Goal: Check status: Check status

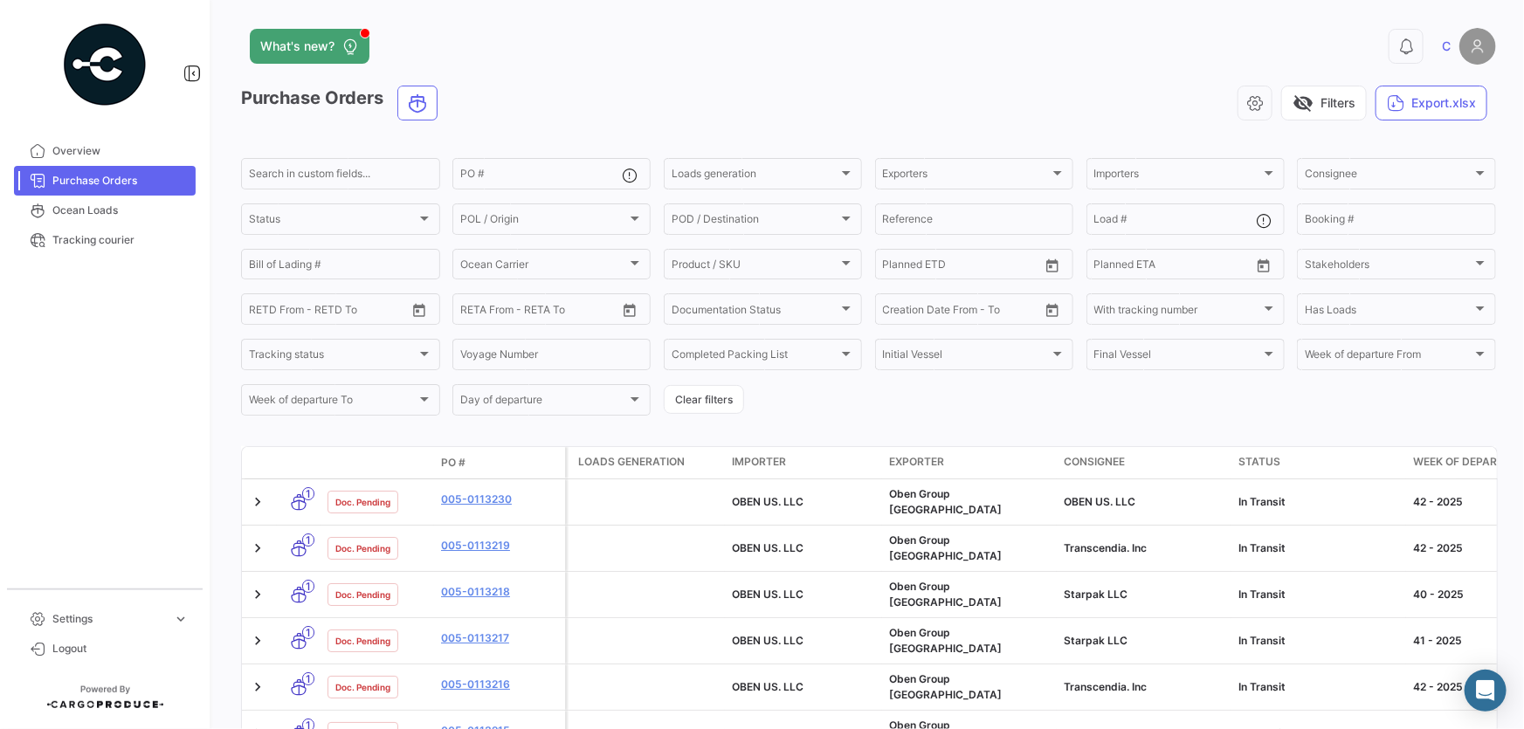
click at [102, 176] on span "Purchase Orders" at bounding box center [120, 181] width 136 height 16
click at [642, 83] on app-header "What's new? 0 C" at bounding box center [868, 57] width 1255 height 58
click at [645, 78] on app-header "What's new? 0 C" at bounding box center [868, 57] width 1255 height 58
click at [715, 101] on div "visibility_off Filters Export.xlsx" at bounding box center [974, 103] width 1045 height 35
click at [715, 100] on div "visibility_off Filters Export.xlsx" at bounding box center [974, 103] width 1045 height 35
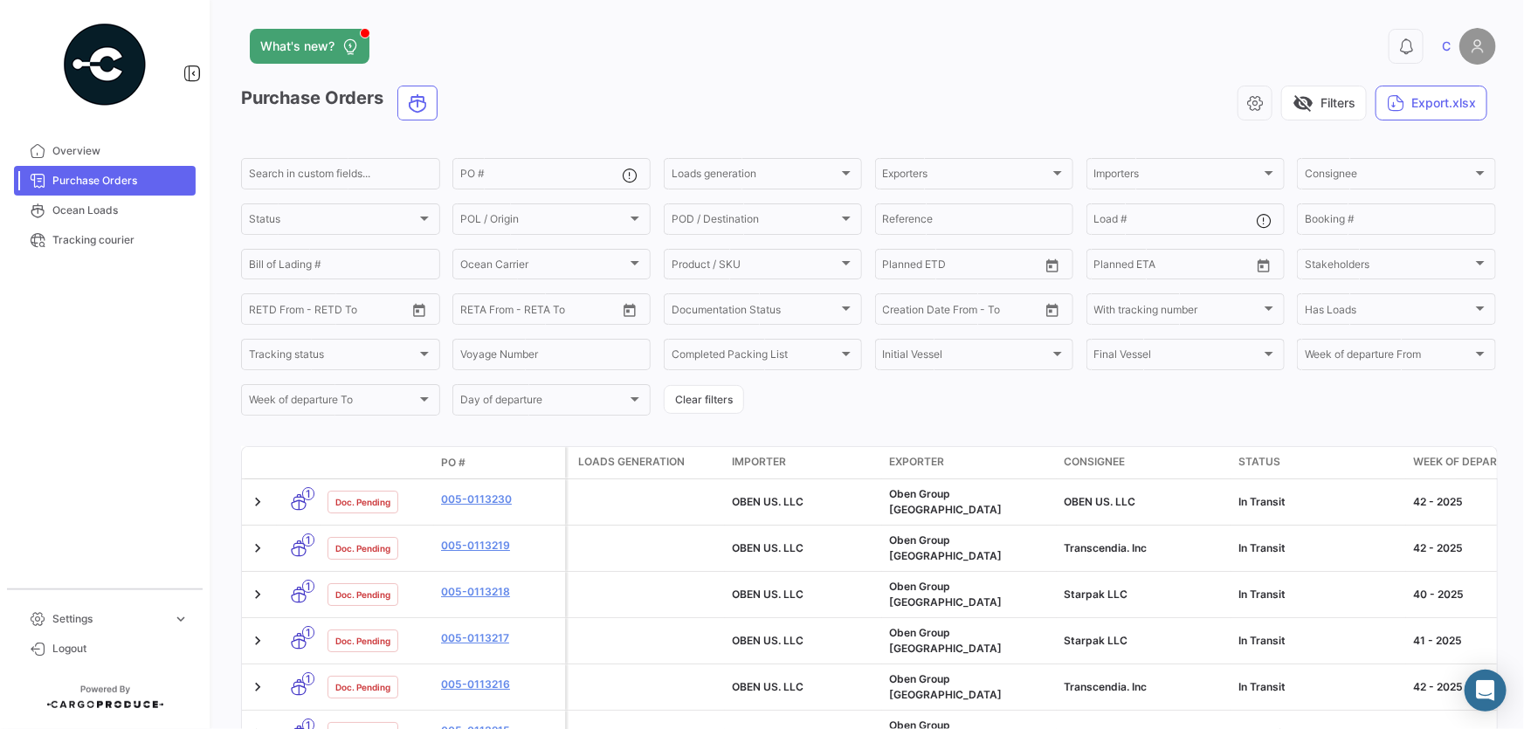
click at [676, 86] on div "visibility_off Filters Export.xlsx" at bounding box center [974, 103] width 1045 height 35
click at [673, 79] on app-header "What's new? 0 C" at bounding box center [868, 57] width 1255 height 58
click at [715, 52] on div "What's new?" at bounding box center [586, 46] width 690 height 35
click at [644, 88] on div "visibility_off Filters Export.xlsx" at bounding box center [974, 103] width 1045 height 35
click at [883, 408] on form "Search in custom fields... PO # Loads generation Loads generation Exporters Exp…" at bounding box center [868, 286] width 1255 height 263
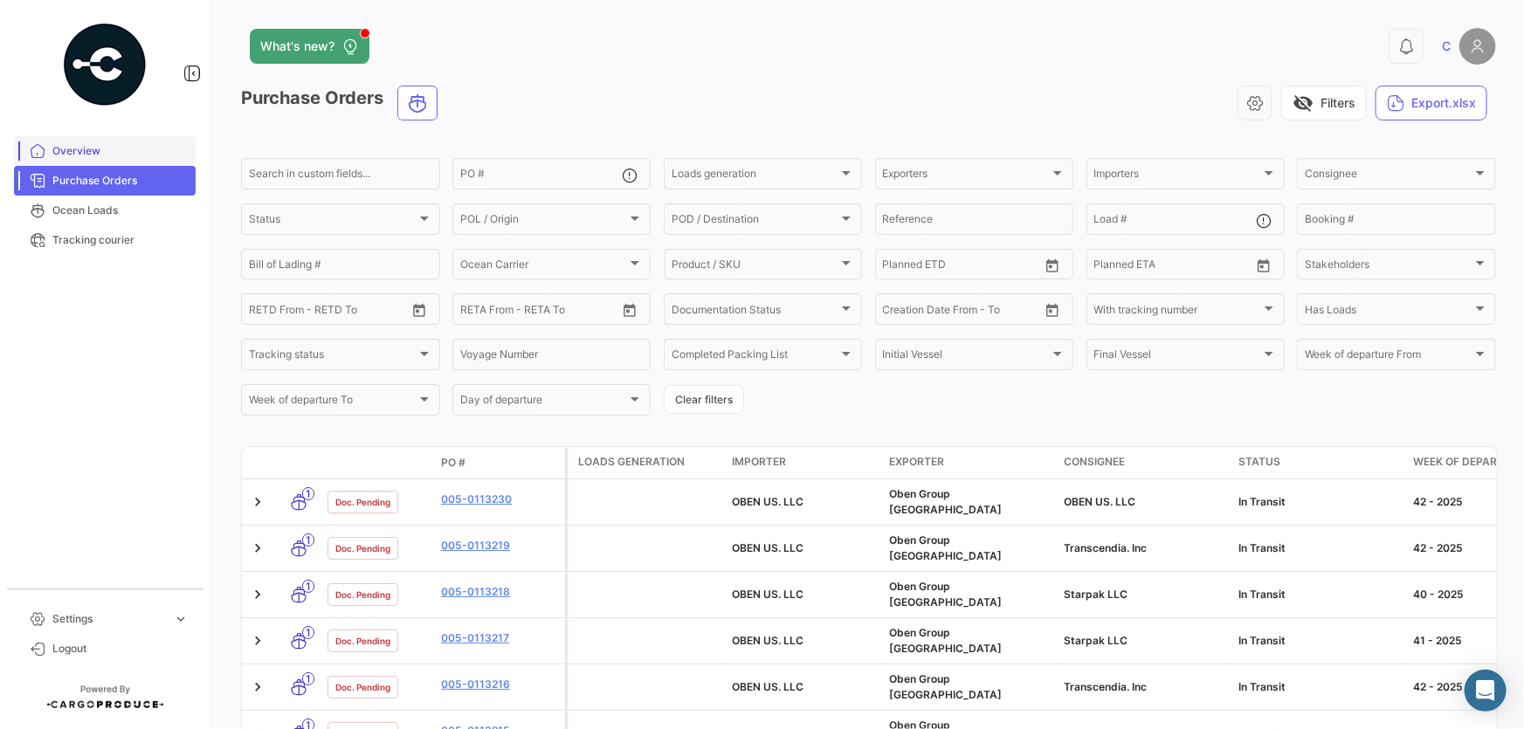
click at [89, 141] on link "Overview" at bounding box center [105, 151] width 182 height 30
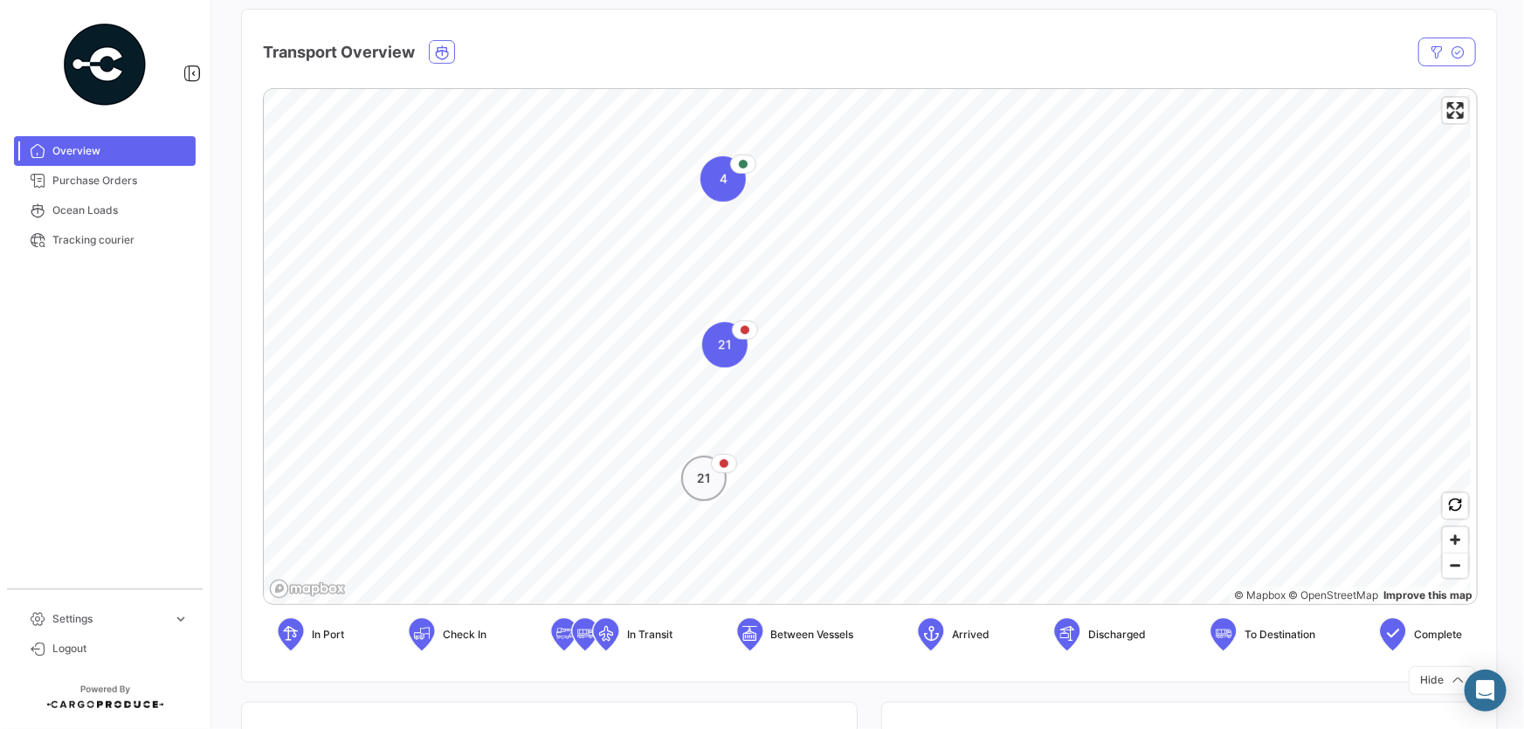
scroll to position [238, 0]
click at [715, 176] on div "4" at bounding box center [723, 177] width 45 height 45
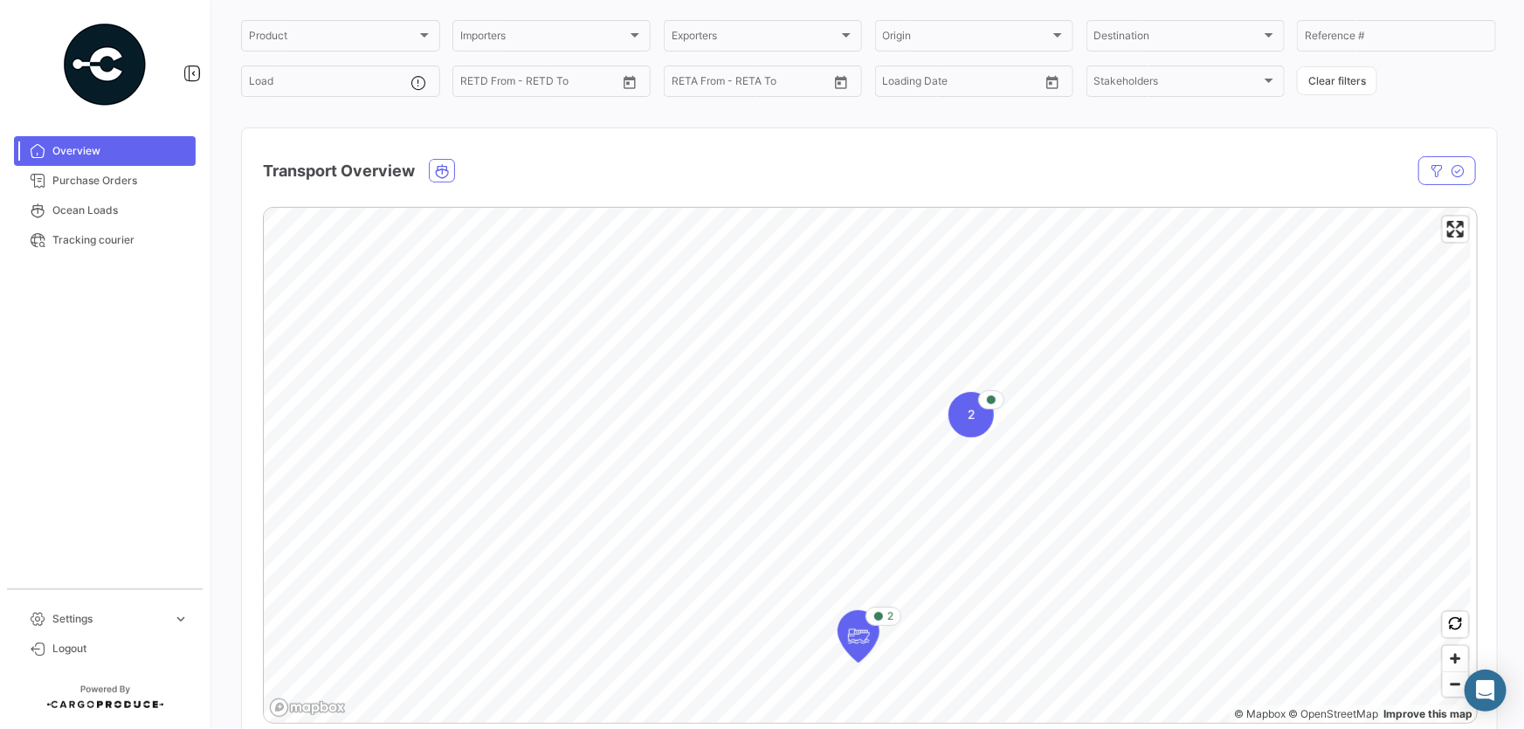
scroll to position [0, 0]
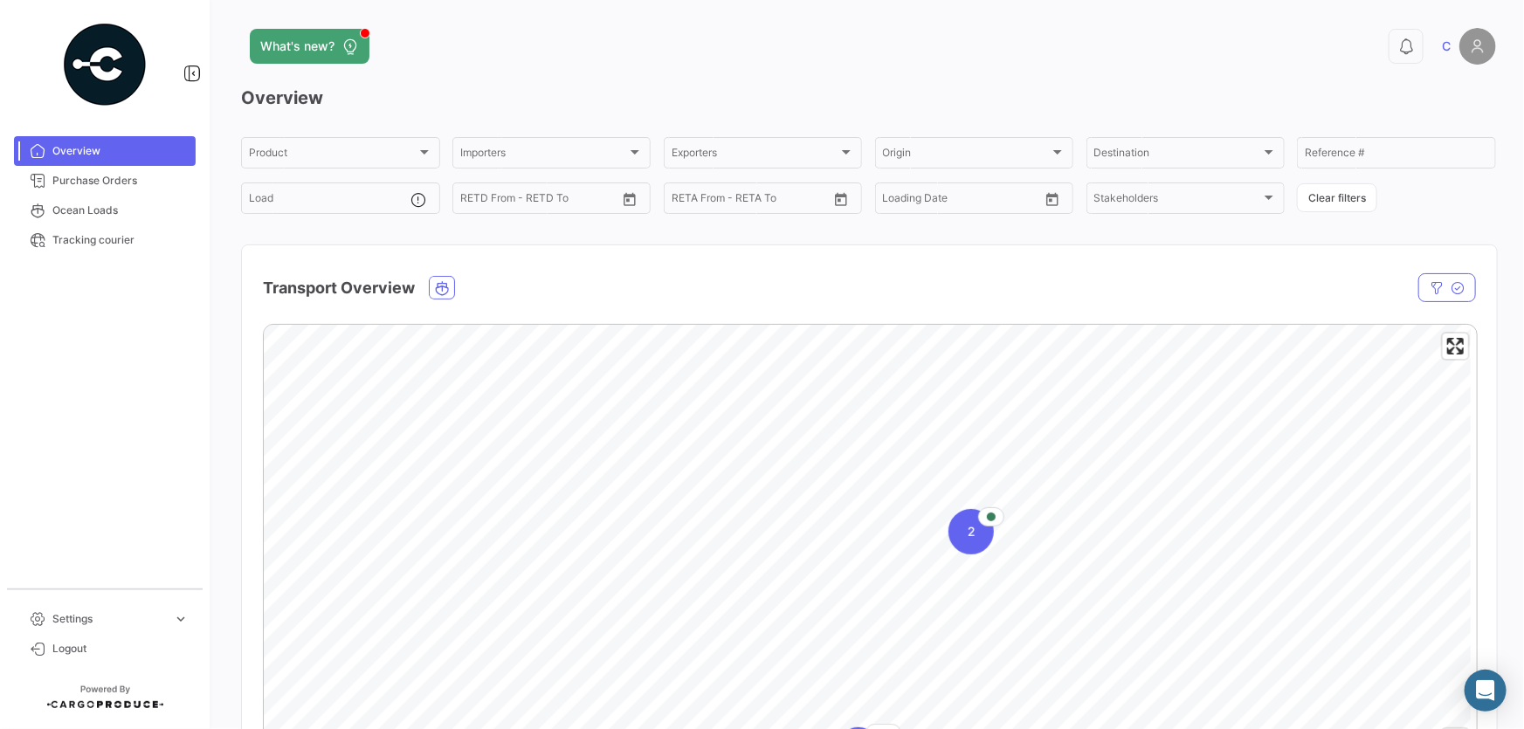
click at [735, 275] on div "Transport Overview" at bounding box center [687, 288] width 849 height 44
click at [79, 155] on span "Overview" at bounding box center [120, 151] width 136 height 16
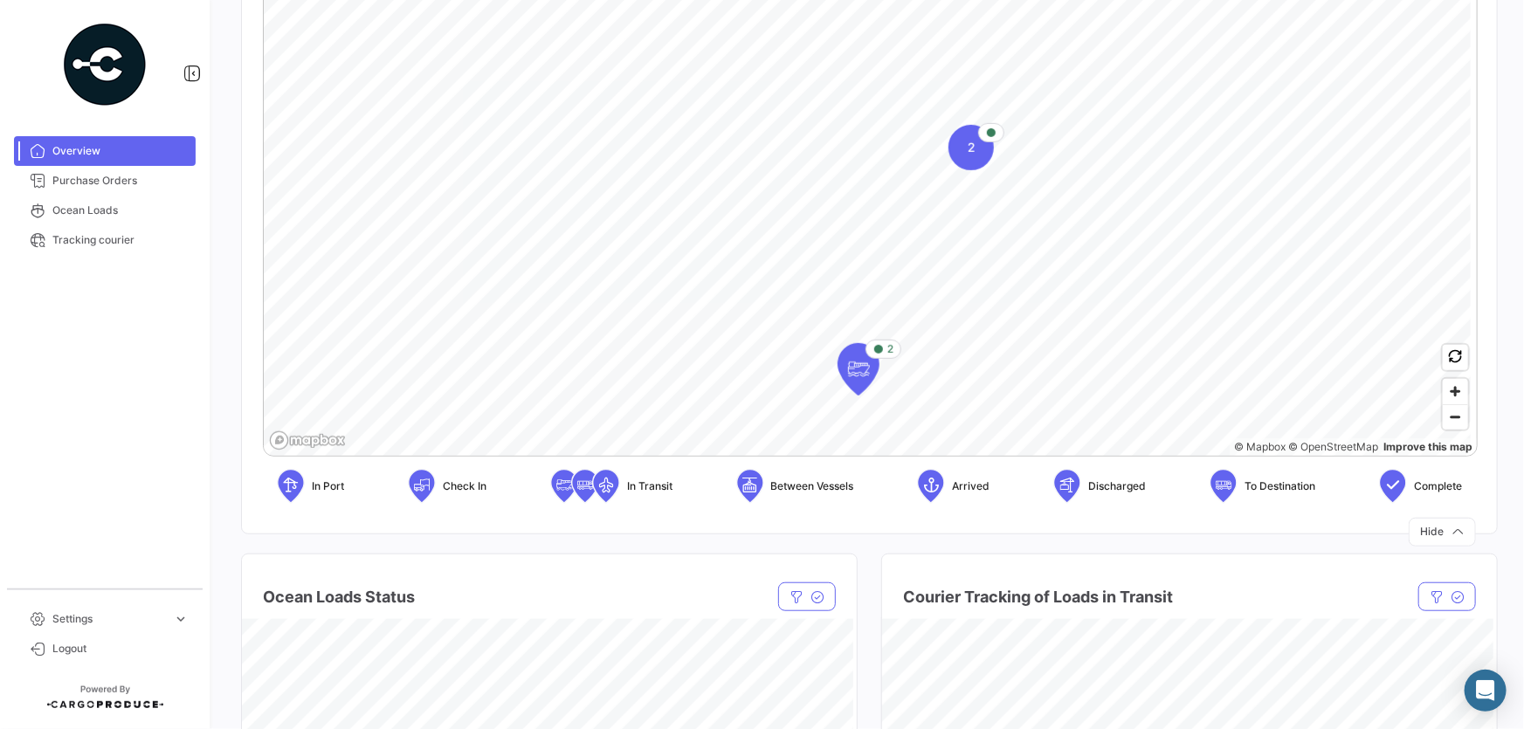
scroll to position [397, 0]
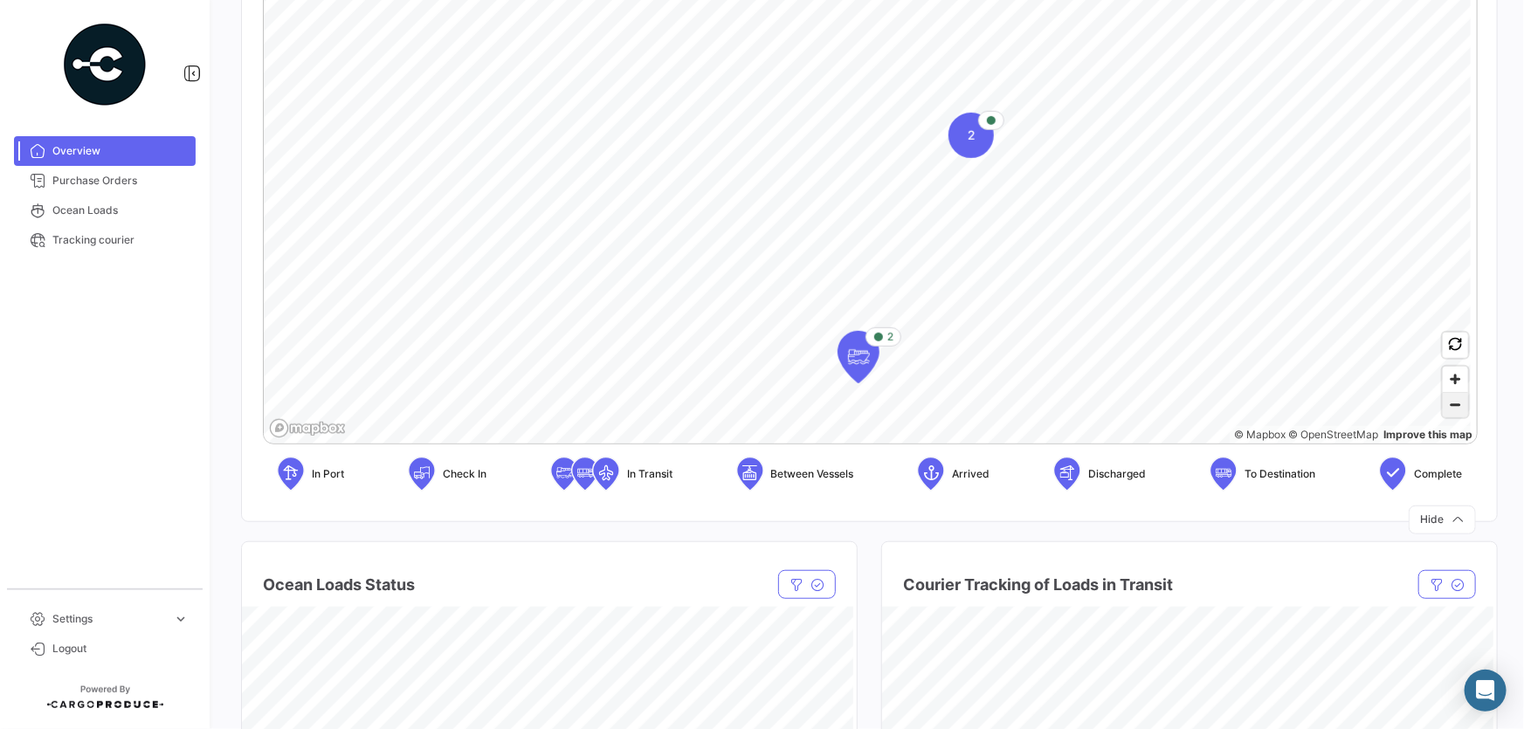
click at [1454, 408] on span "Zoom out" at bounding box center [1455, 405] width 25 height 24
click at [1456, 345] on button "button" at bounding box center [1455, 345] width 25 height 25
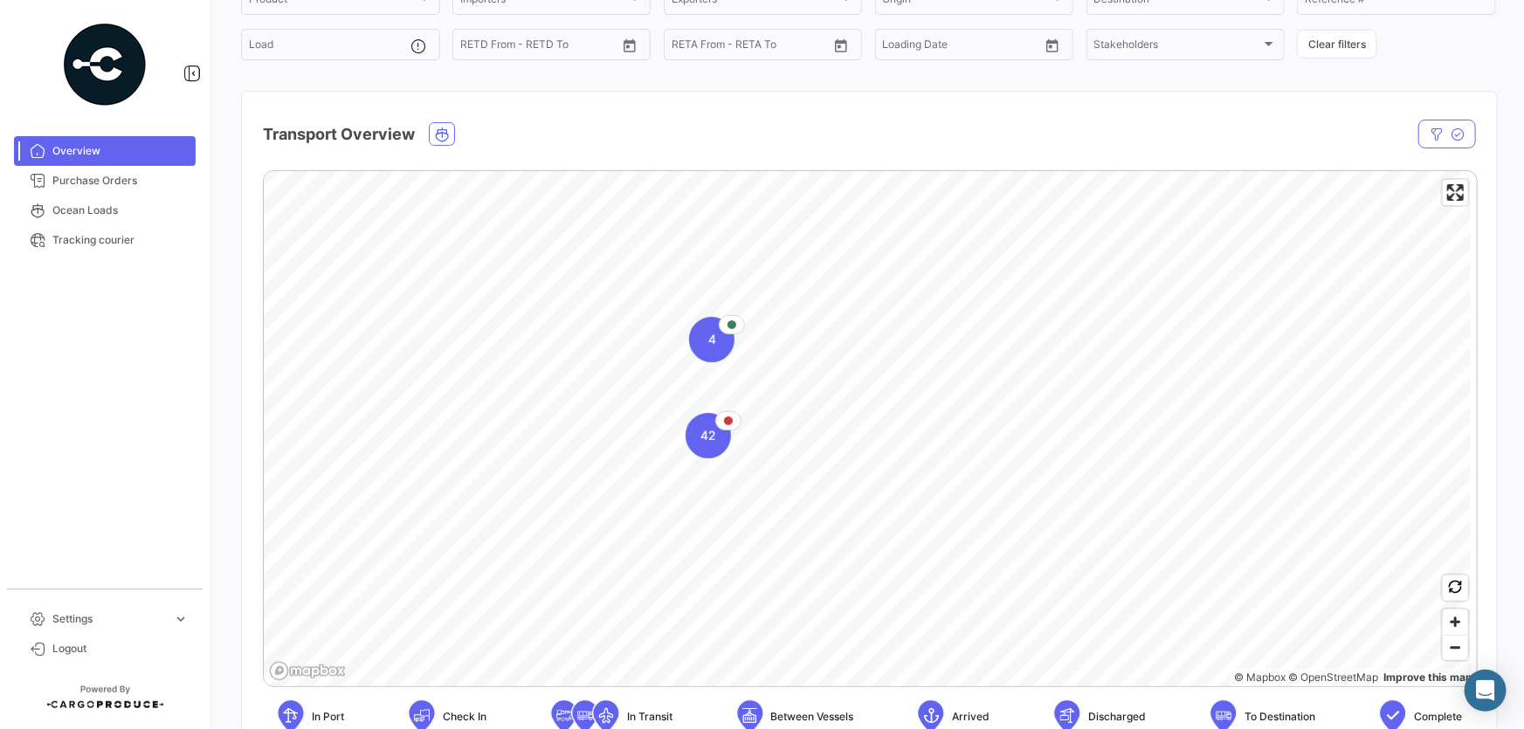
scroll to position [158, 0]
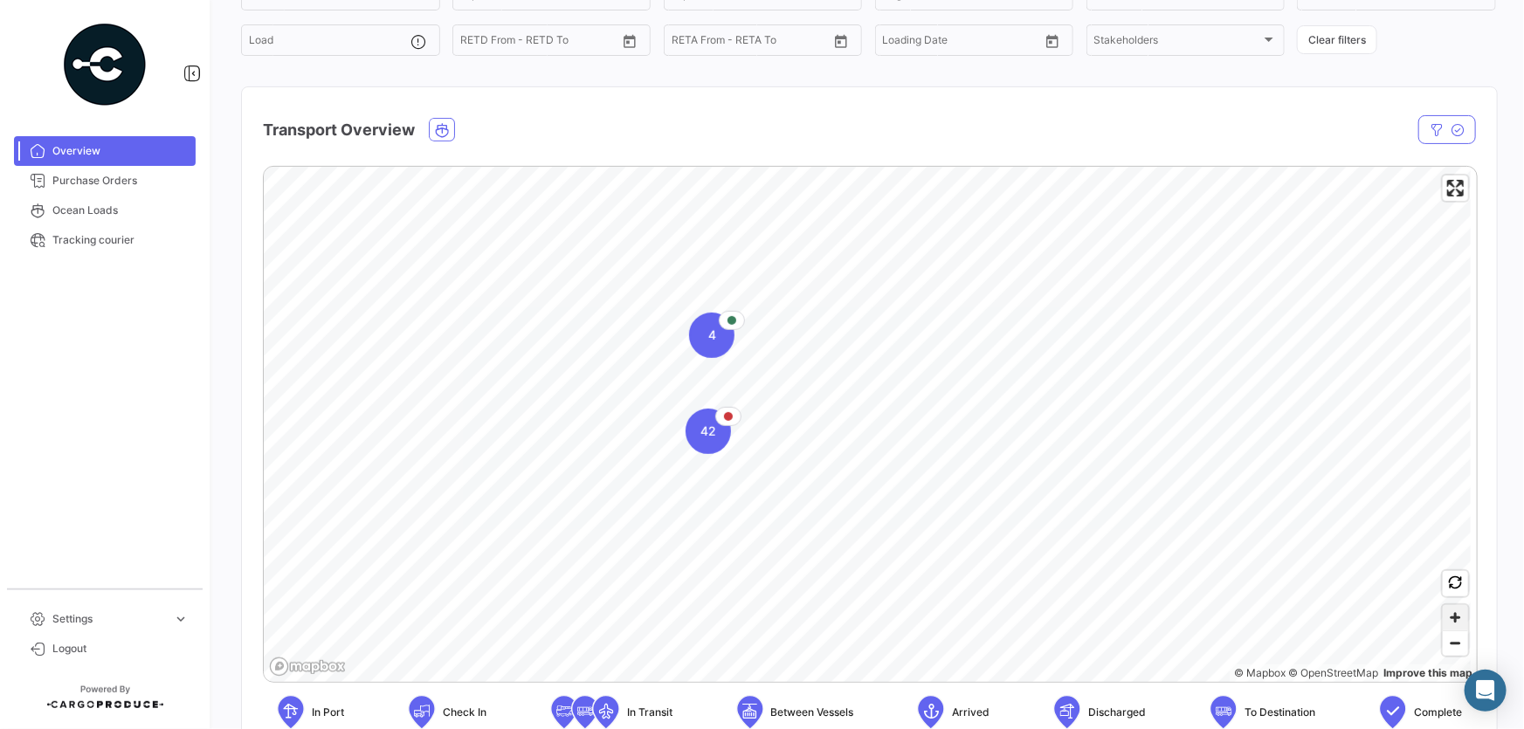
click at [1453, 617] on span "Zoom in" at bounding box center [1455, 617] width 25 height 25
click at [1450, 619] on span "Zoom in" at bounding box center [1455, 617] width 25 height 25
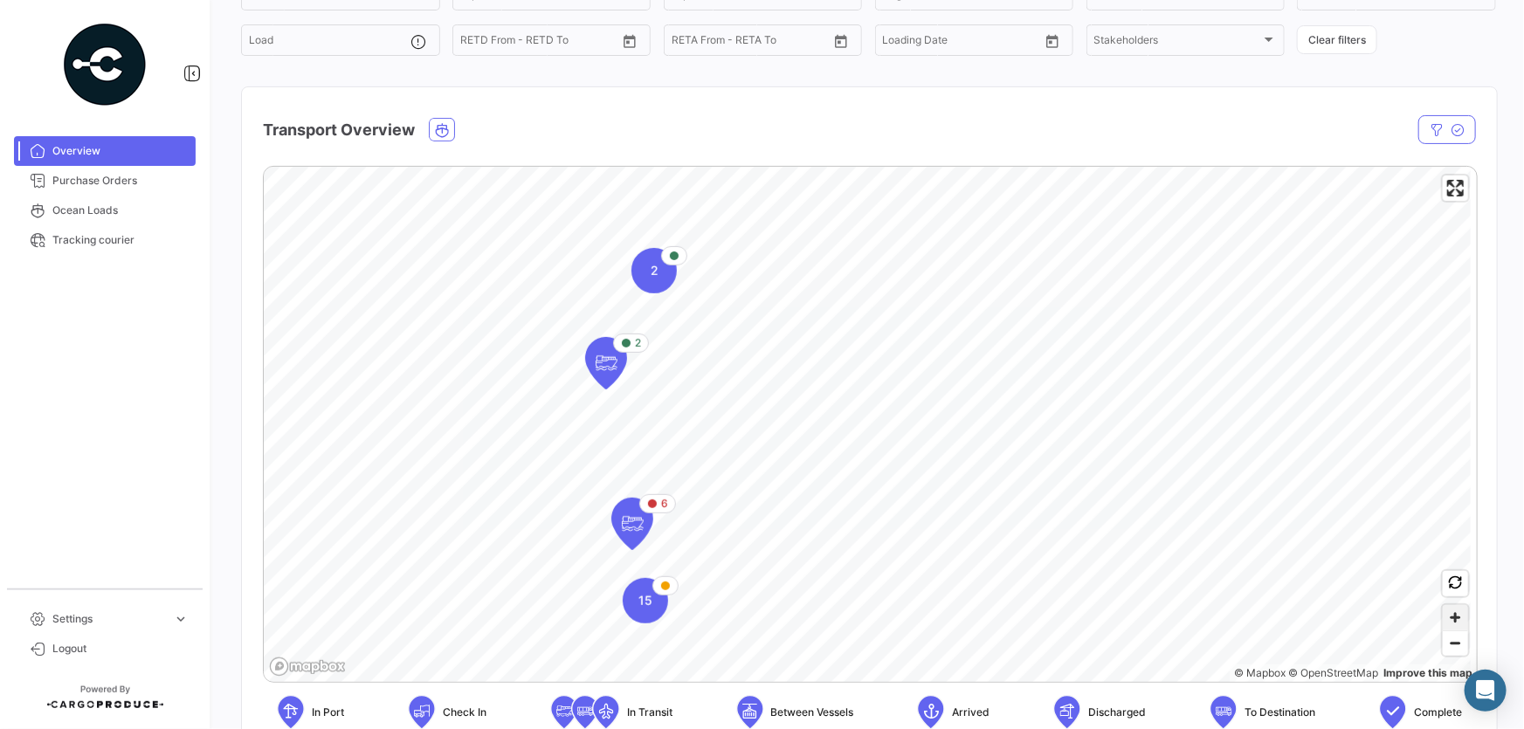
click at [1443, 612] on span "Zoom in" at bounding box center [1455, 617] width 25 height 25
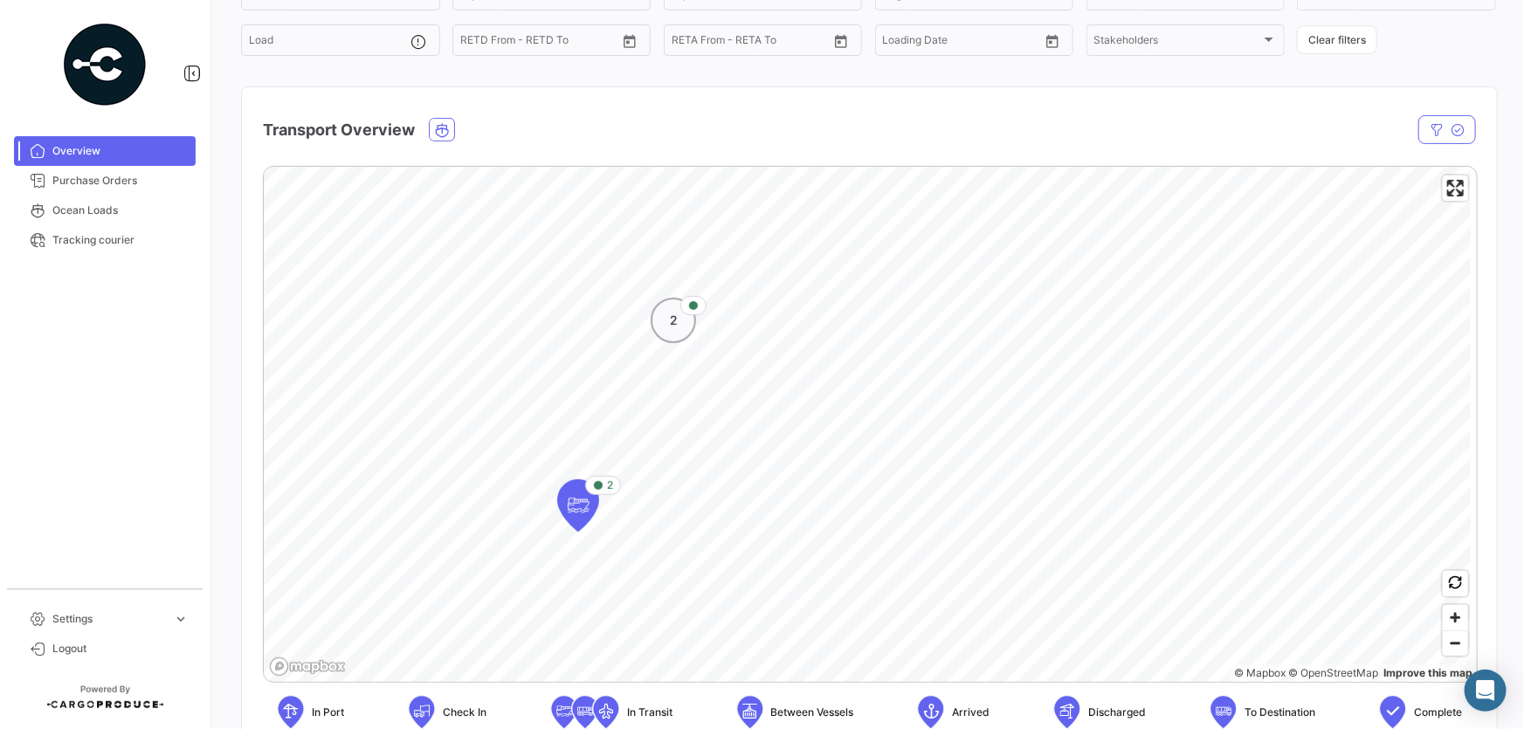
click at [675, 315] on span "2" at bounding box center [674, 320] width 8 height 17
click at [794, 293] on icon "Map marker" at bounding box center [800, 300] width 24 height 37
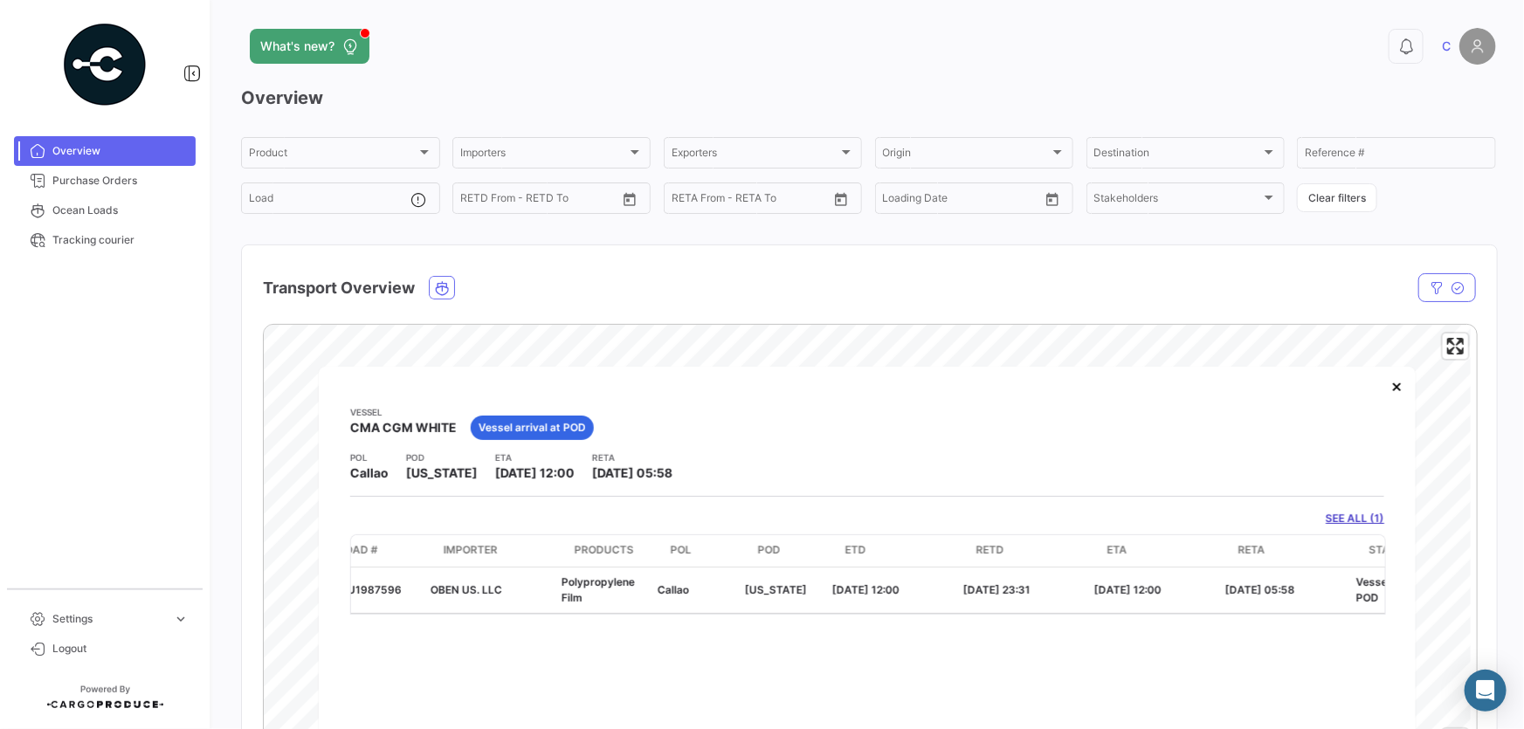
scroll to position [0, 0]
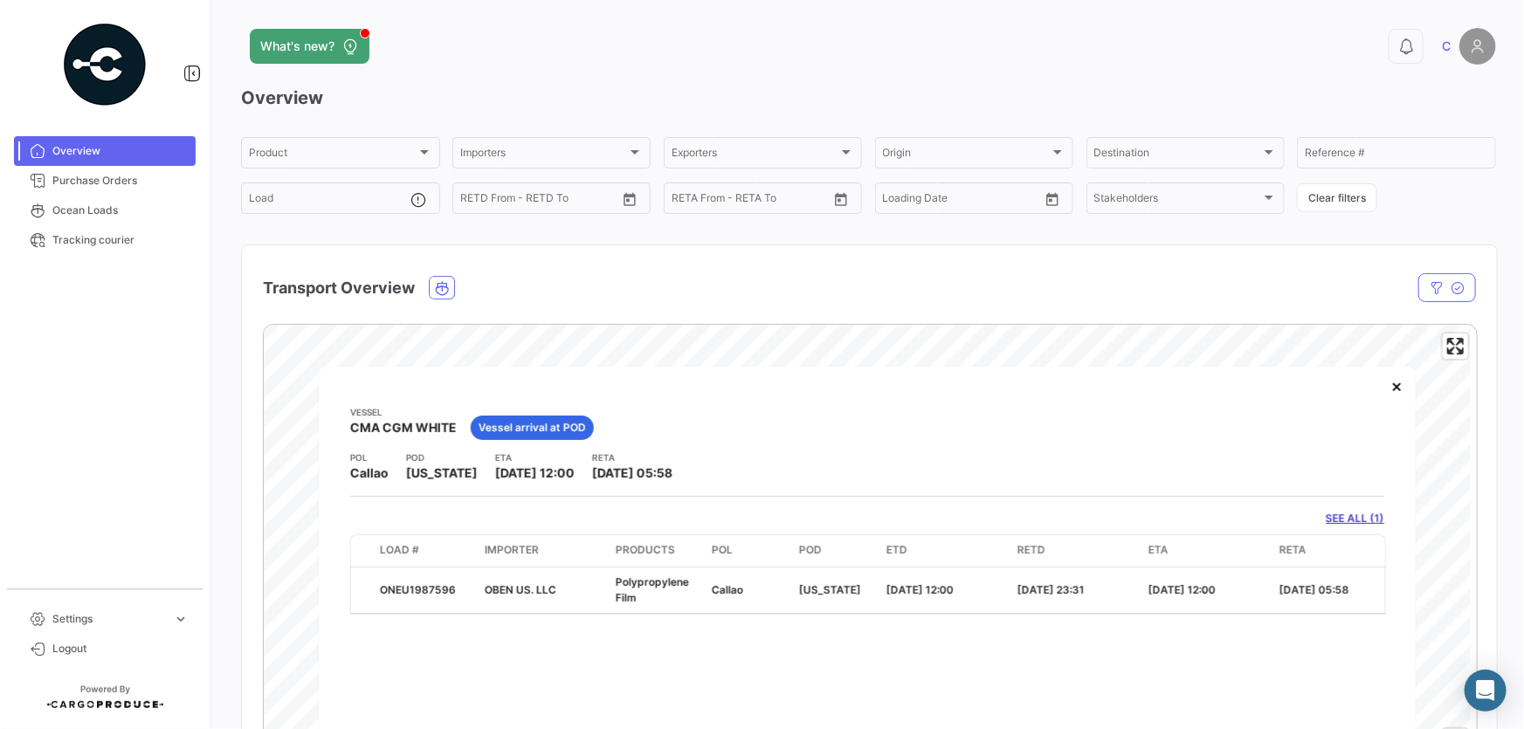
click at [1340, 514] on link "SEE ALL (1)" at bounding box center [1355, 519] width 59 height 16
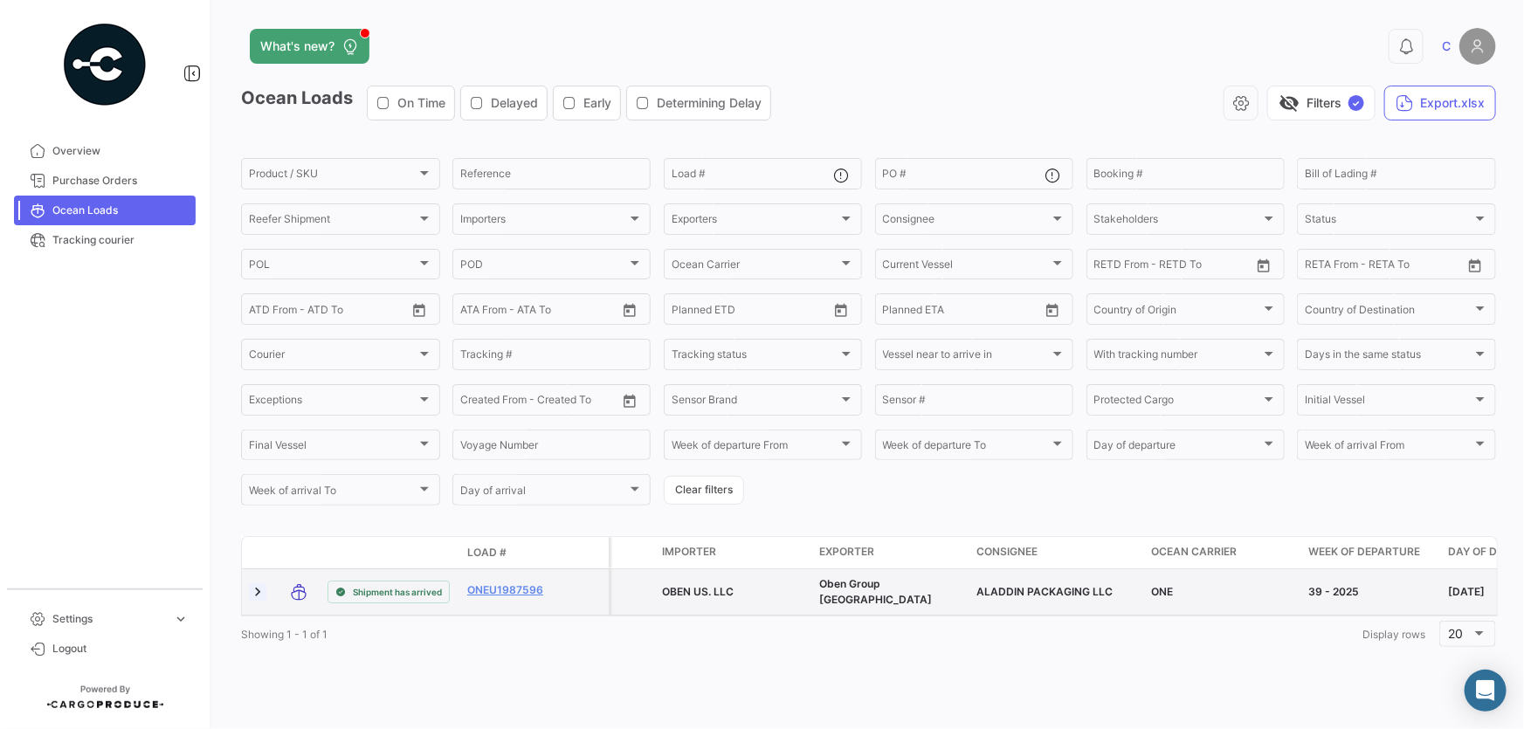
click at [259, 590] on link at bounding box center [257, 591] width 17 height 17
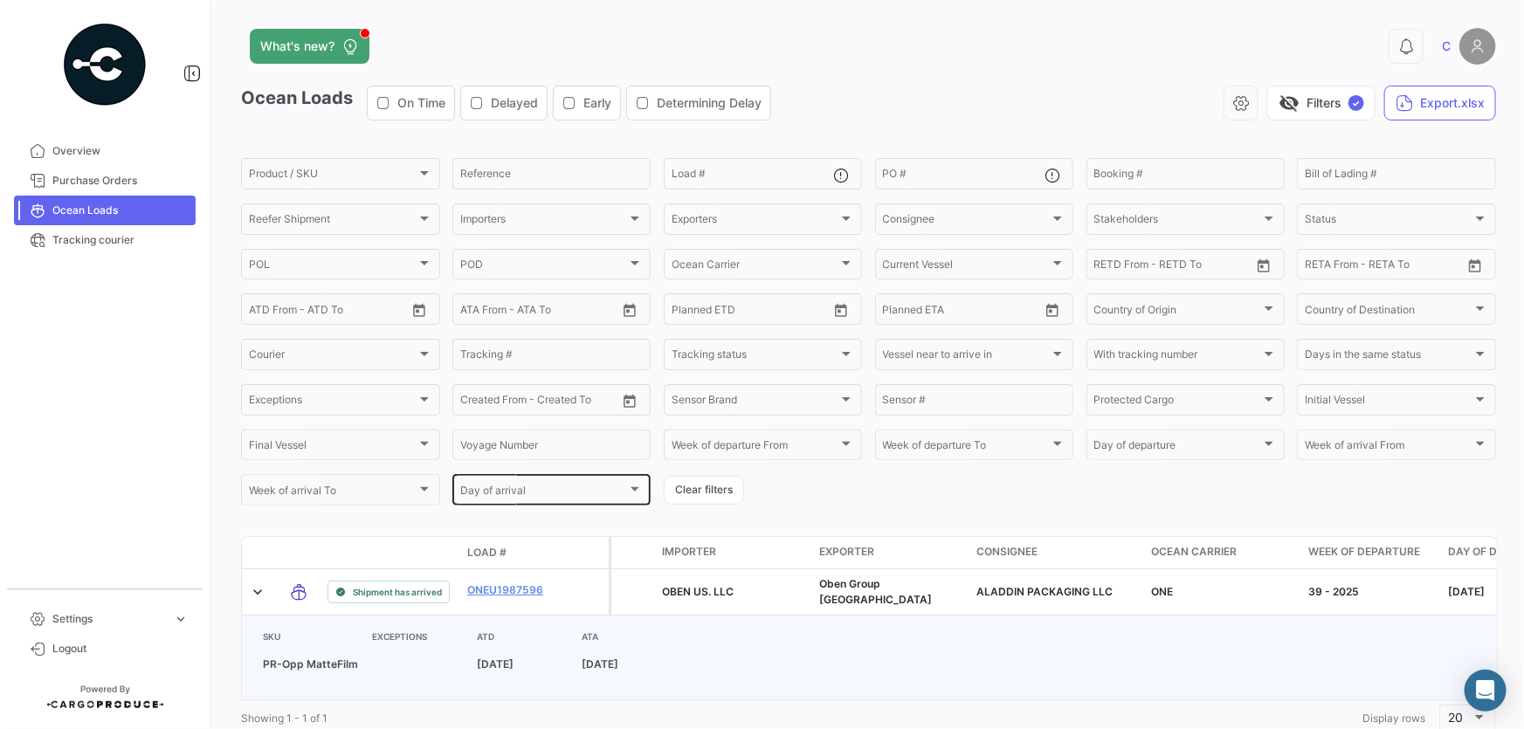
scroll to position [59, 0]
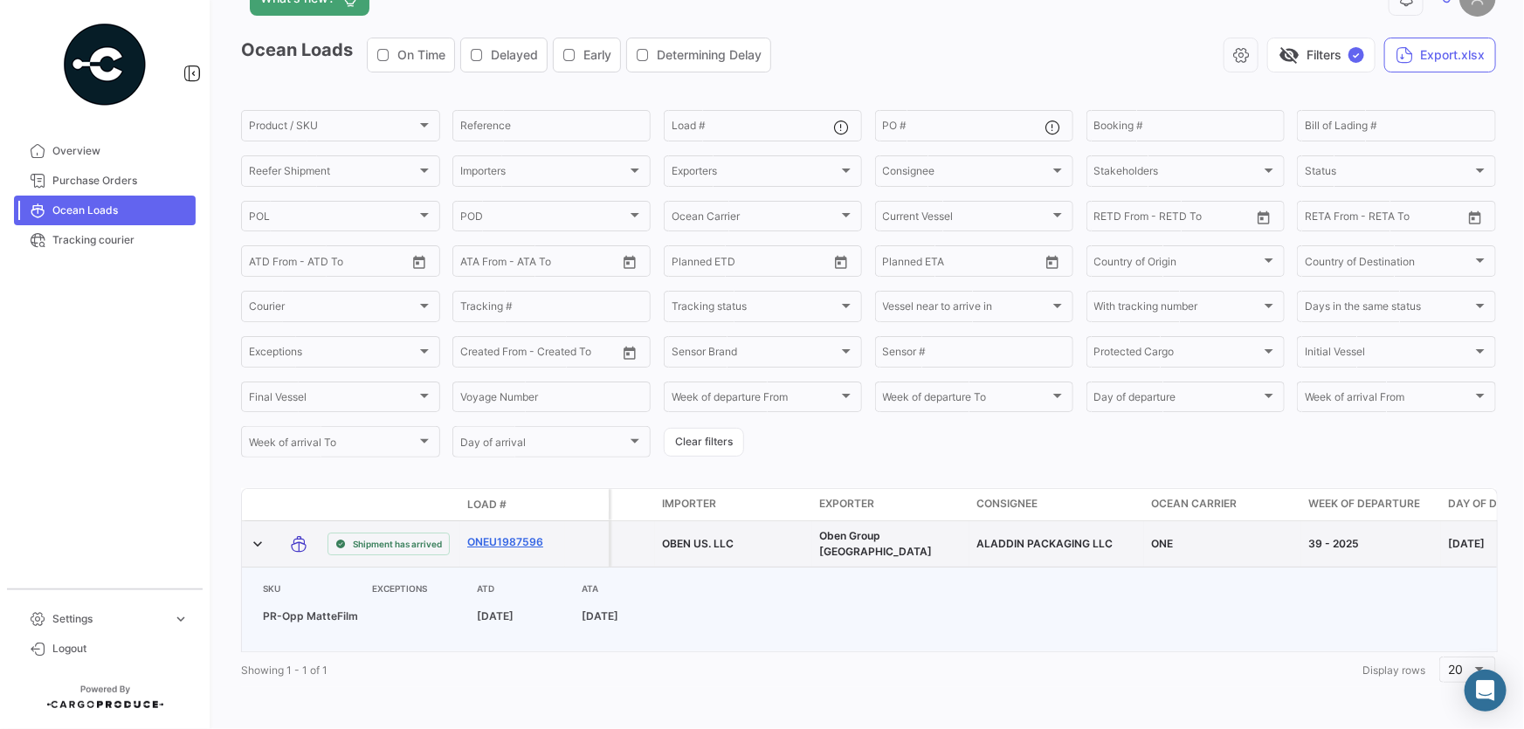
click at [511, 535] on link "ONEU1987596" at bounding box center [512, 543] width 91 height 16
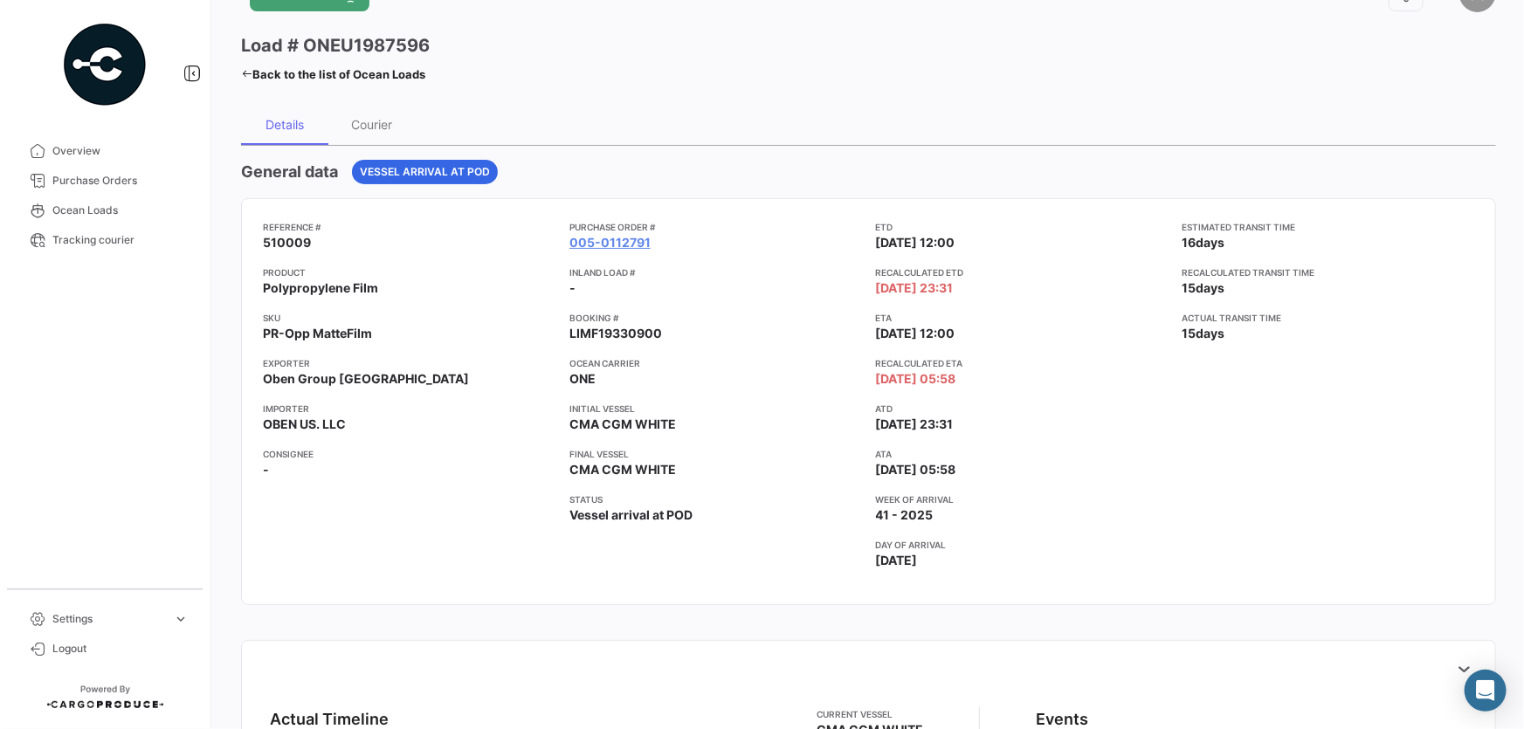
scroll to position [24, 0]
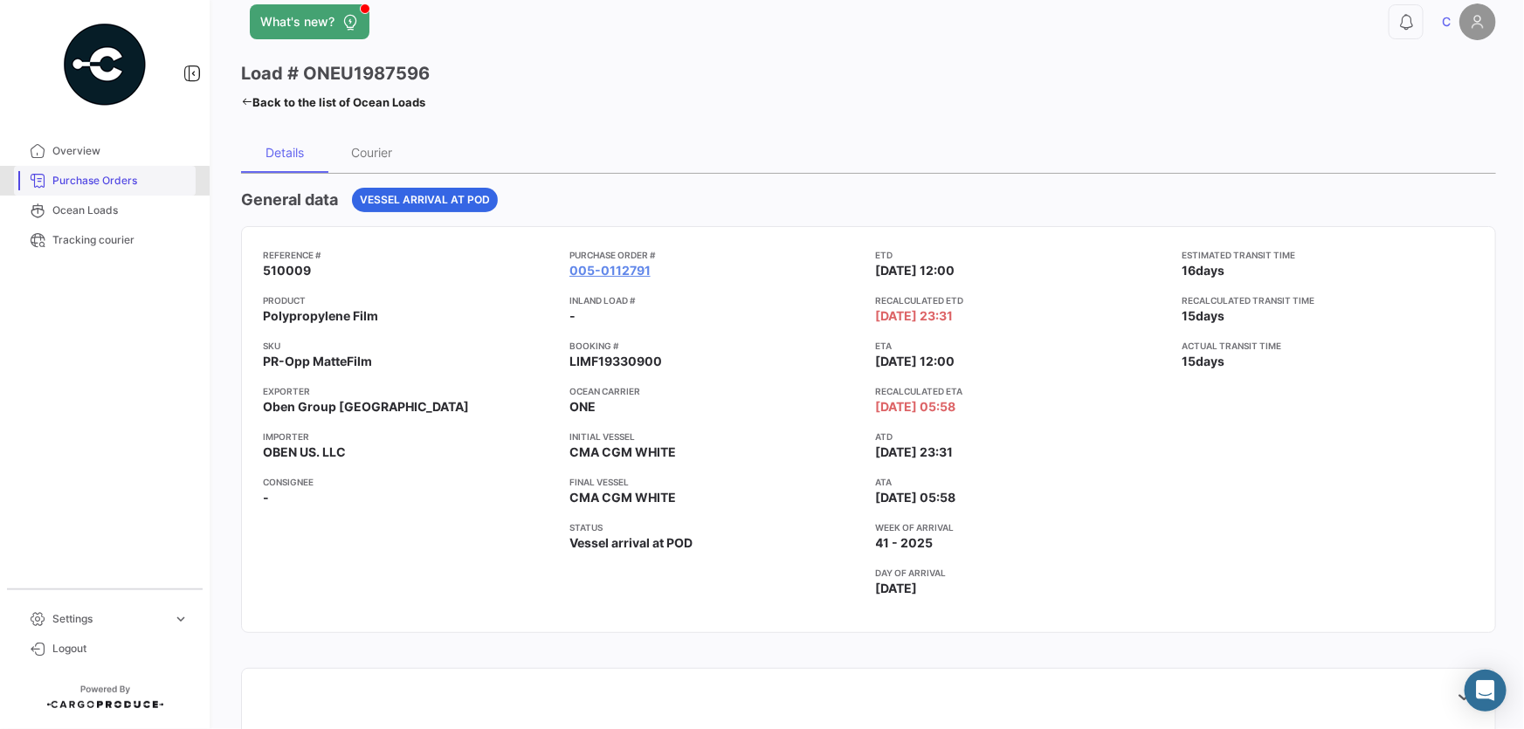
click at [83, 182] on span "Purchase Orders" at bounding box center [120, 181] width 136 height 16
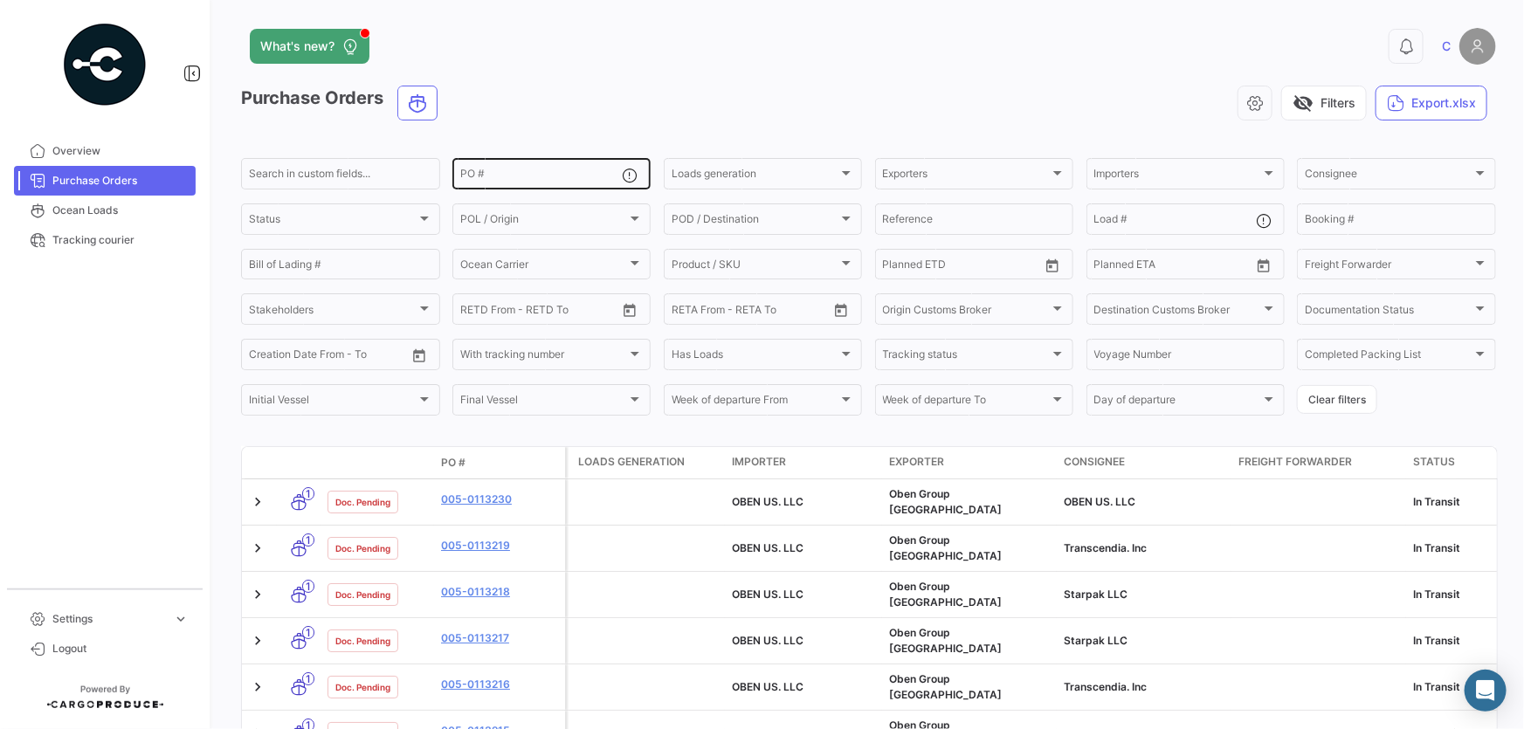
click at [476, 175] on input "PO #" at bounding box center [541, 176] width 162 height 12
click at [501, 172] on input "PO #" at bounding box center [541, 176] width 162 height 12
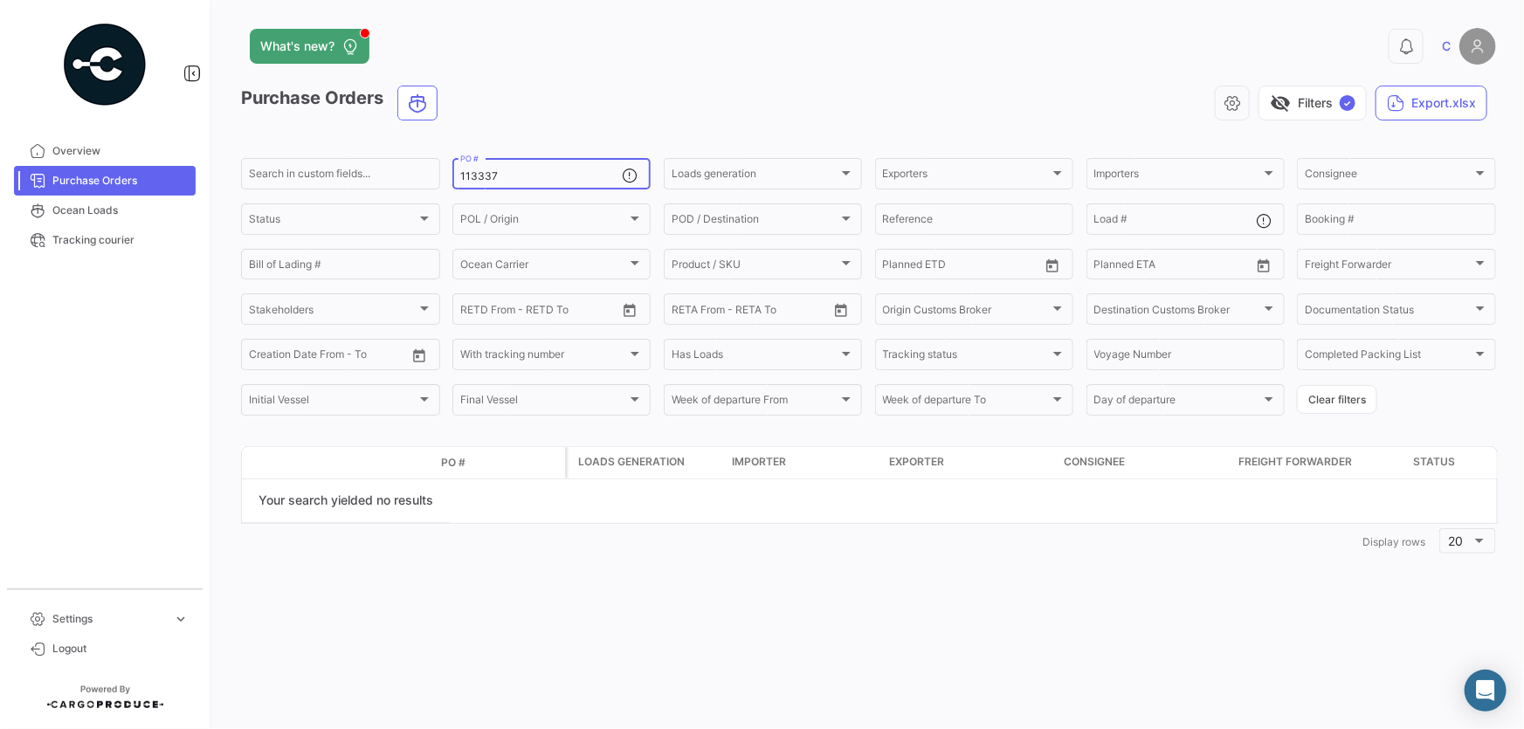
drag, startPoint x: 485, startPoint y: 178, endPoint x: 520, endPoint y: 176, distance: 35.0
click at [485, 177] on input "113337" at bounding box center [541, 176] width 162 height 12
click at [521, 175] on input "113337" at bounding box center [541, 176] width 162 height 12
type input "113337"
click at [1364, 410] on button "Clear filters" at bounding box center [1337, 399] width 80 height 29
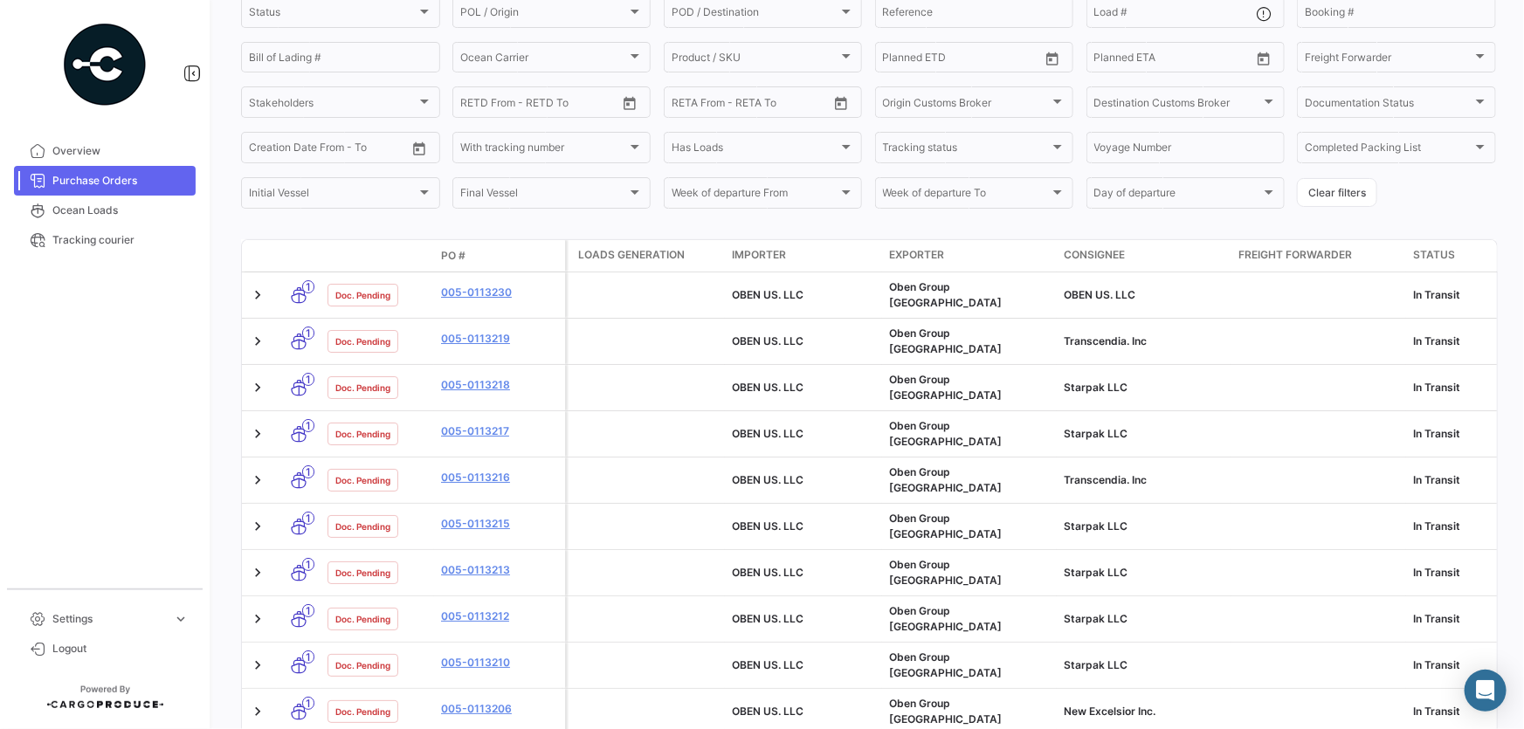
scroll to position [158, 0]
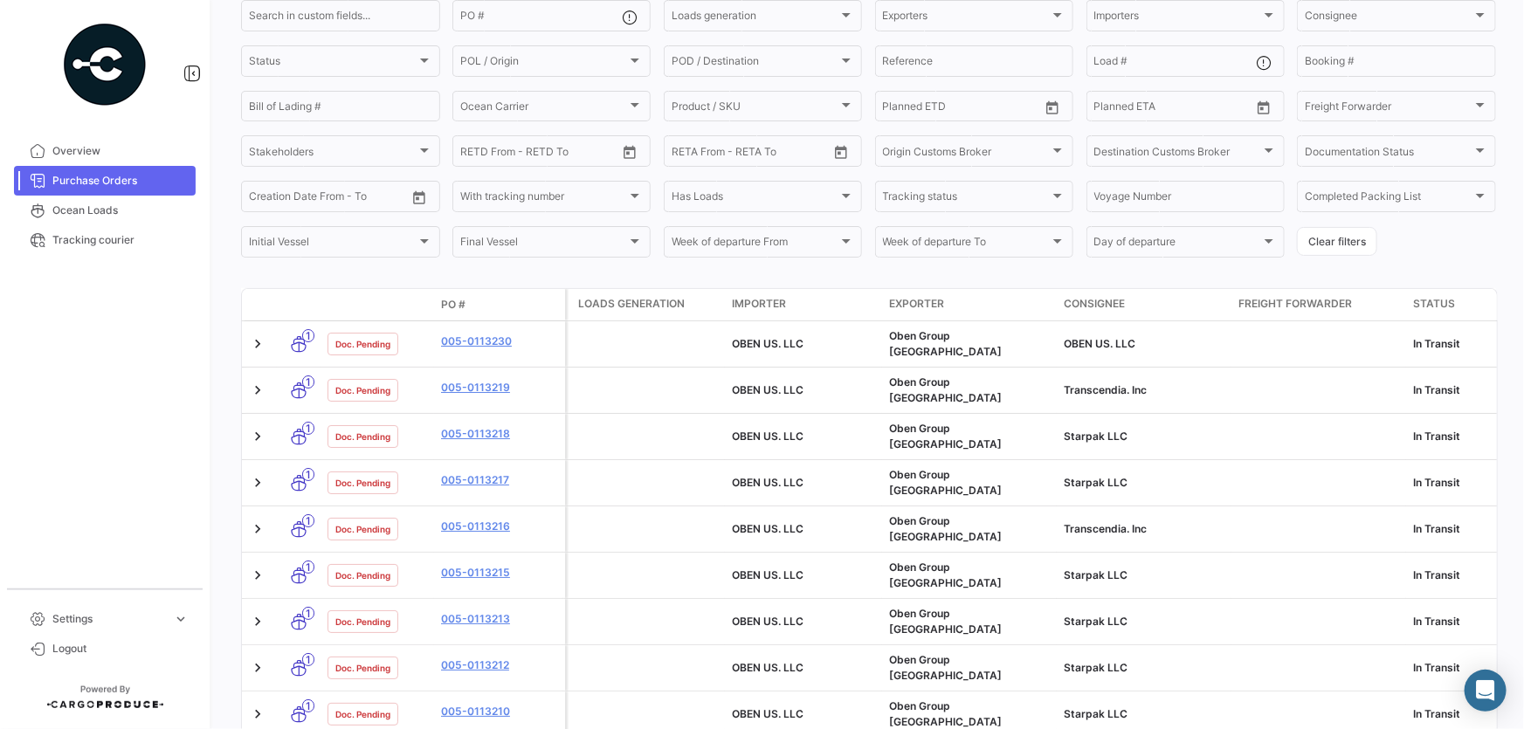
click at [692, 267] on div "Purchase Orders visibility_off Filters Export.xlsx Search in custom fields... P…" at bounding box center [868, 613] width 1255 height 1371
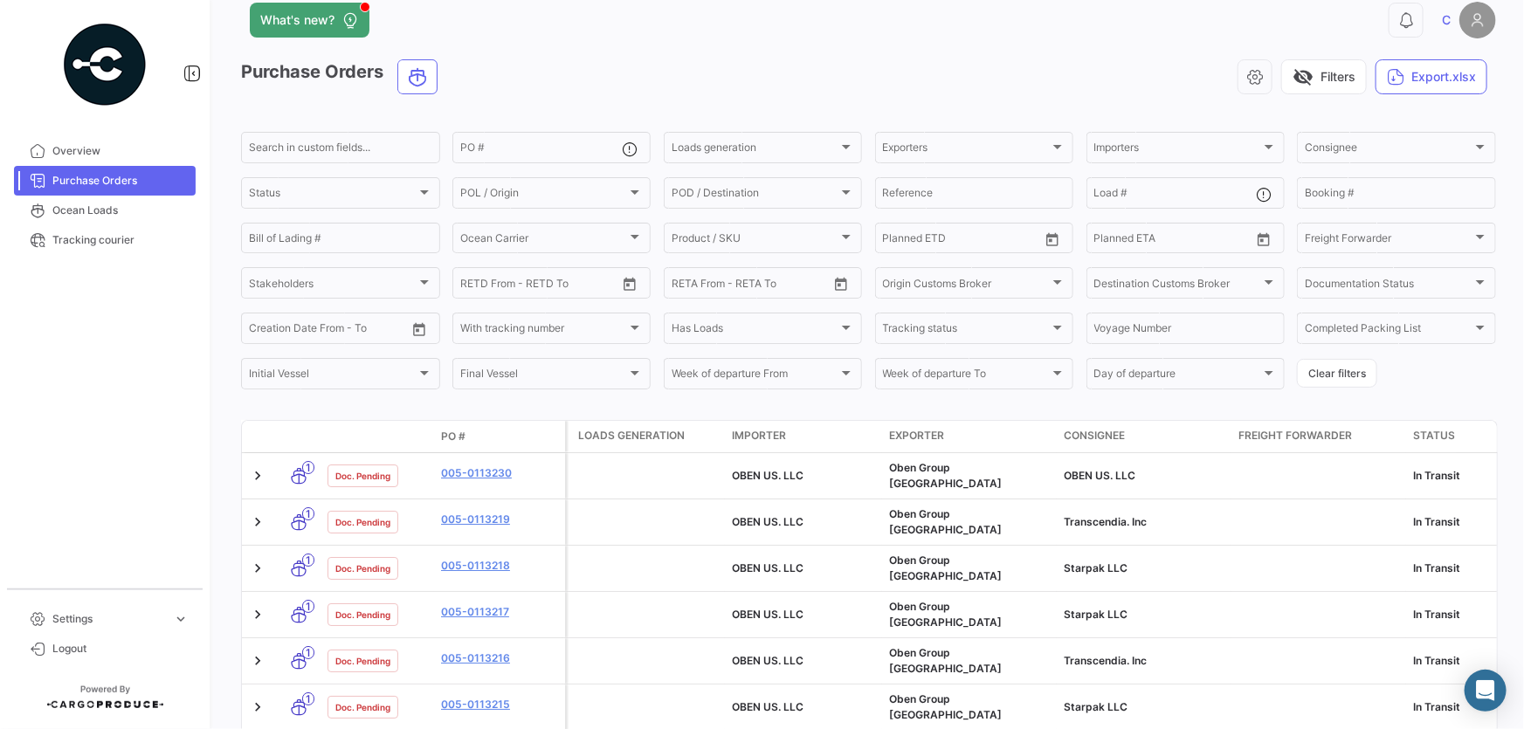
scroll to position [0, 0]
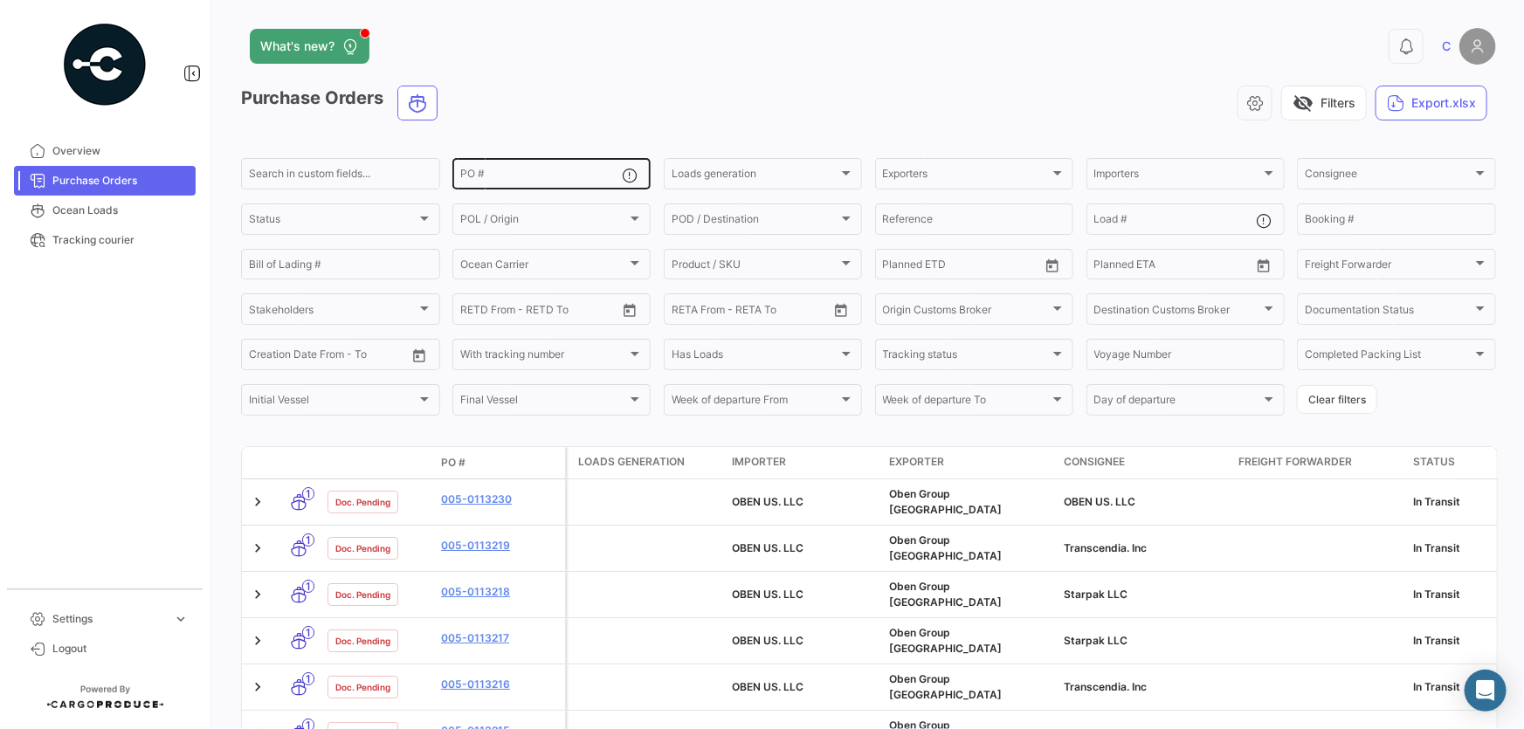
click at [505, 172] on input "PO #" at bounding box center [541, 176] width 162 height 12
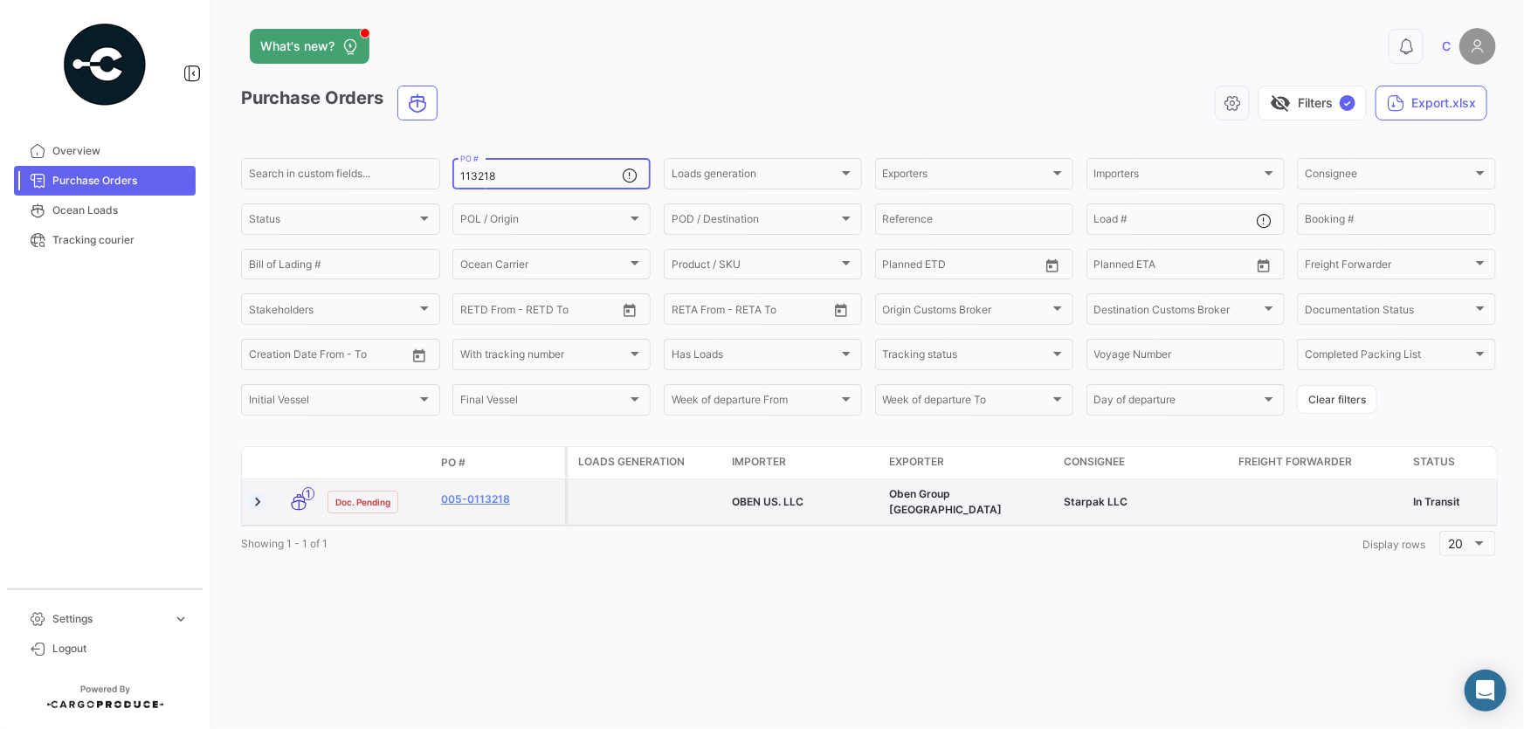
type input "113218"
click at [253, 501] on link at bounding box center [257, 502] width 17 height 17
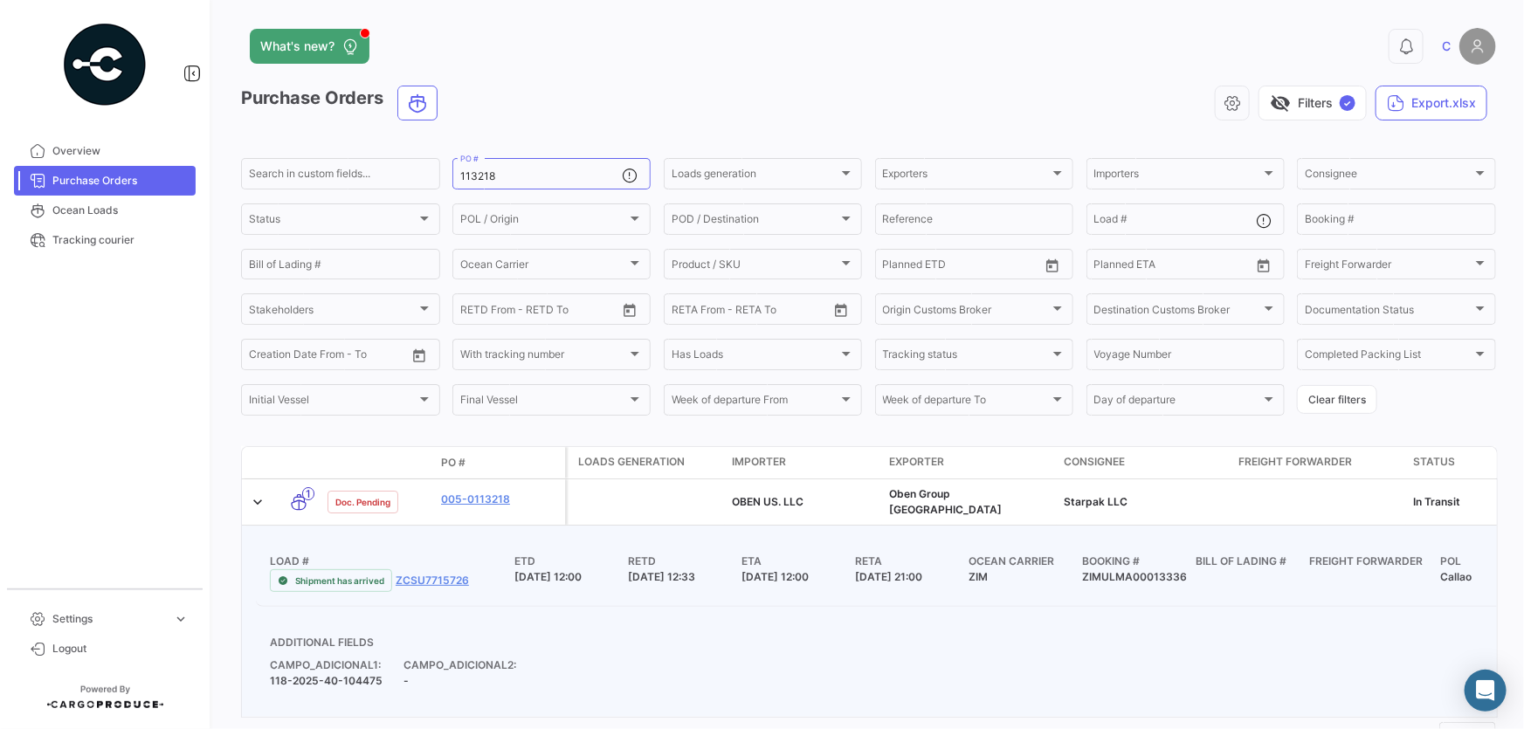
scroll to position [69, 0]
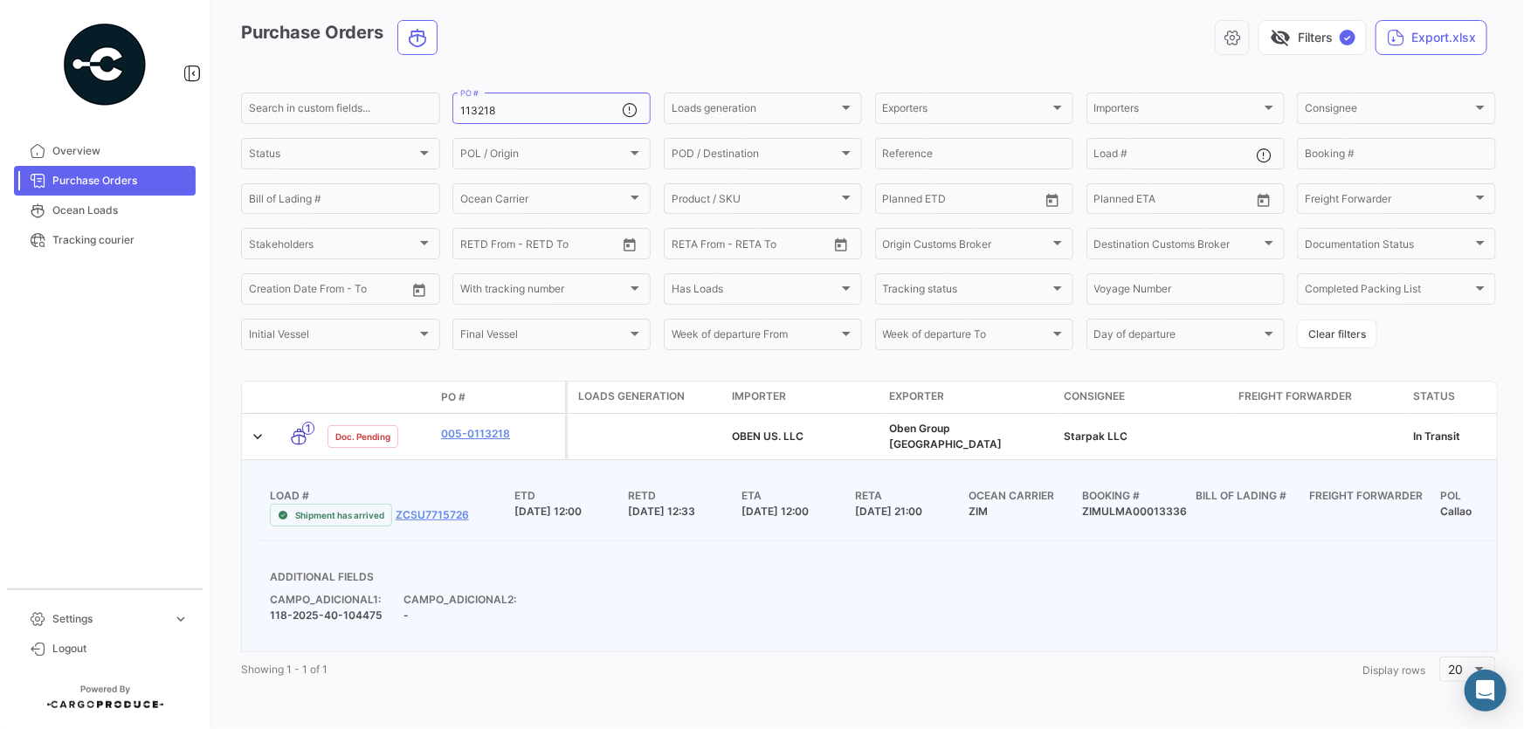
drag, startPoint x: 498, startPoint y: 638, endPoint x: 532, endPoint y: 643, distance: 34.5
click at [532, 643] on datatable-body "1 Doc. Pending 005-0113218 OBEN US. LLC Oben Group Perú Starpak LLC In Transit …" at bounding box center [869, 533] width 1257 height 238
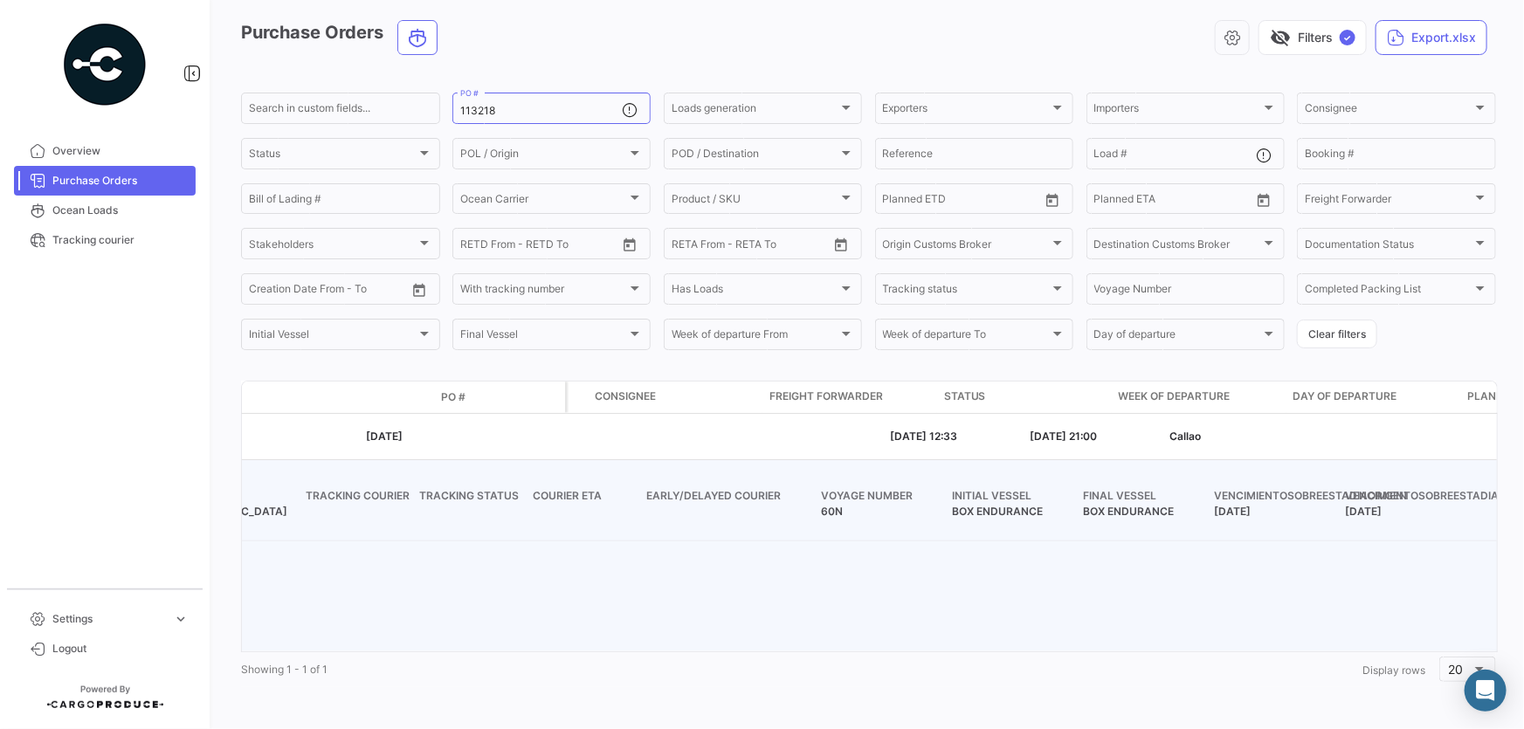
scroll to position [0, 0]
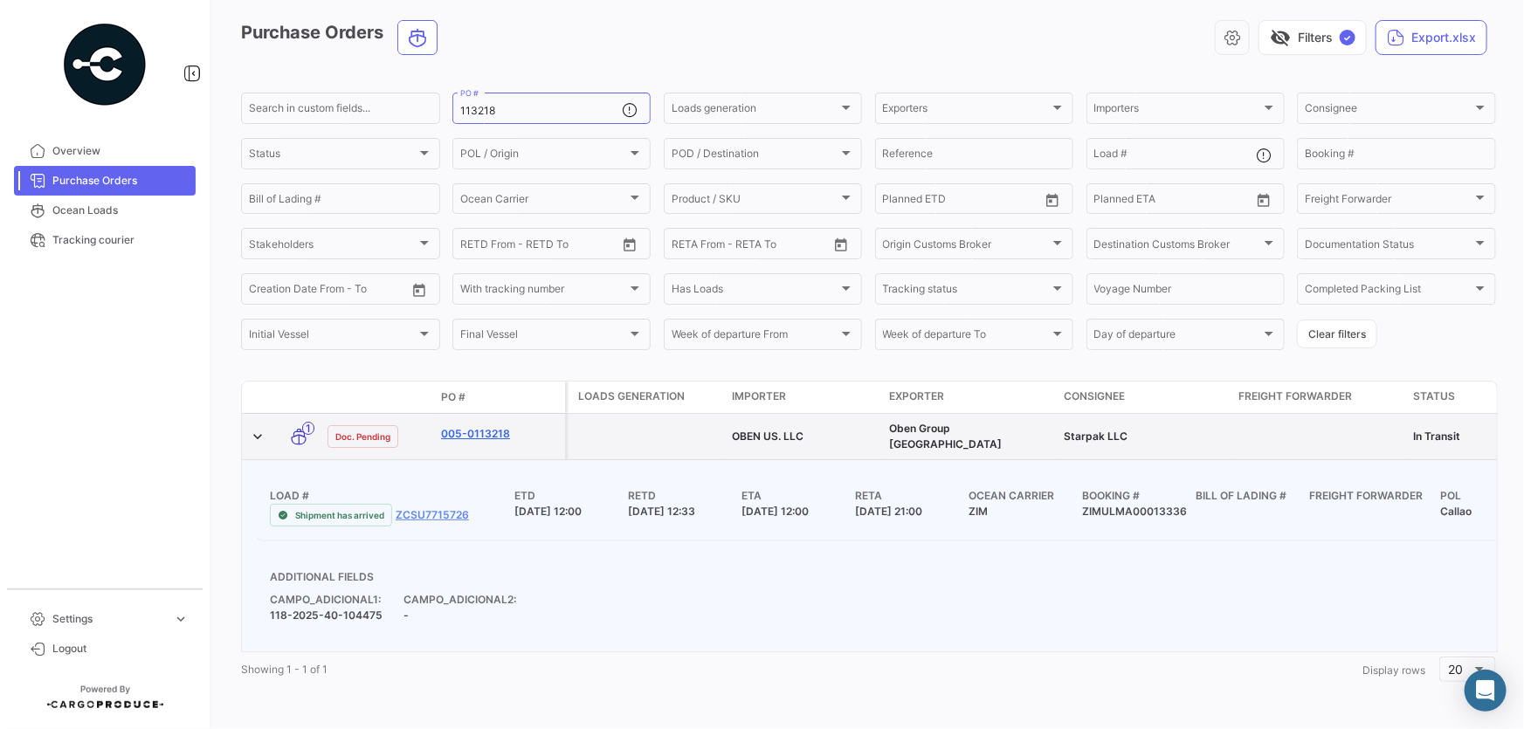
click at [480, 426] on link "005-0113218" at bounding box center [499, 434] width 117 height 16
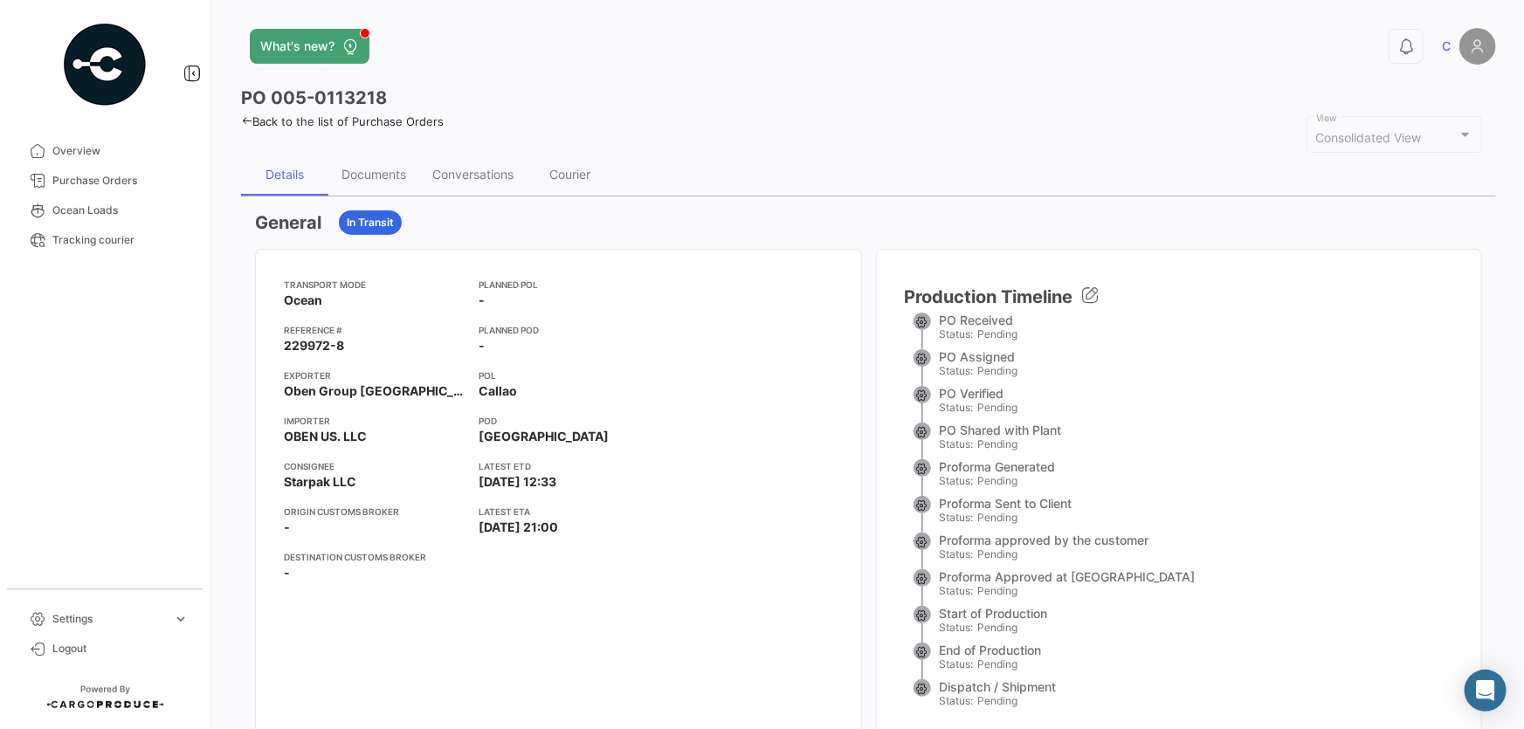
drag, startPoint x: 349, startPoint y: 342, endPoint x: 281, endPoint y: 343, distance: 67.3
click at [281, 343] on mat-card-content "Transport mode Ocean Reference # 229972-8 Exporter Oben Group [GEOGRAPHIC_DATA]…" at bounding box center [558, 437] width 605 height 374
copy span "229972-8"
click at [86, 175] on span "Purchase Orders" at bounding box center [120, 181] width 136 height 16
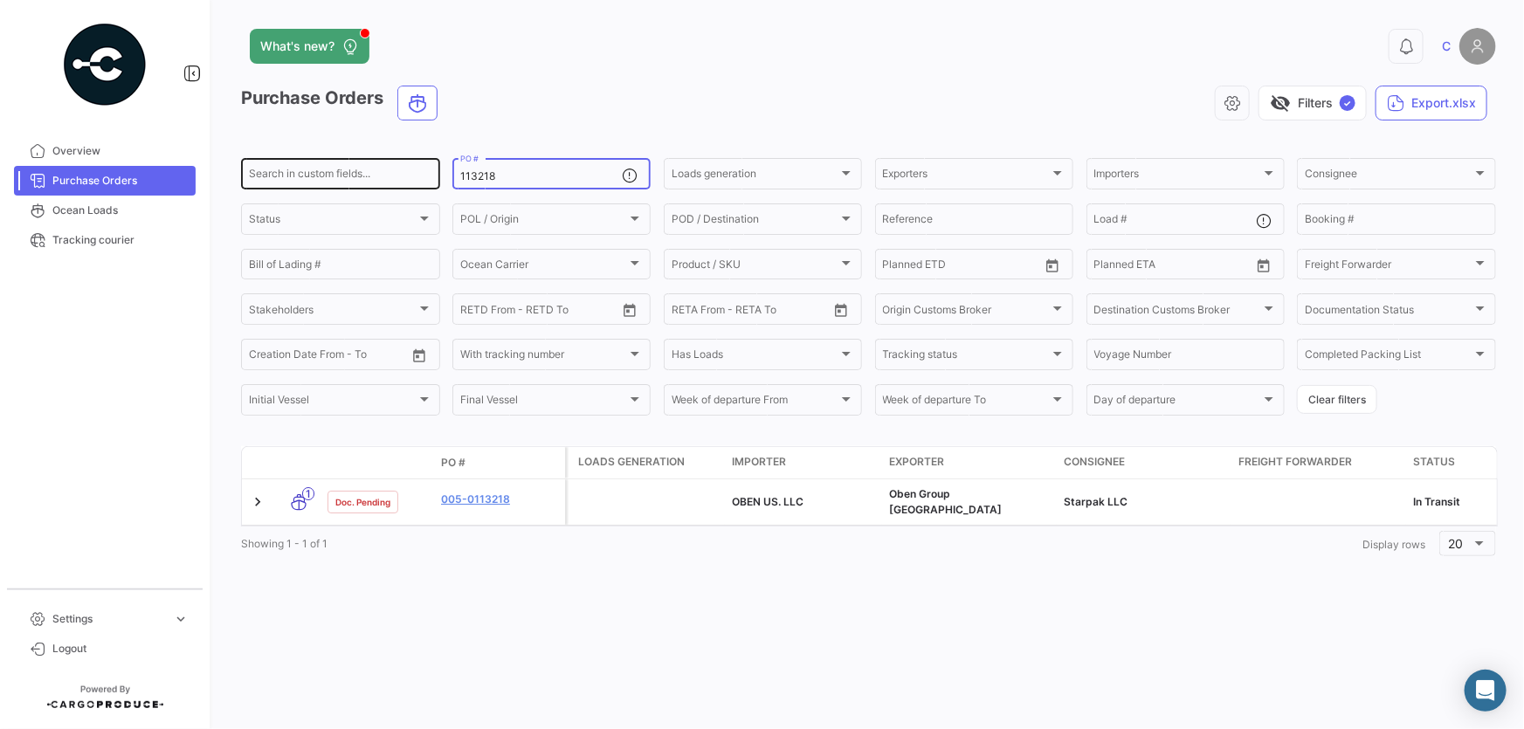
drag, startPoint x: 524, startPoint y: 173, endPoint x: 369, endPoint y: 168, distance: 154.7
click at [0, 0] on div "Search in custom fields... 113218 PO # Loads generation Loads generation Export…" at bounding box center [0, 0] width 0 height 0
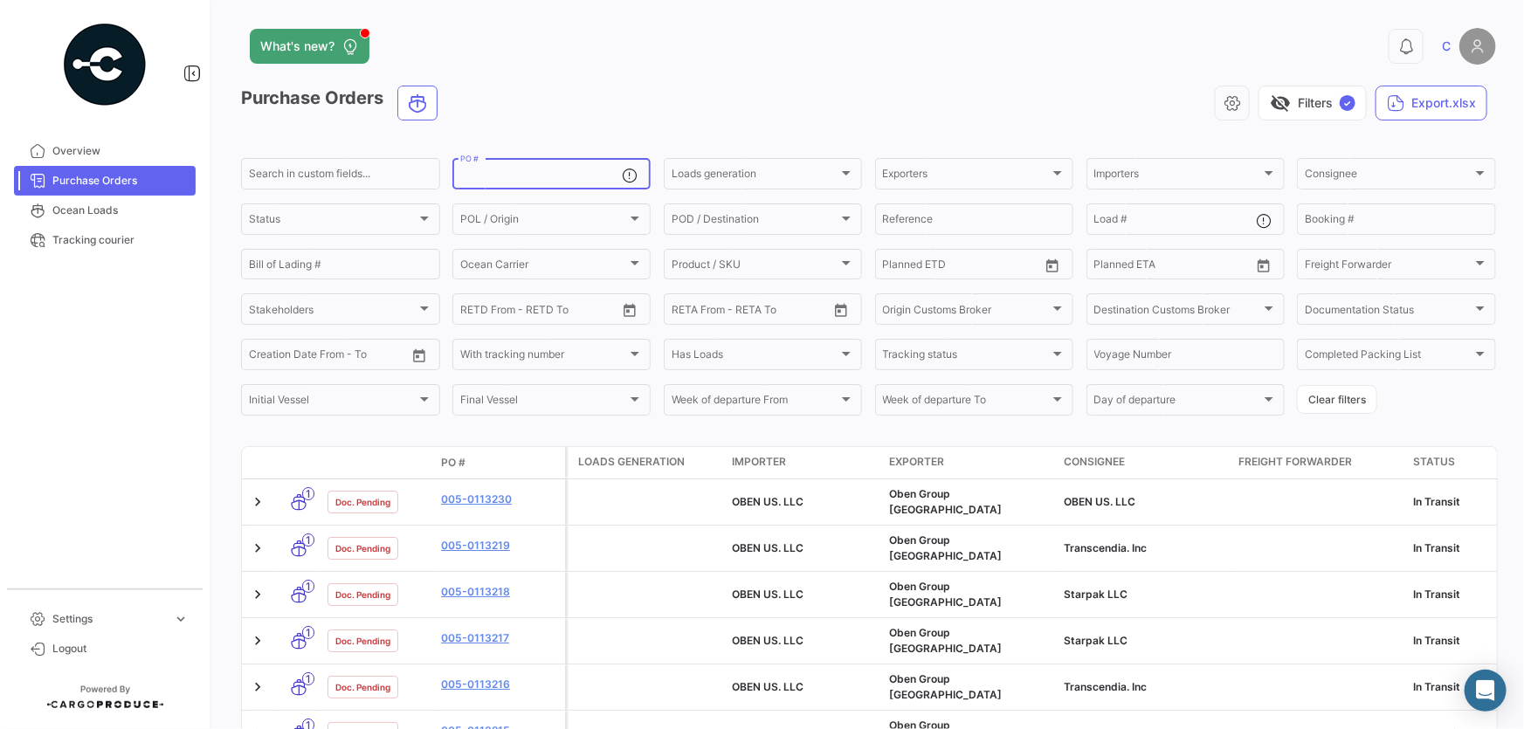
click at [505, 176] on input "PO #" at bounding box center [541, 176] width 162 height 12
click at [901, 218] on input "Reference" at bounding box center [974, 222] width 183 height 12
paste input "229972-8"
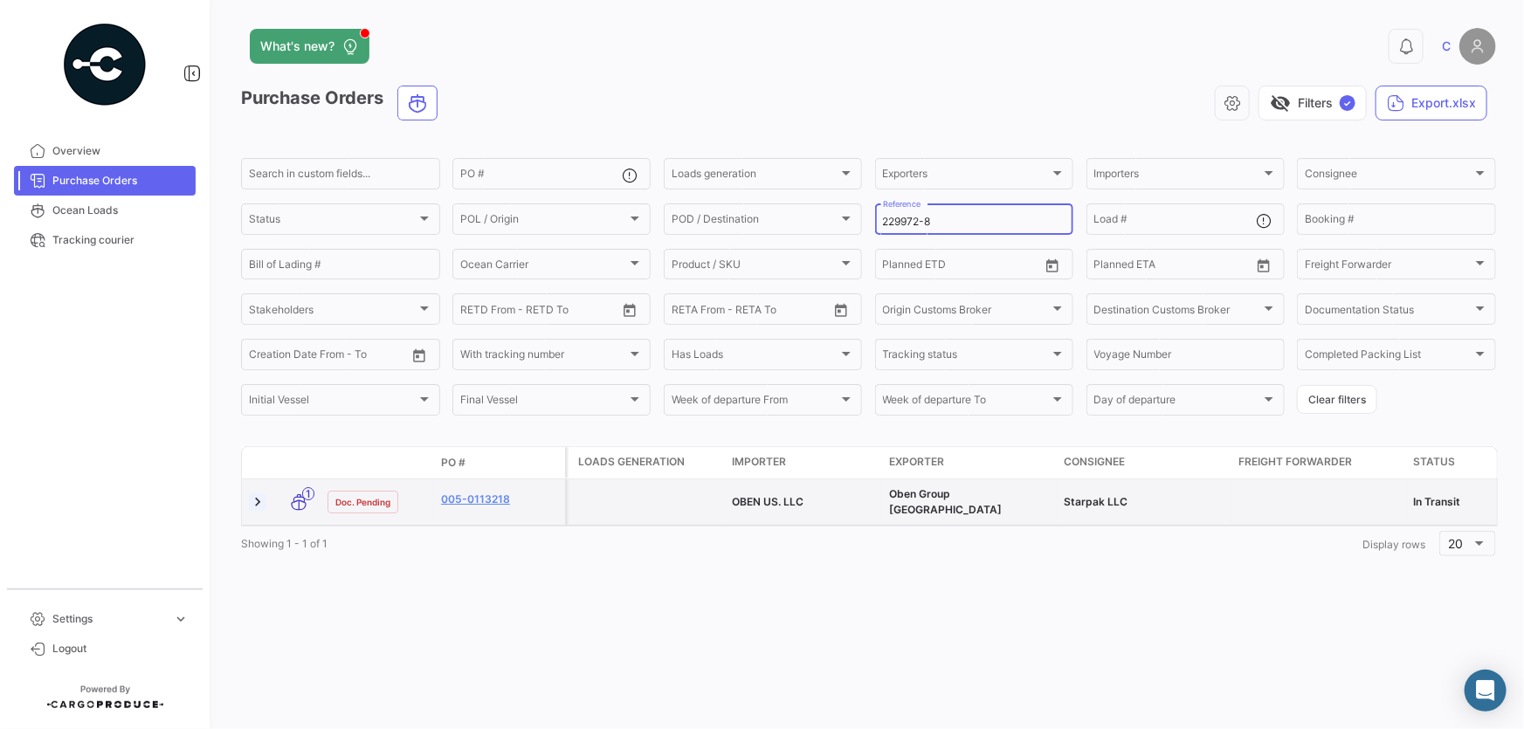
type input "229972-8"
click at [253, 503] on link at bounding box center [257, 502] width 17 height 17
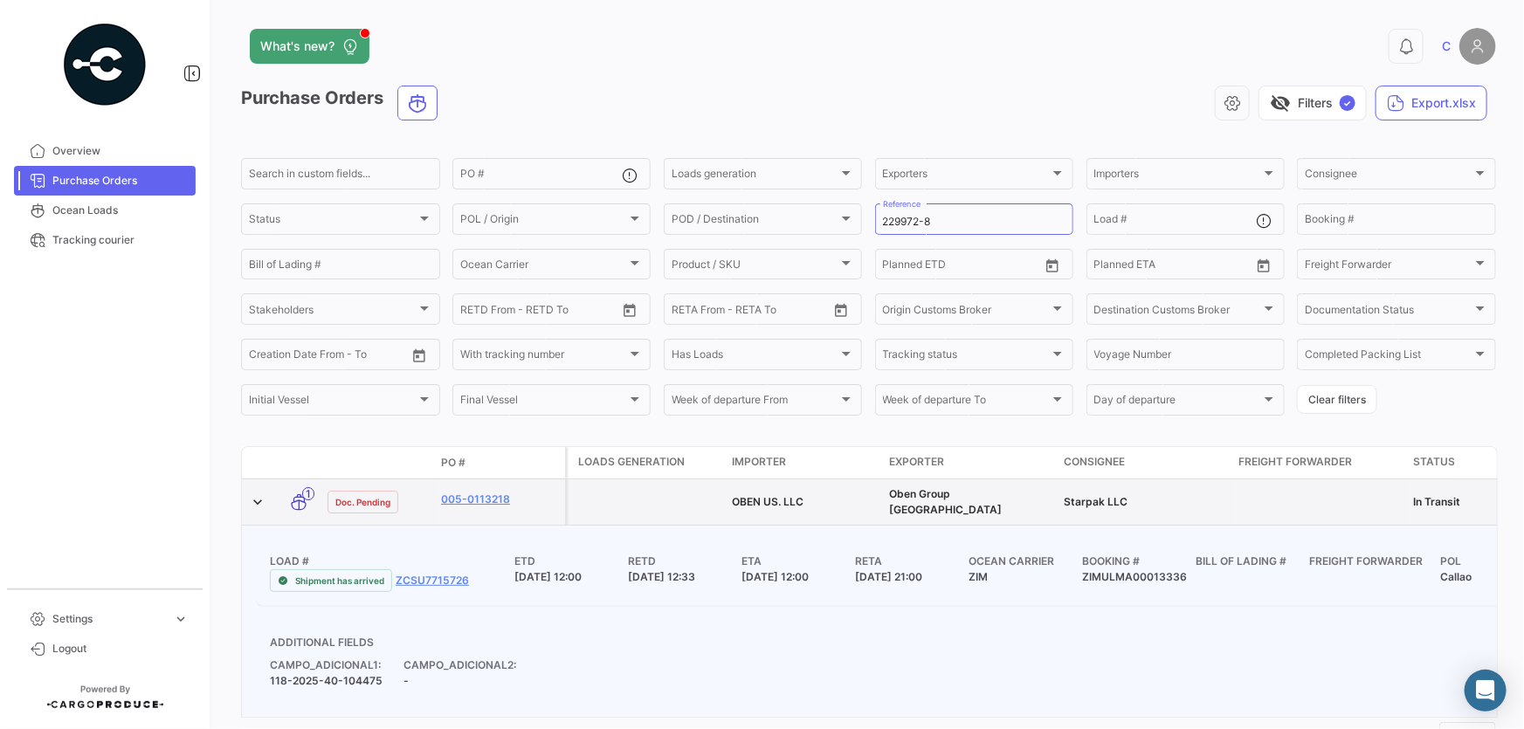
click at [261, 488] on div at bounding box center [259, 502] width 21 height 31
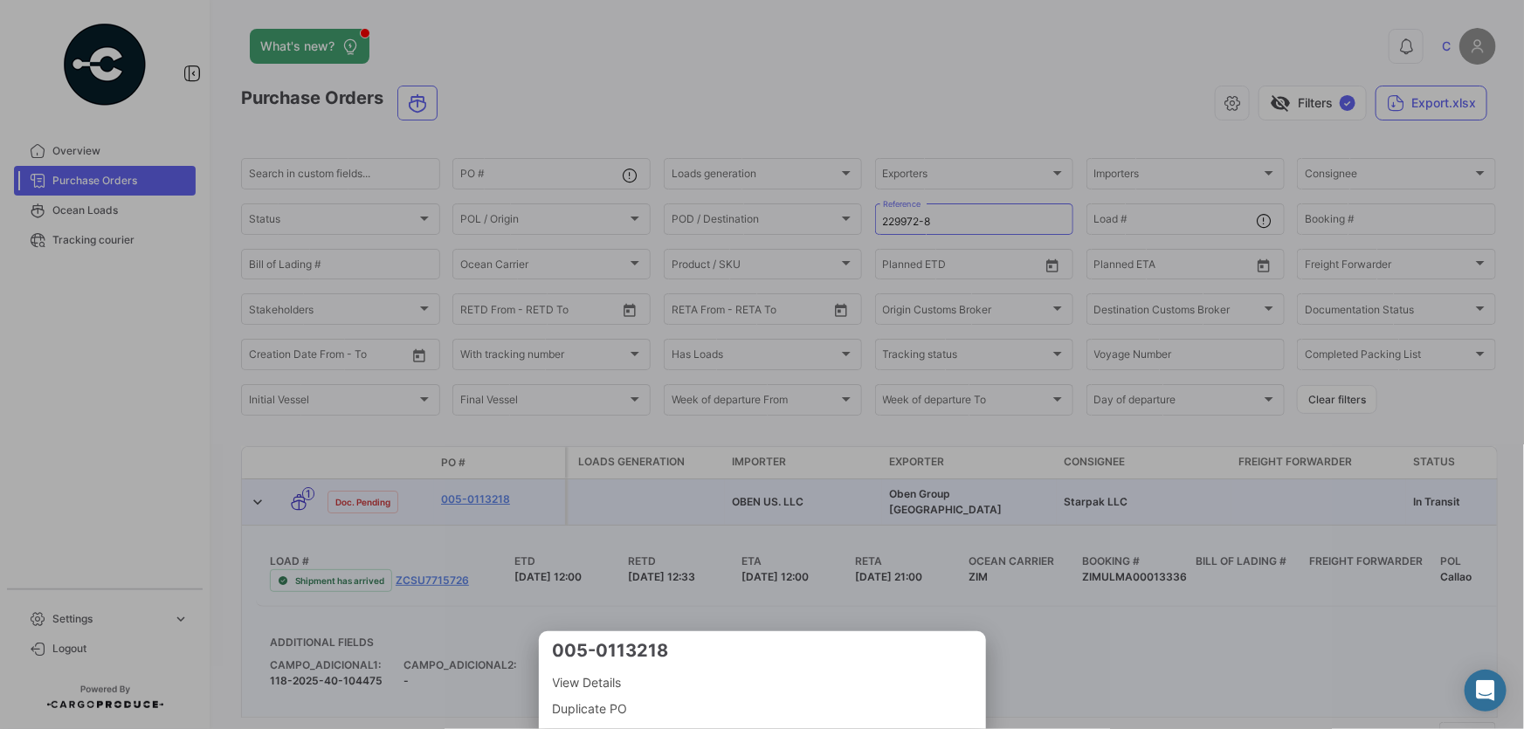
click at [257, 495] on div at bounding box center [762, 364] width 1524 height 729
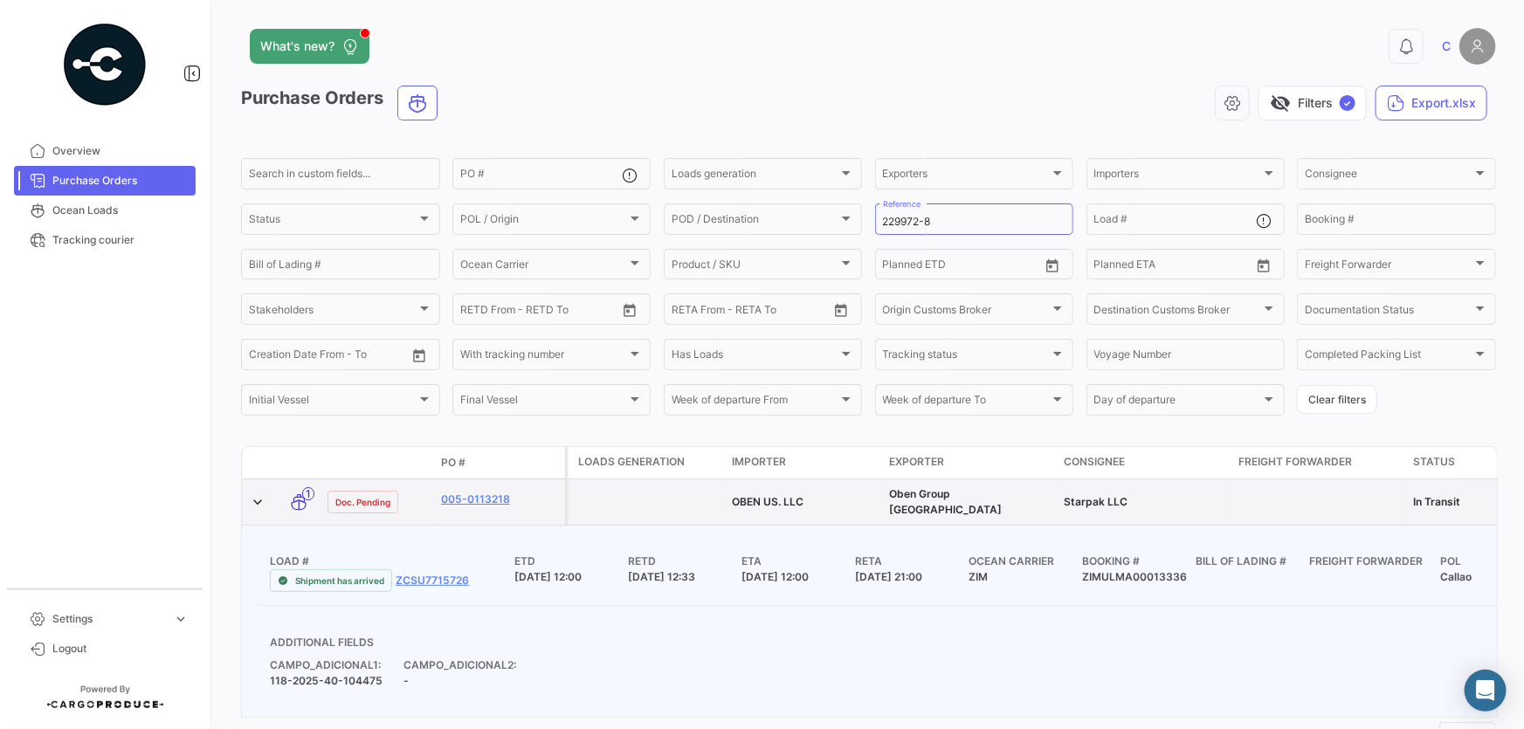
drag, startPoint x: 736, startPoint y: 492, endPoint x: 792, endPoint y: 494, distance: 55.9
click at [792, 495] on span "OBEN US. LLC" at bounding box center [768, 501] width 72 height 13
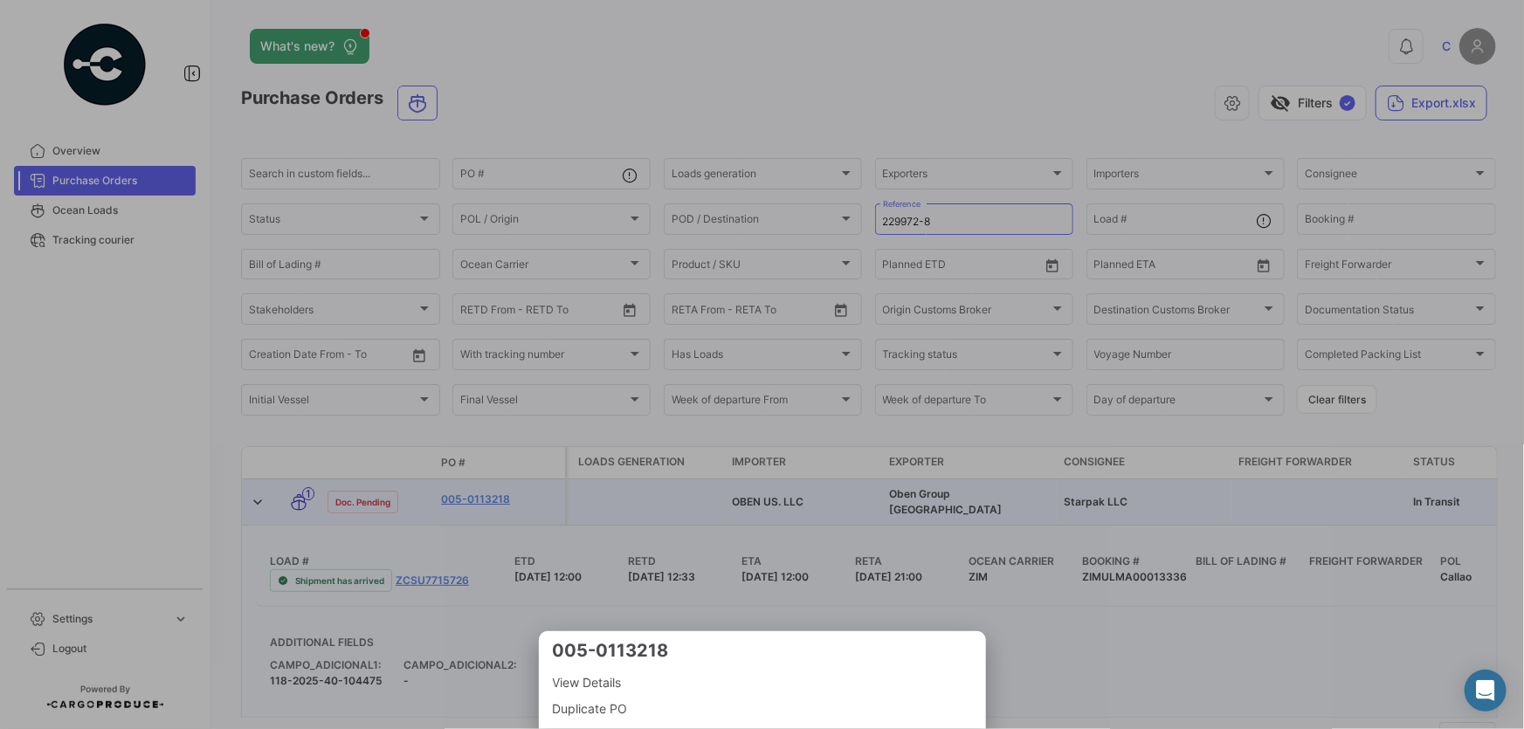
click at [906, 490] on div at bounding box center [762, 364] width 1524 height 729
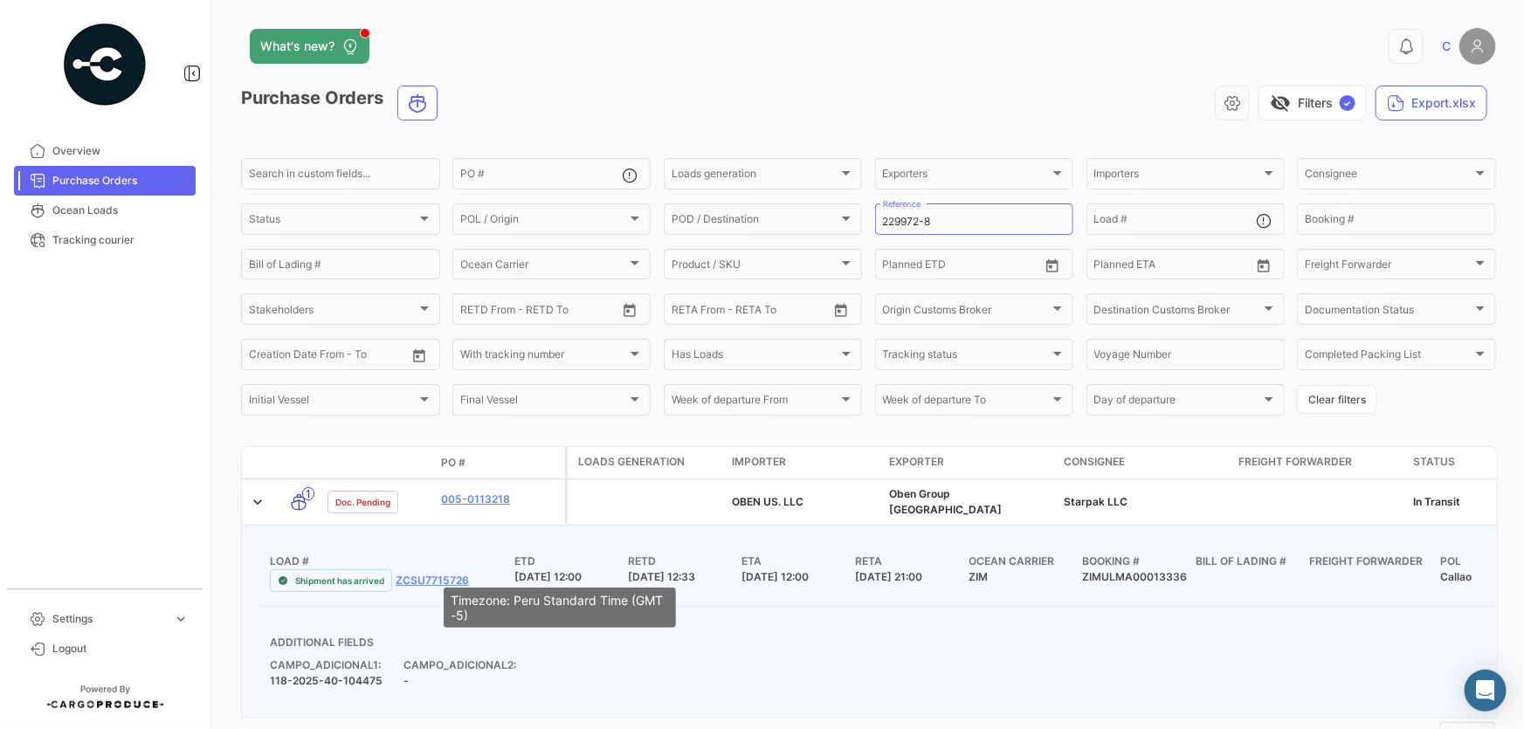
scroll to position [69, 0]
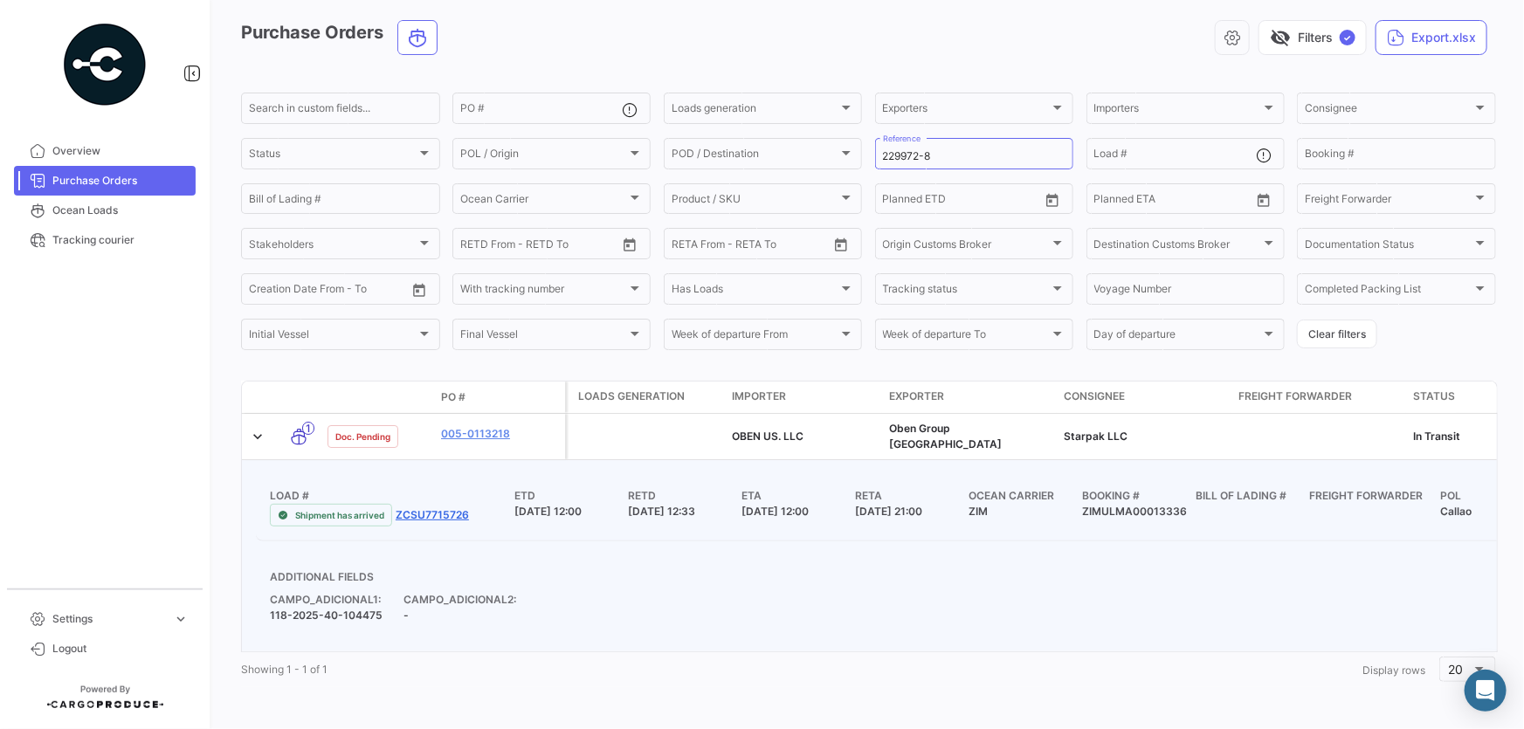
click at [416, 507] on link "ZCSU7715726" at bounding box center [432, 515] width 73 height 16
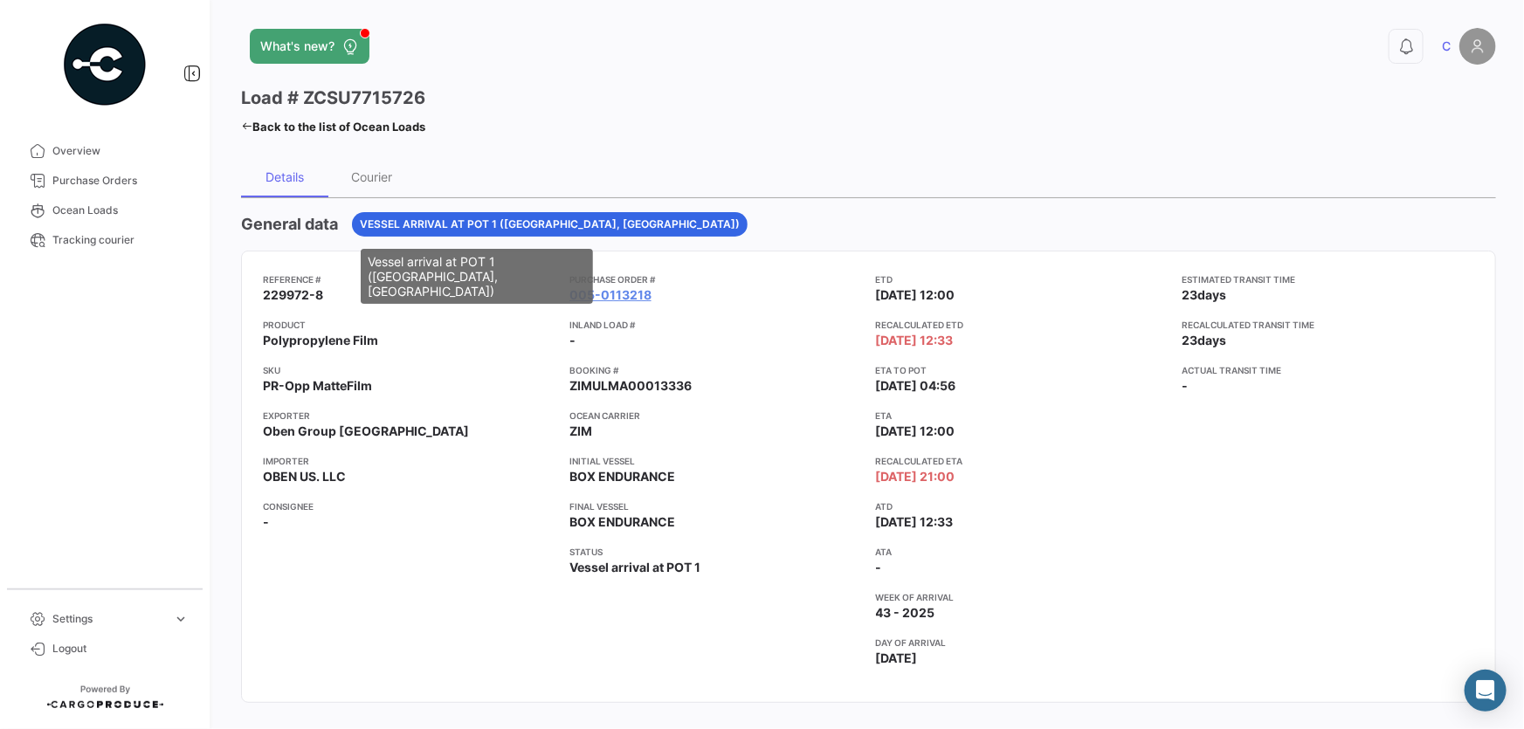
drag, startPoint x: 358, startPoint y: 222, endPoint x: 594, endPoint y: 223, distance: 235.8
click at [594, 223] on div "Vessel arrival at POT 1 ([GEOGRAPHIC_DATA], [GEOGRAPHIC_DATA])" at bounding box center [550, 224] width 396 height 24
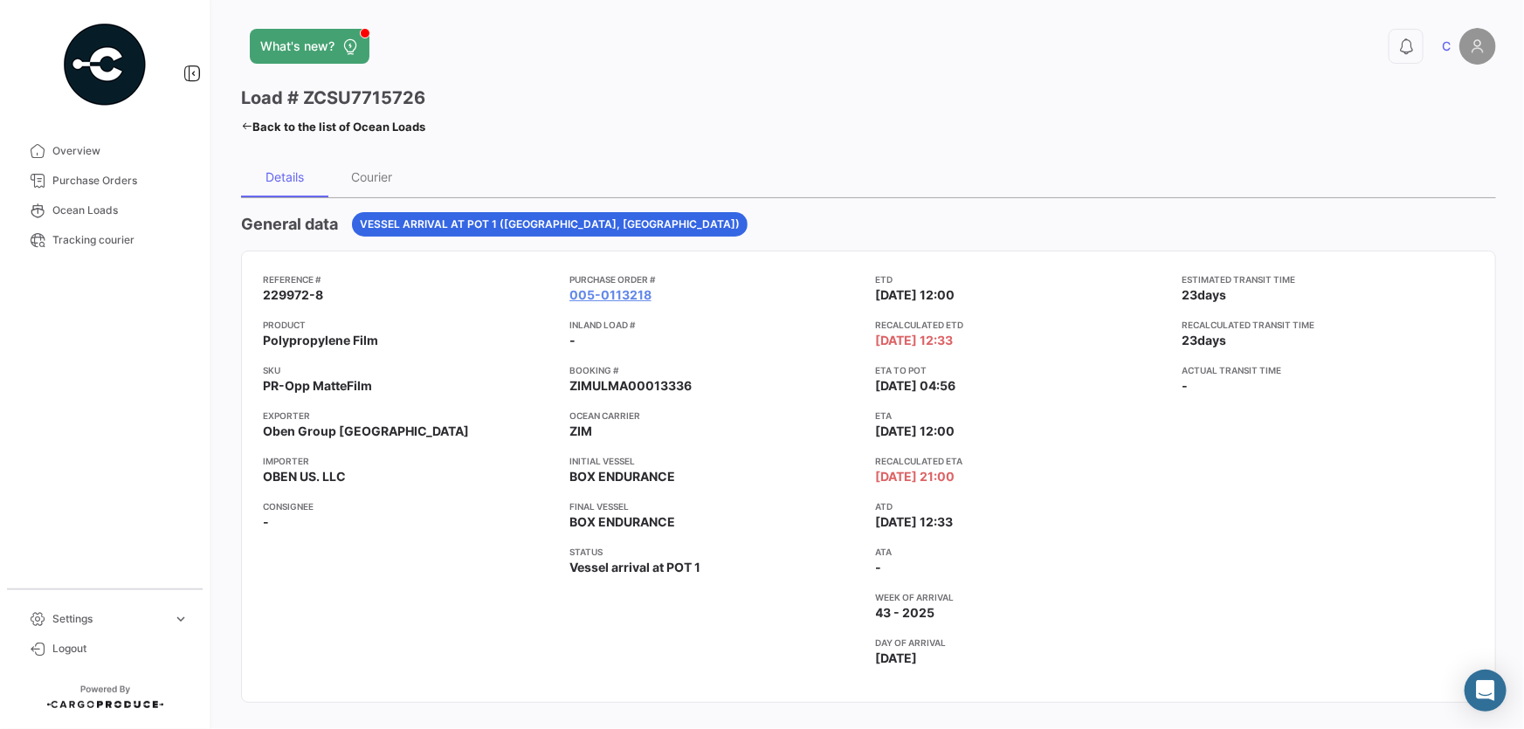
click at [489, 222] on span "Vessel arrival at POT 1 ([GEOGRAPHIC_DATA], [GEOGRAPHIC_DATA])" at bounding box center [550, 225] width 380 height 16
drag, startPoint x: 389, startPoint y: 228, endPoint x: 540, endPoint y: 226, distance: 151.1
click at [540, 226] on div "Vessel arrival at POT 1 ([GEOGRAPHIC_DATA], [GEOGRAPHIC_DATA])" at bounding box center [550, 224] width 396 height 24
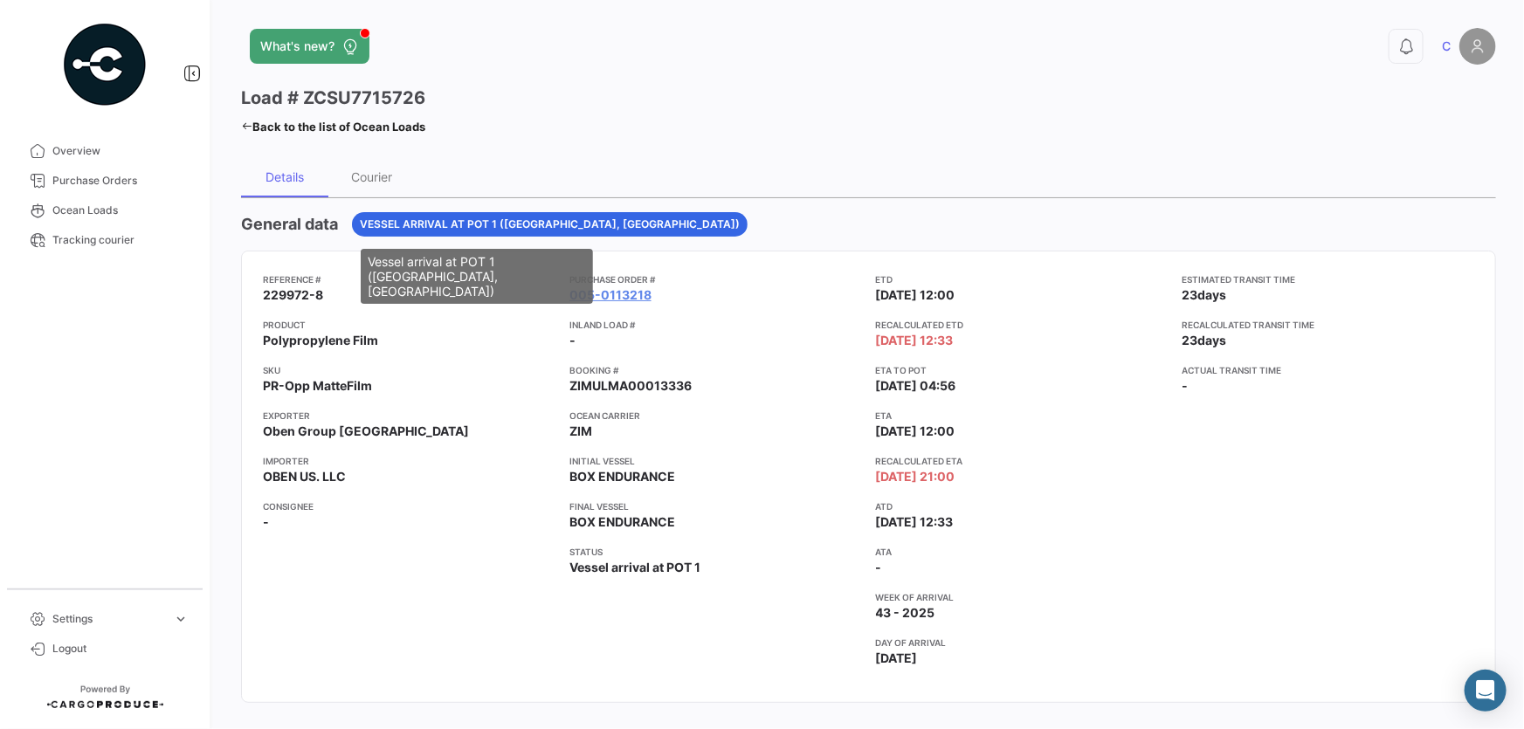
click at [473, 224] on span "Vessel arrival at POT 1 ([GEOGRAPHIC_DATA], [GEOGRAPHIC_DATA])" at bounding box center [550, 225] width 380 height 16
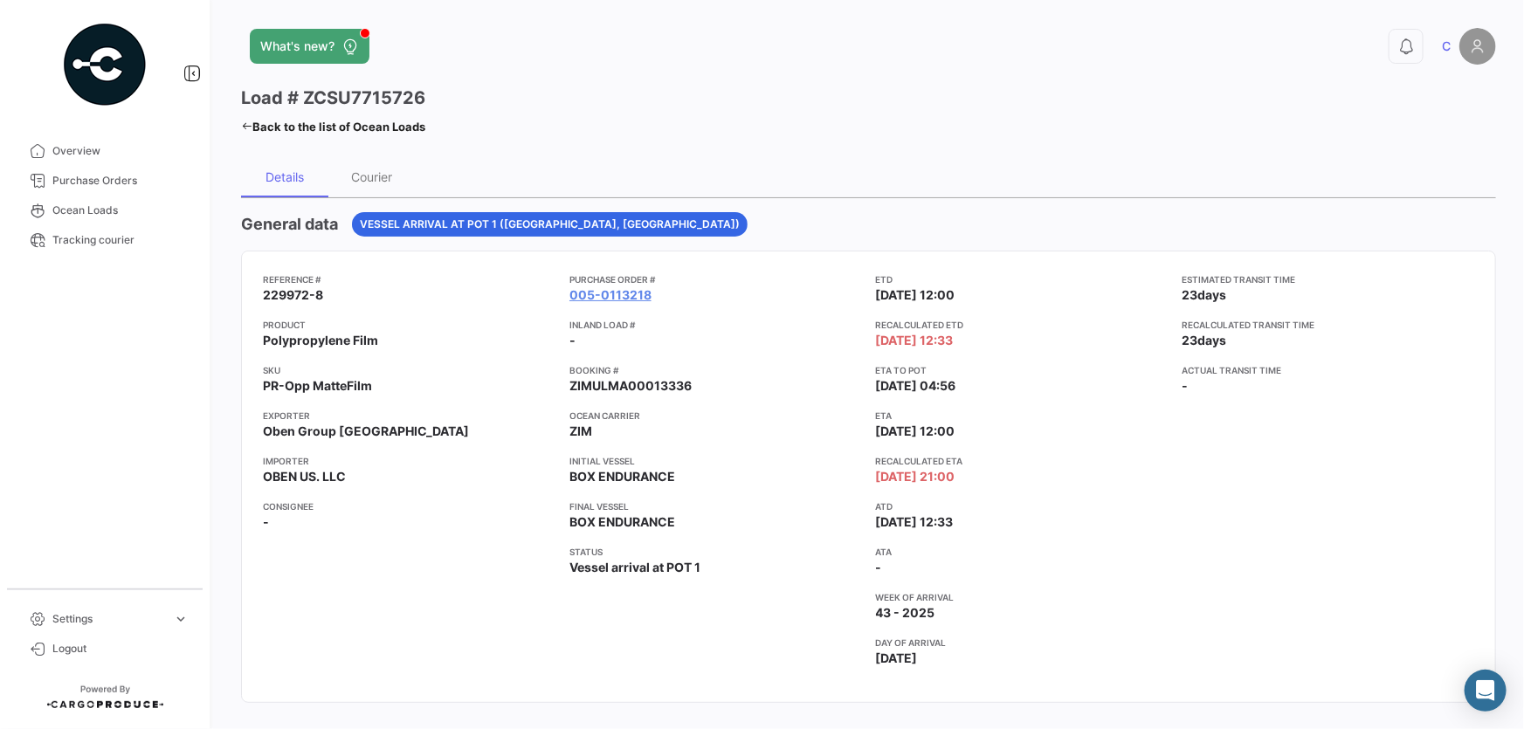
click at [498, 411] on app-card-info-title "Exporter" at bounding box center [409, 416] width 293 height 14
drag, startPoint x: 263, startPoint y: 293, endPoint x: 328, endPoint y: 298, distance: 64.8
click at [328, 298] on app-card-info-value "229972-8" at bounding box center [409, 295] width 293 height 17
drag, startPoint x: 584, startPoint y: 385, endPoint x: 690, endPoint y: 402, distance: 107.0
click at [682, 390] on div "Reference # 229972-8 Product Polypropylene Film SKU PR-Opp MatteFilm Exporter O…" at bounding box center [869, 477] width 1212 height 409
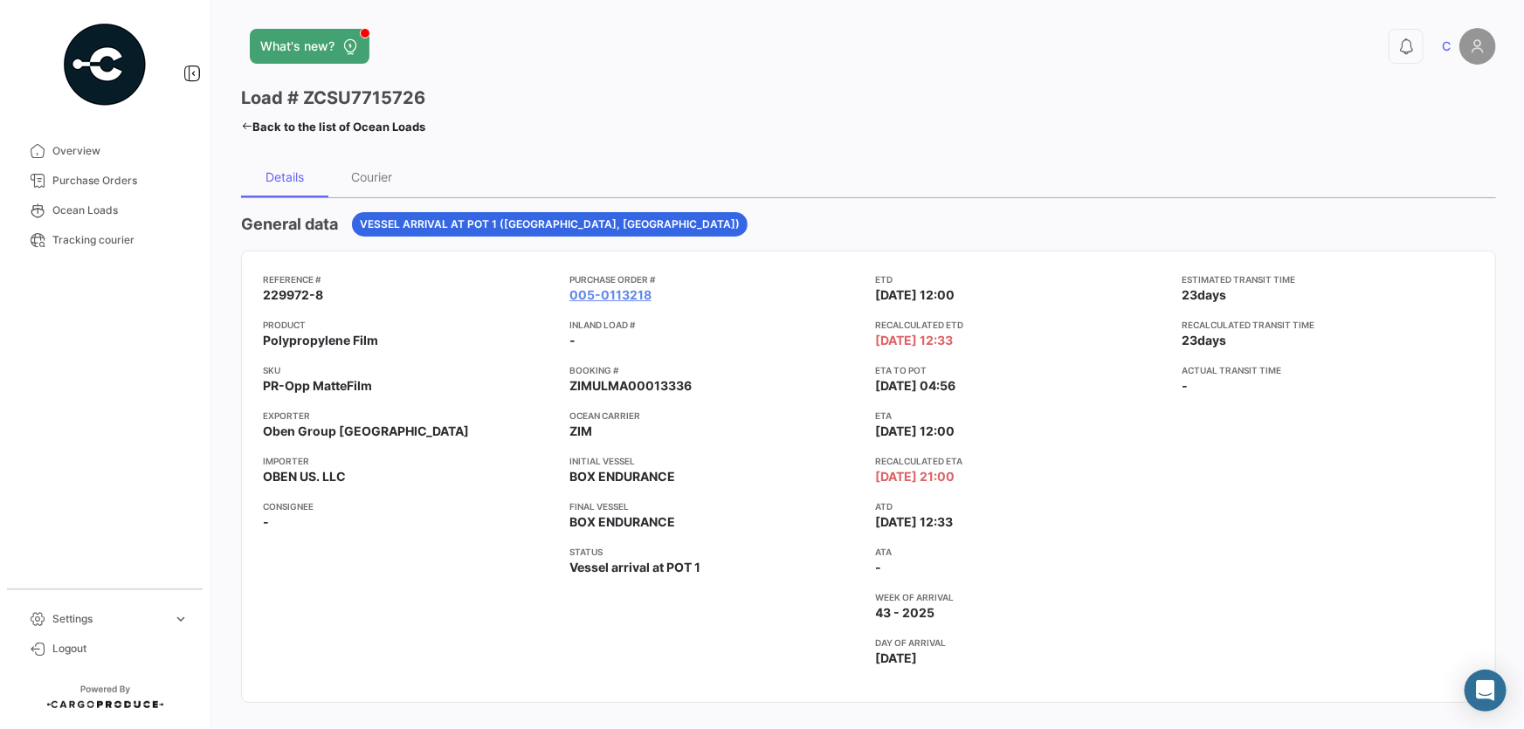
drag, startPoint x: 573, startPoint y: 565, endPoint x: 712, endPoint y: 571, distance: 139.0
click at [712, 571] on app-card-info-label "Status Vessel arrival at POT 1" at bounding box center [716, 569] width 293 height 49
click at [757, 575] on app-card-info-label "Status Vessel arrival at POT 1" at bounding box center [716, 569] width 293 height 49
click at [1125, 473] on app-card-info-label "Recalculated ETA [DATE] 21:00" at bounding box center [1022, 469] width 293 height 31
drag, startPoint x: 873, startPoint y: 277, endPoint x: 896, endPoint y: 278, distance: 23.6
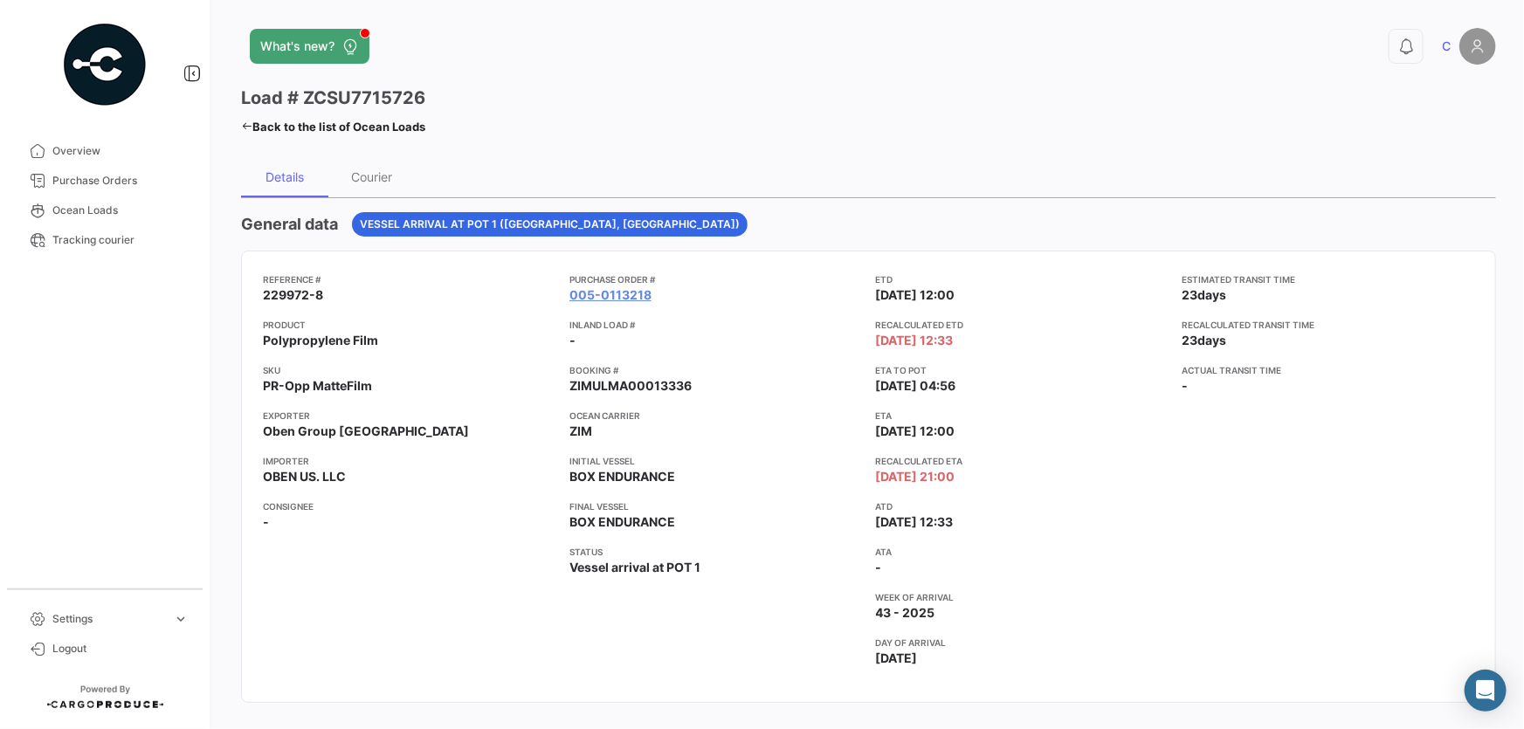
click at [896, 278] on app-card-info-title "ETD" at bounding box center [1022, 280] width 293 height 14
drag, startPoint x: 872, startPoint y: 412, endPoint x: 891, endPoint y: 418, distance: 19.9
click at [891, 418] on app-card-info-title "ETA" at bounding box center [1022, 416] width 293 height 14
click at [1074, 349] on div "ETD [DATE] 12:00 Recalculated ETD [DATE] 12:33 ETA to POT [DATE] 04:56 ETA [DAT…" at bounding box center [1022, 477] width 293 height 409
drag, startPoint x: 873, startPoint y: 319, endPoint x: 983, endPoint y: 347, distance: 113.6
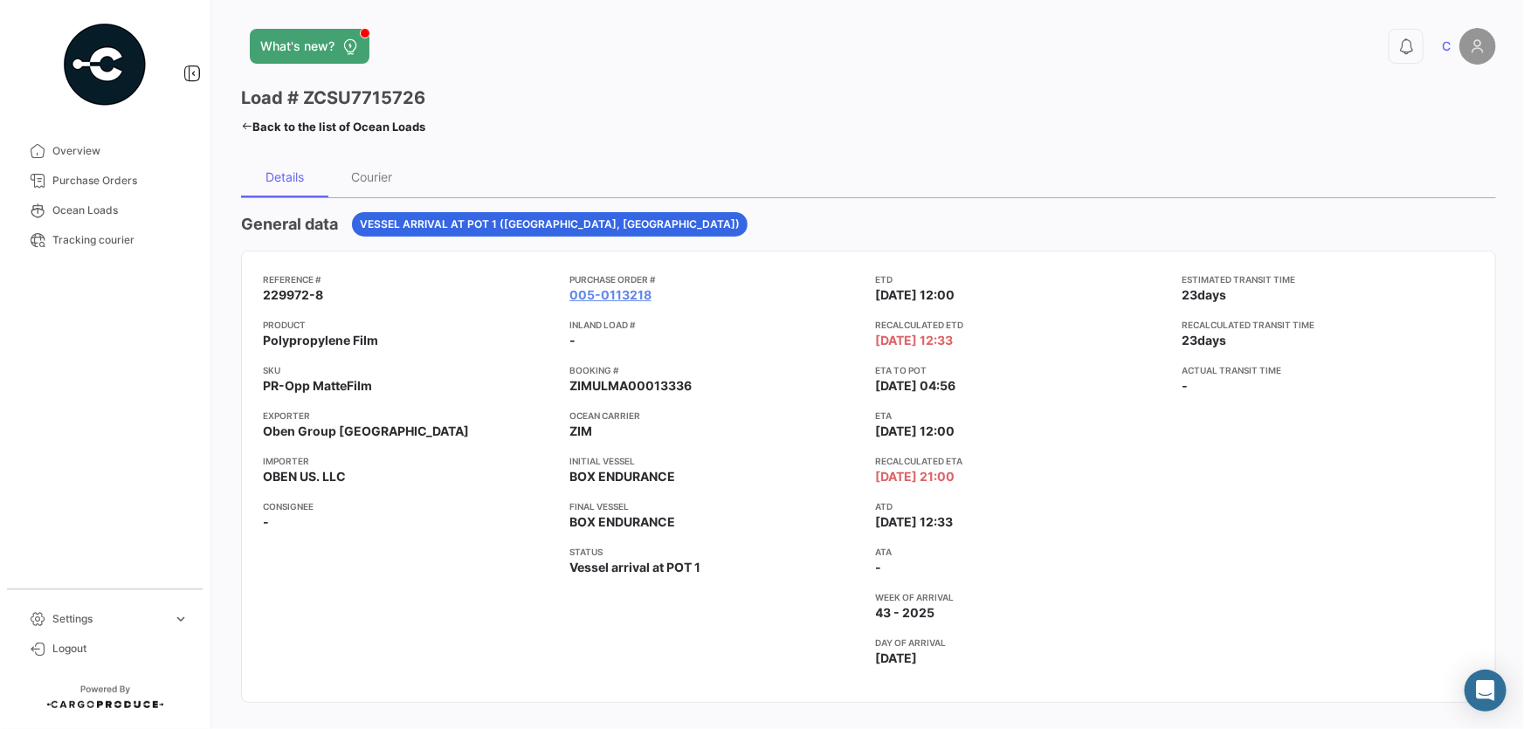
click at [983, 347] on app-card-info-label "Recalculated ETD [DATE] 12:33" at bounding box center [1022, 333] width 293 height 31
click at [1057, 481] on app-card-info-label "Recalculated ETA [DATE] 21:00" at bounding box center [1022, 469] width 293 height 31
drag, startPoint x: 871, startPoint y: 463, endPoint x: 985, endPoint y: 480, distance: 115.8
click at [985, 480] on div "Reference # 229972-8 Product Polypropylene Film SKU PR-Opp MatteFilm Exporter O…" at bounding box center [869, 477] width 1212 height 409
click at [985, 480] on app-card-info-label "Recalculated ETA [DATE] 21:00" at bounding box center [1022, 469] width 293 height 31
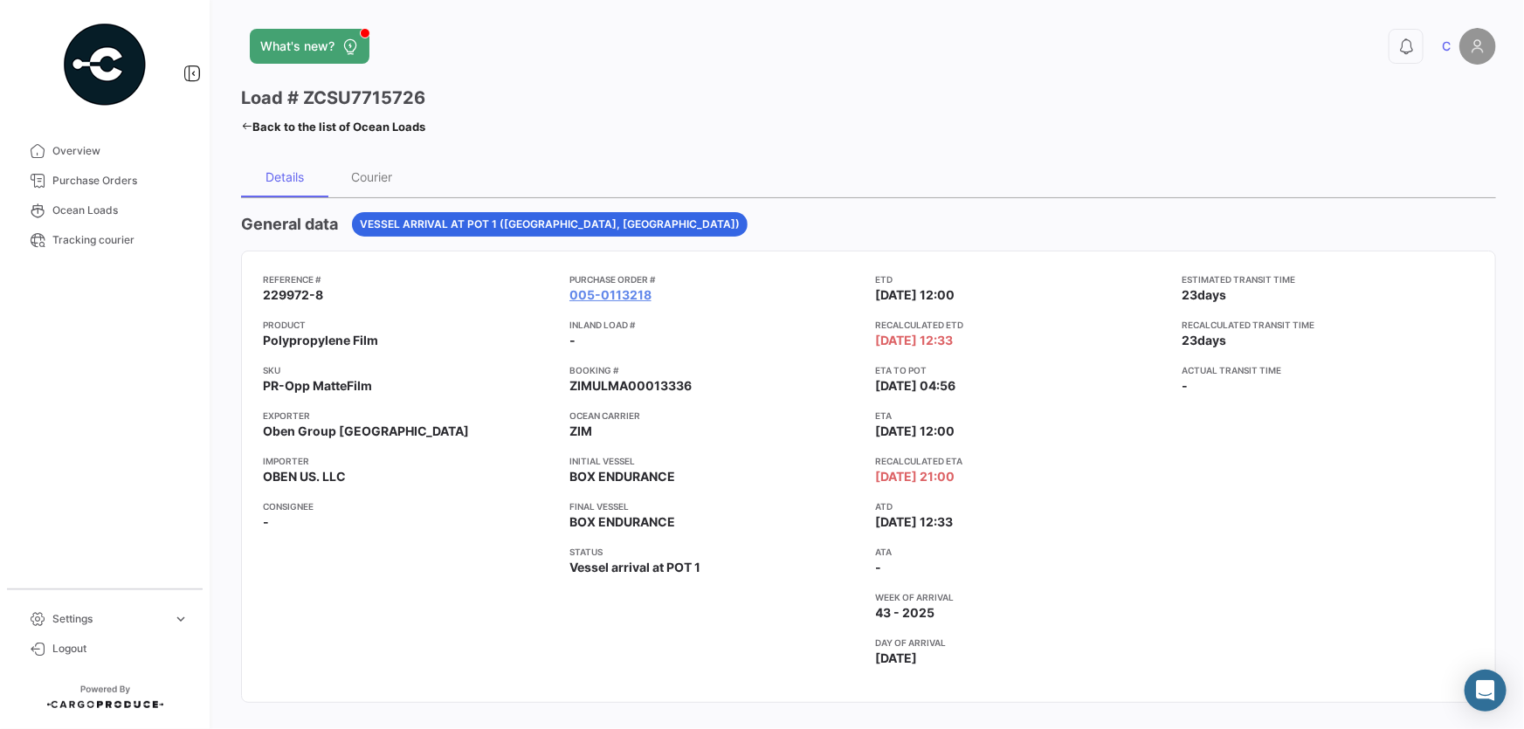
drag, startPoint x: 987, startPoint y: 342, endPoint x: 867, endPoint y: 327, distance: 120.7
click at [867, 327] on div "Reference # 229972-8 Product Polypropylene Film SKU PR-Opp MatteFilm Exporter O…" at bounding box center [869, 477] width 1212 height 409
drag, startPoint x: 980, startPoint y: 480, endPoint x: 873, endPoint y: 465, distance: 107.7
click at [876, 465] on app-card-info-label "Recalculated ETA [DATE] 21:00" at bounding box center [1022, 469] width 293 height 31
click at [876, 465] on app-card-info-title "Recalculated ETA" at bounding box center [1022, 461] width 293 height 14
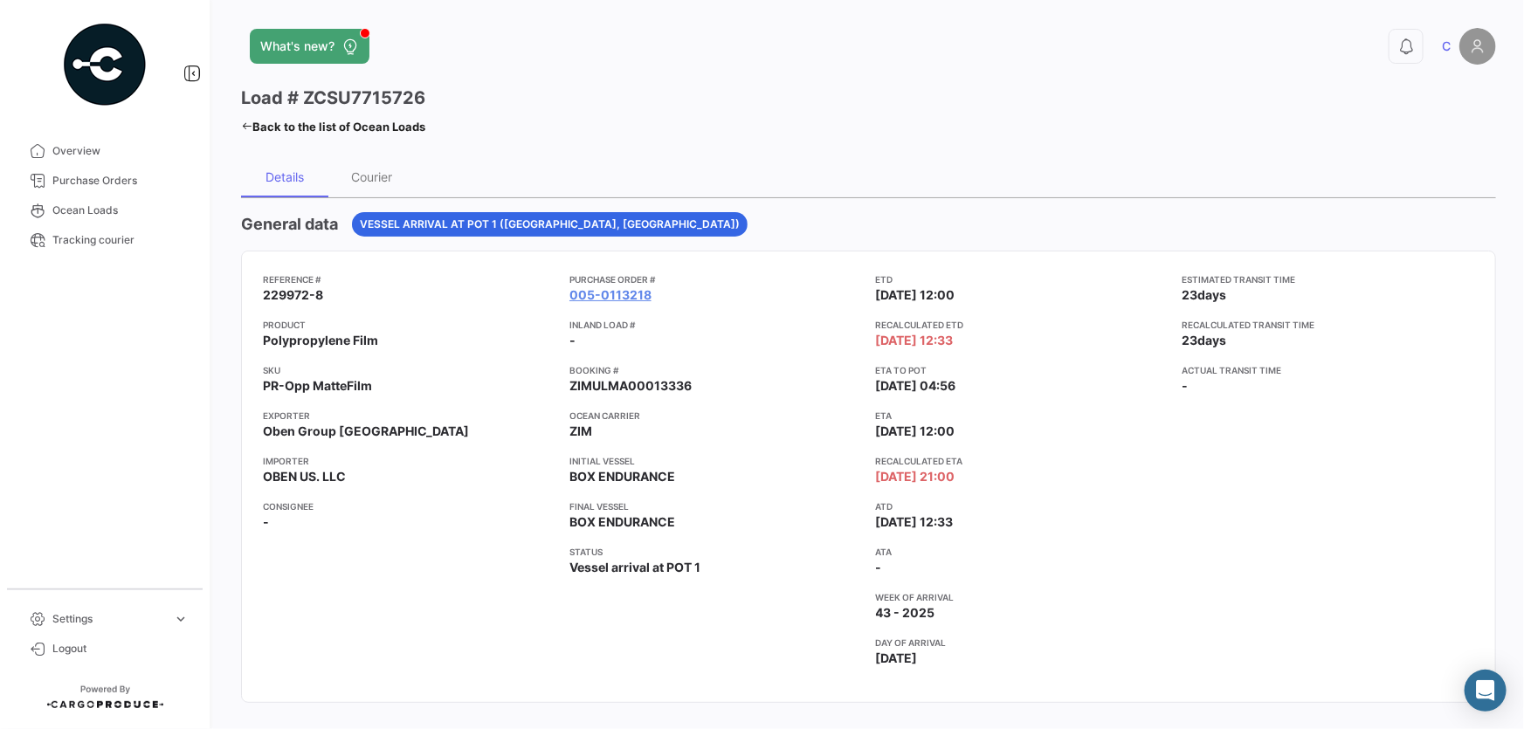
drag, startPoint x: 1009, startPoint y: 346, endPoint x: 881, endPoint y: 328, distance: 128.7
click at [881, 328] on app-card-info-label "Recalculated ETD [DATE] 12:33" at bounding box center [1022, 333] width 293 height 31
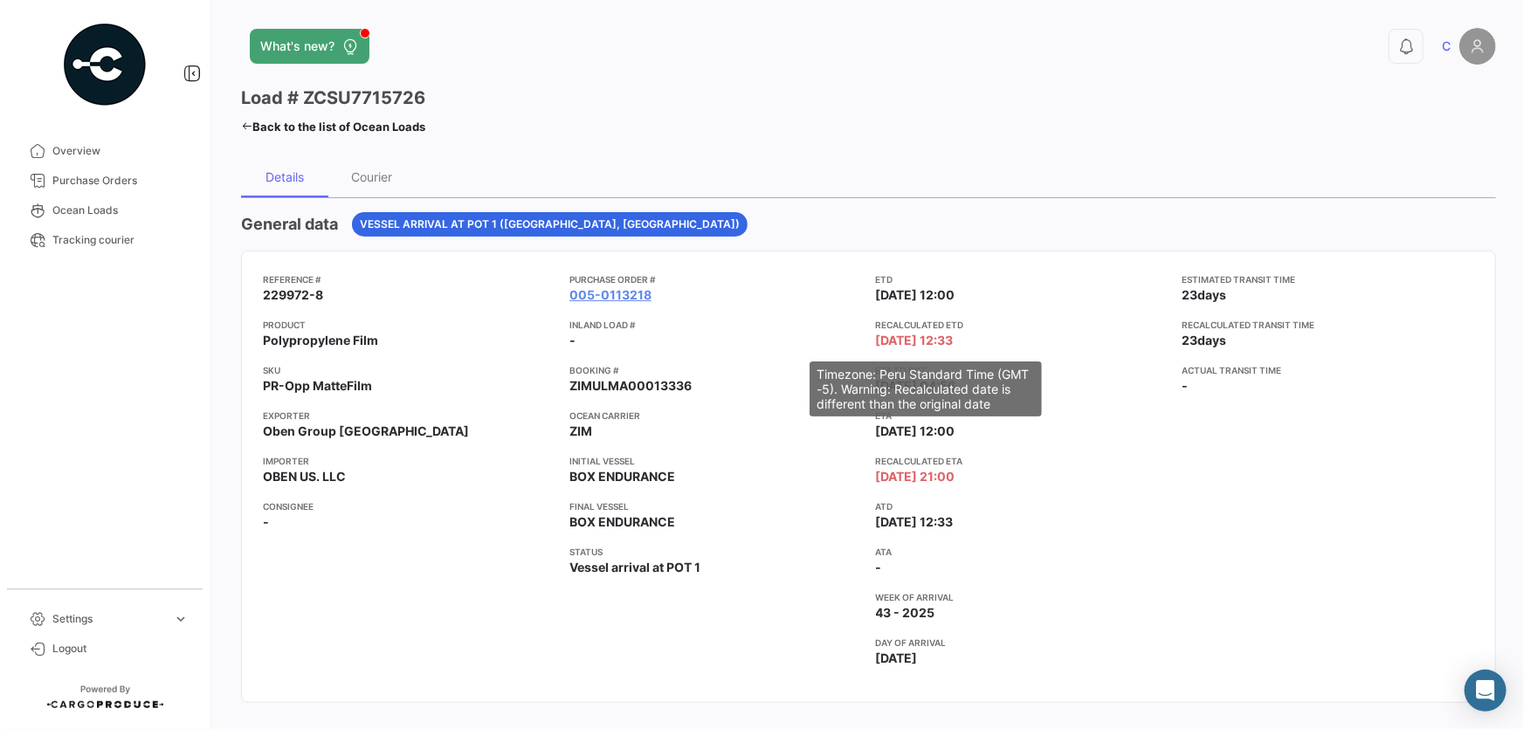
click at [954, 341] on span "[DATE] 12:33" at bounding box center [915, 340] width 78 height 17
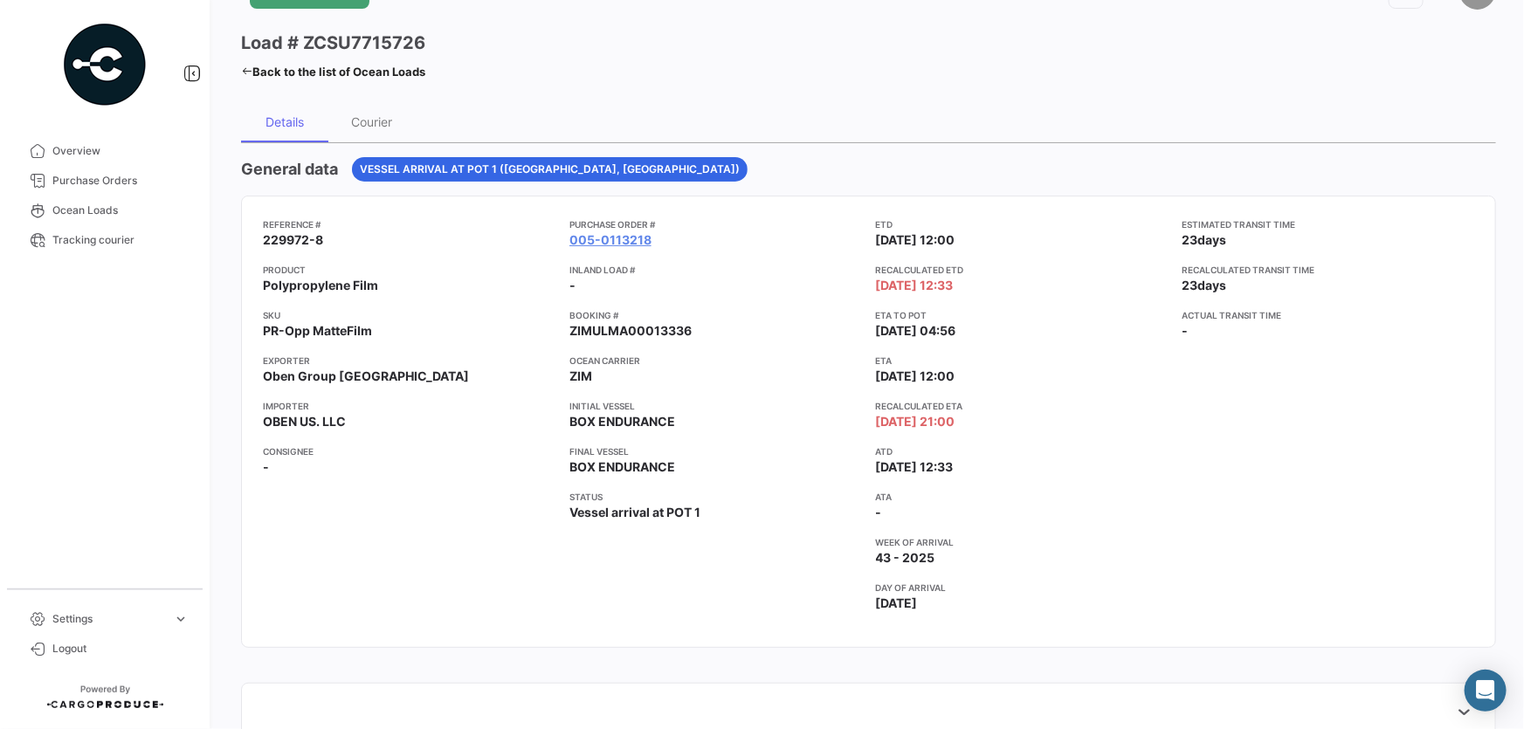
scroll to position [79, 0]
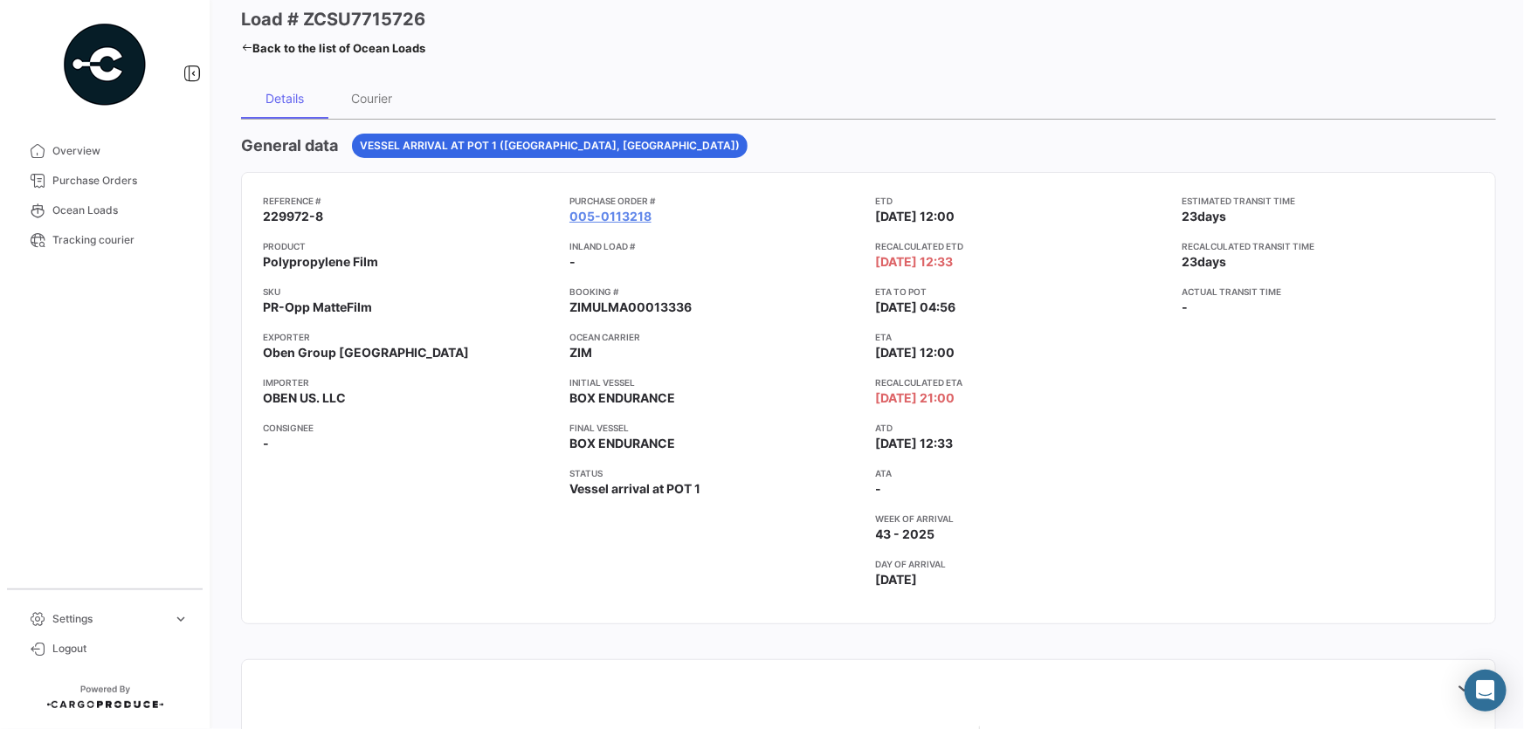
drag, startPoint x: 921, startPoint y: 292, endPoint x: 905, endPoint y: 293, distance: 15.8
click at [905, 293] on app-card-info-title "ETA to POT" at bounding box center [1022, 292] width 293 height 14
drag, startPoint x: 869, startPoint y: 306, endPoint x: 987, endPoint y: 309, distance: 118.0
click at [987, 309] on div "Reference # 229972-8 Product Polypropylene Film SKU PR-Opp MatteFilm Exporter O…" at bounding box center [869, 398] width 1212 height 409
click at [954, 439] on span "[DATE] 12:33" at bounding box center [915, 443] width 78 height 17
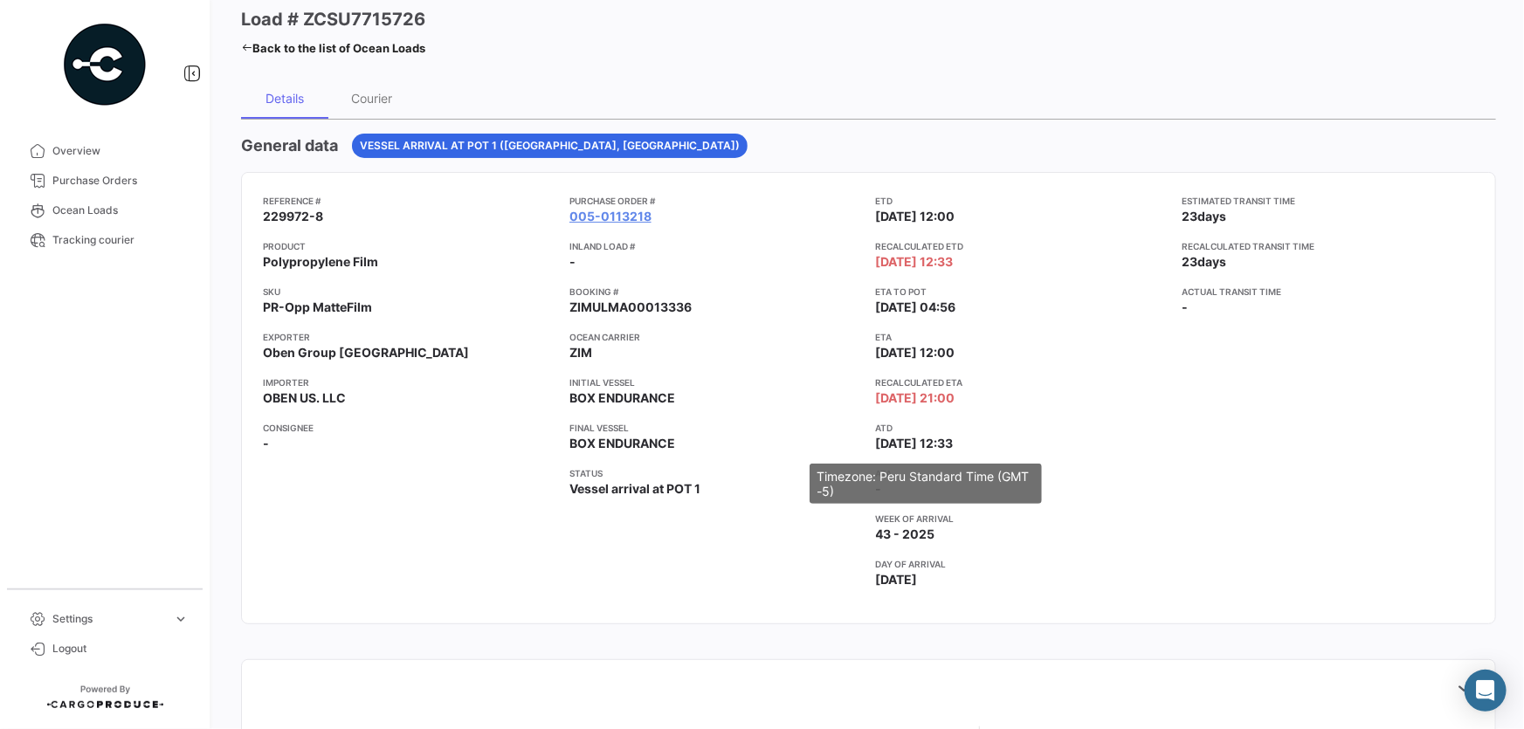
drag, startPoint x: 987, startPoint y: 441, endPoint x: 949, endPoint y: 301, distance: 144.9
click at [967, 443] on app-card-info-label "ATD [DATE] 12:33" at bounding box center [1022, 436] width 293 height 31
click at [990, 446] on app-card-info-label "ATD [DATE] 12:33" at bounding box center [1022, 436] width 293 height 31
drag, startPoint x: 984, startPoint y: 445, endPoint x: 870, endPoint y: 445, distance: 113.6
click at [870, 445] on div "Reference # 229972-8 Product Polypropylene Film SKU PR-Opp MatteFilm Exporter O…" at bounding box center [869, 398] width 1212 height 409
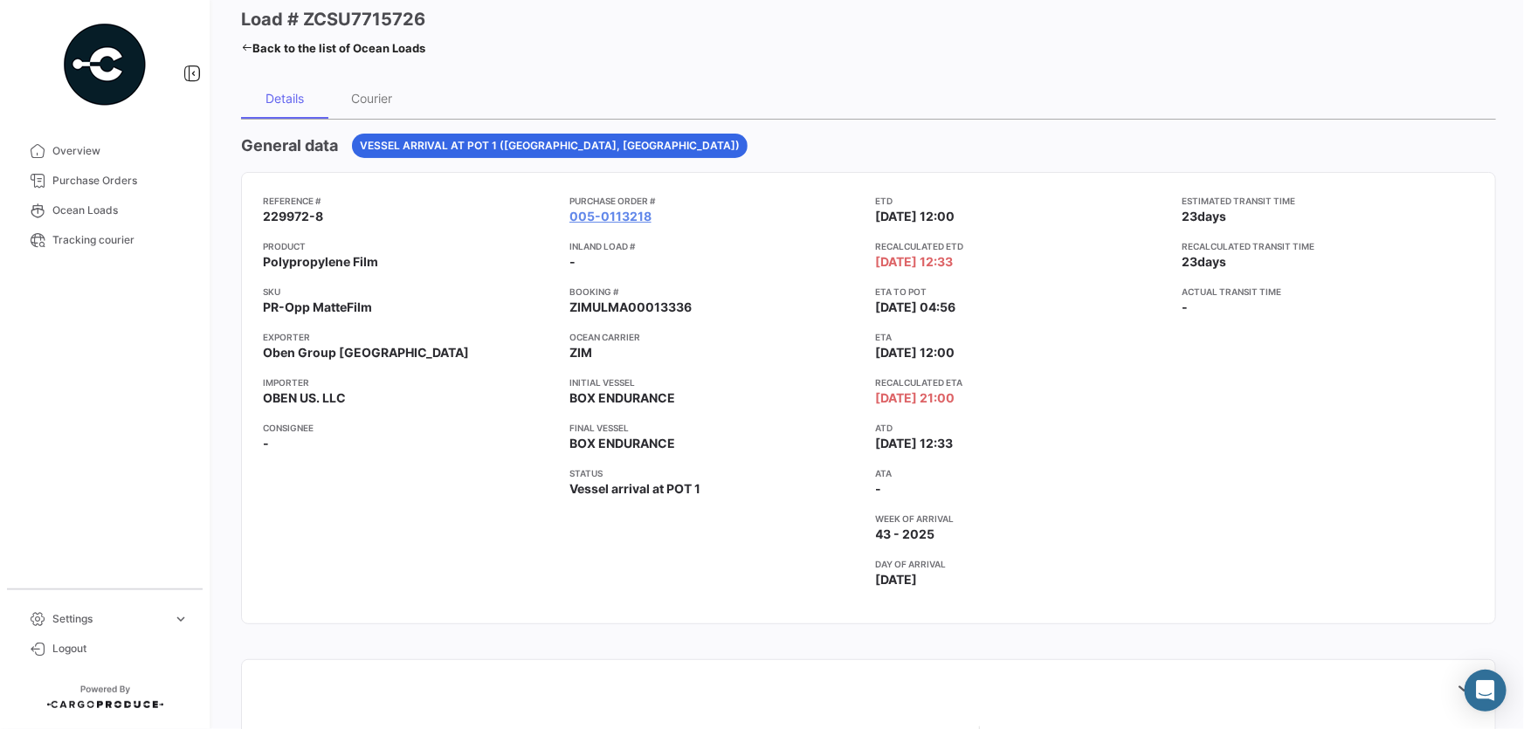
drag, startPoint x: 965, startPoint y: 262, endPoint x: 867, endPoint y: 250, distance: 98.6
click at [867, 250] on div "Reference # 229972-8 Product Polypropylene Film SKU PR-Opp MatteFilm Exporter O…" at bounding box center [869, 398] width 1212 height 409
drag, startPoint x: 869, startPoint y: 471, endPoint x: 893, endPoint y: 483, distance: 26.6
click at [893, 483] on div "Reference # 229972-8 Product Polypropylene Film SKU PR-Opp MatteFilm Exporter O…" at bounding box center [869, 398] width 1212 height 409
click at [878, 487] on app-card-info-label "ATA -" at bounding box center [1022, 481] width 293 height 31
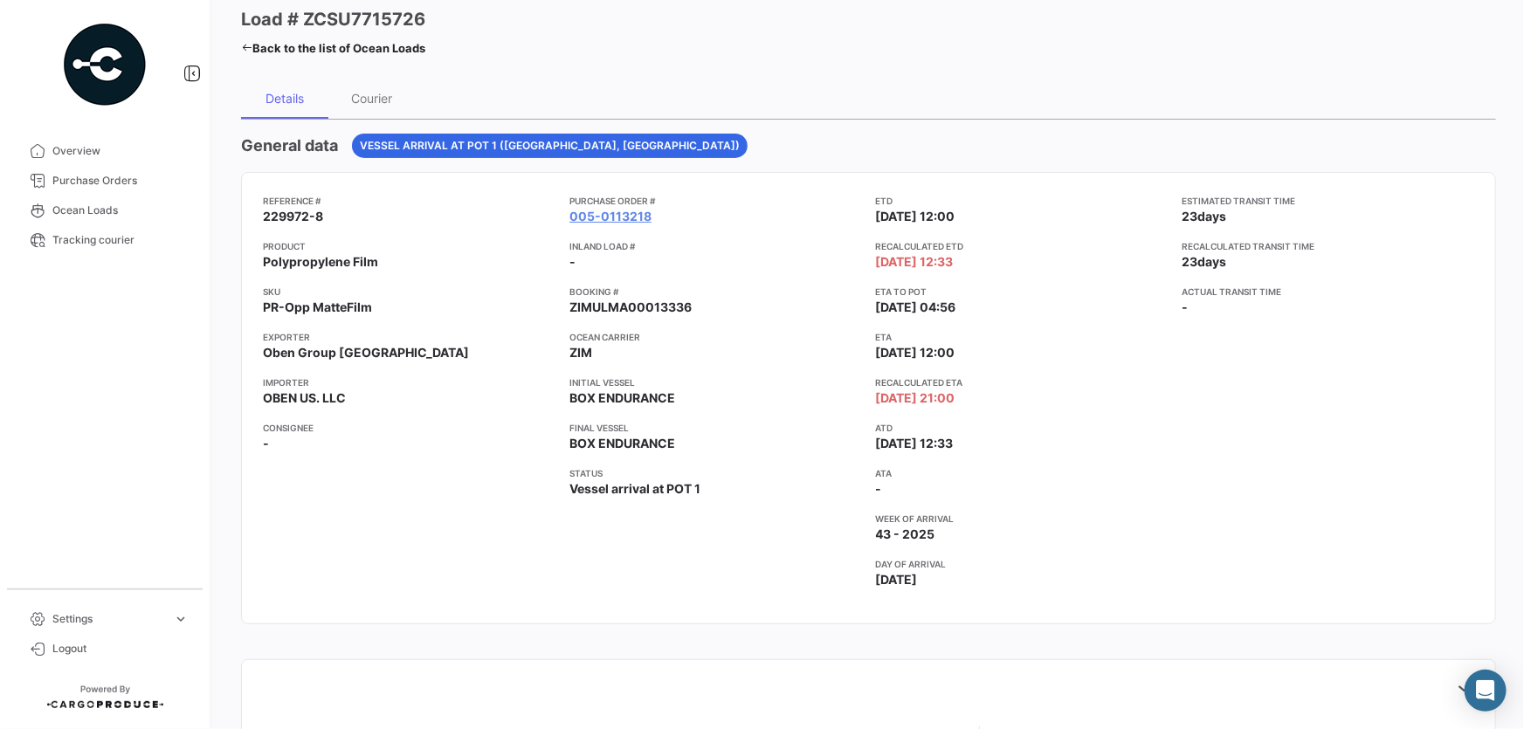
drag, startPoint x: 988, startPoint y: 400, endPoint x: 866, endPoint y: 377, distance: 124.4
click at [866, 377] on div "Reference # 229972-8 Product Polypropylene Film SKU PR-Opp MatteFilm Exporter O…" at bounding box center [869, 398] width 1212 height 409
click at [934, 587] on app-card-info-value "[DATE]" at bounding box center [1022, 579] width 293 height 17
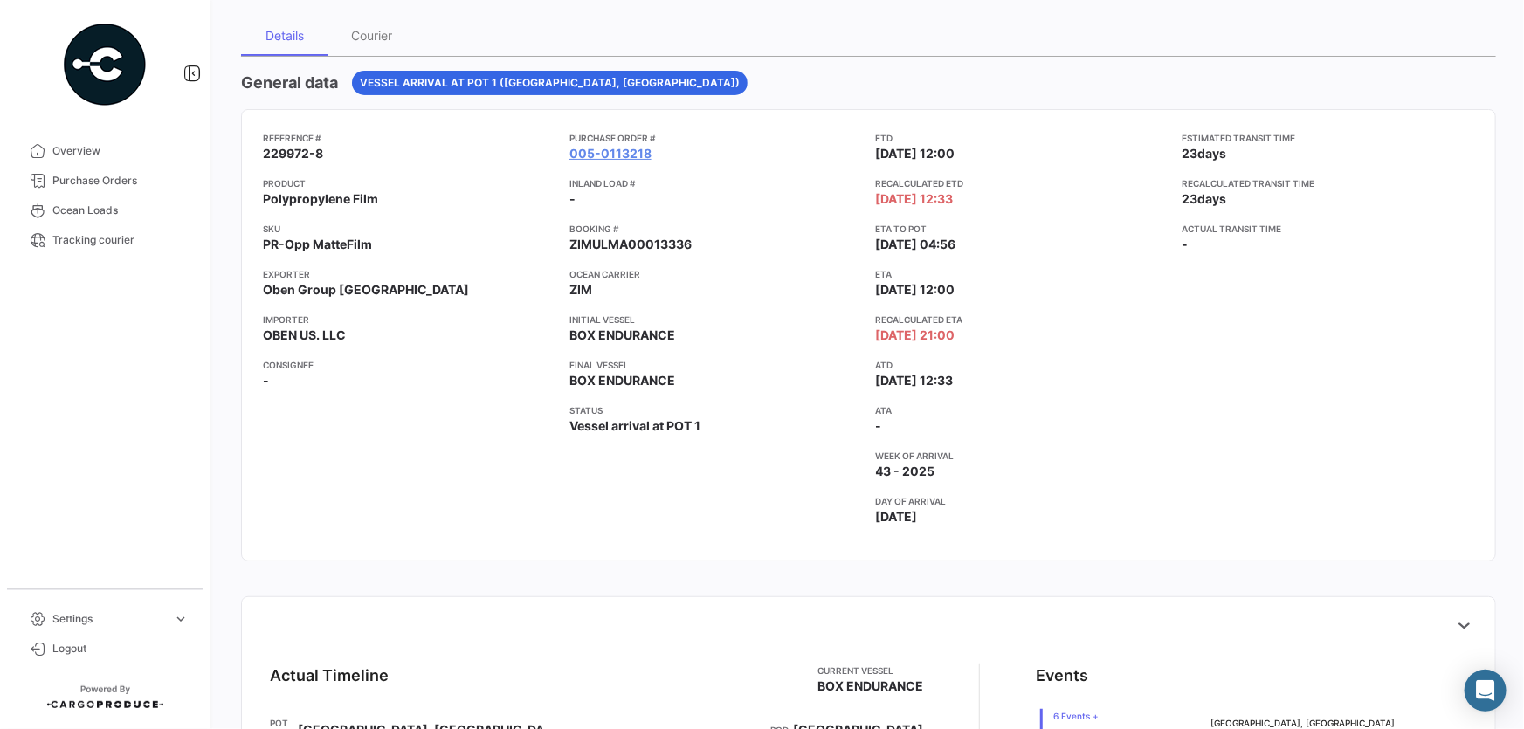
scroll to position [158, 0]
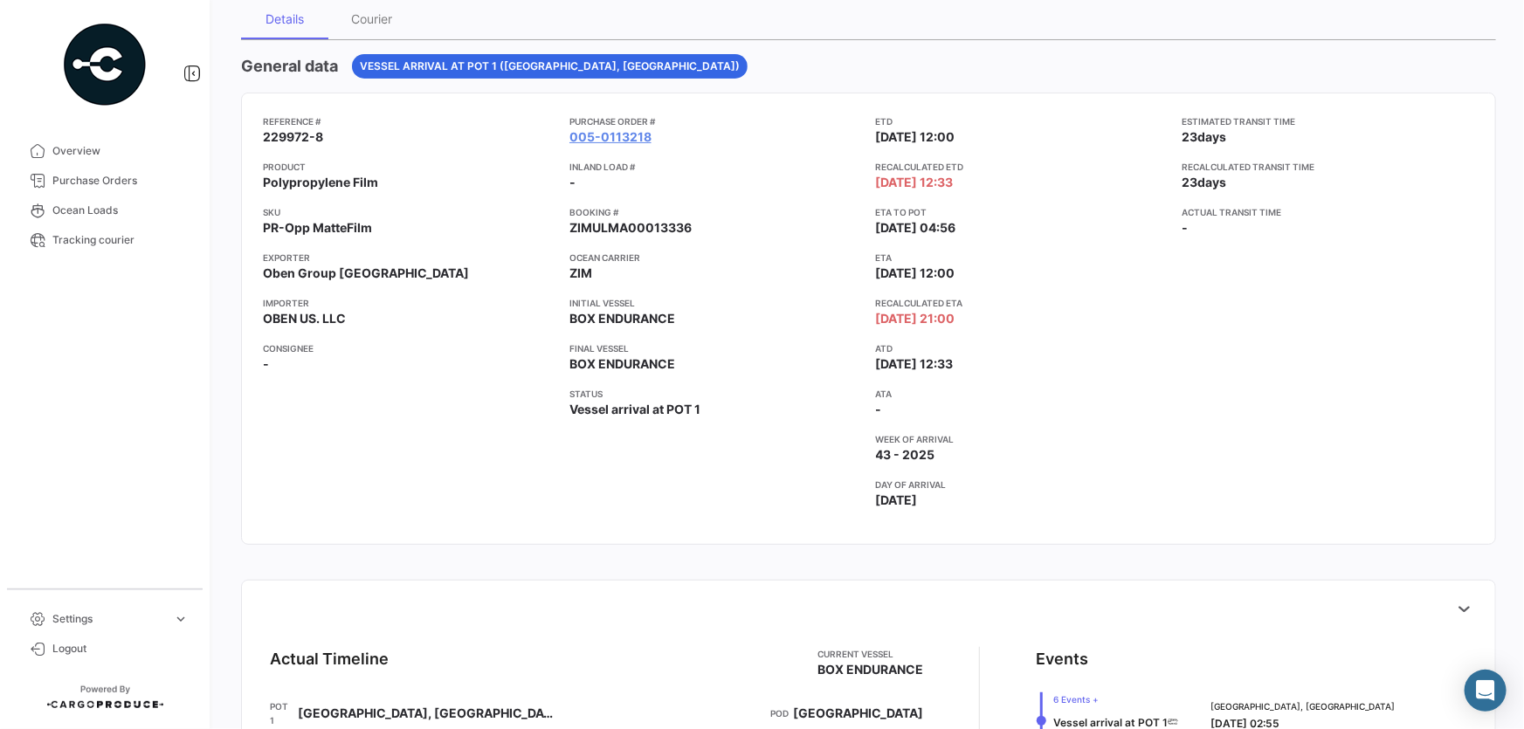
drag, startPoint x: 902, startPoint y: 493, endPoint x: 922, endPoint y: 506, distance: 23.3
click at [918, 506] on span "[DATE]" at bounding box center [897, 500] width 42 height 17
drag, startPoint x: 1175, startPoint y: 121, endPoint x: 1229, endPoint y: 179, distance: 79.7
click at [1229, 179] on body "Overview Purchase Orders Ocean Loads Tracking courier Settings expand_more Logo…" at bounding box center [762, 364] width 1524 height 729
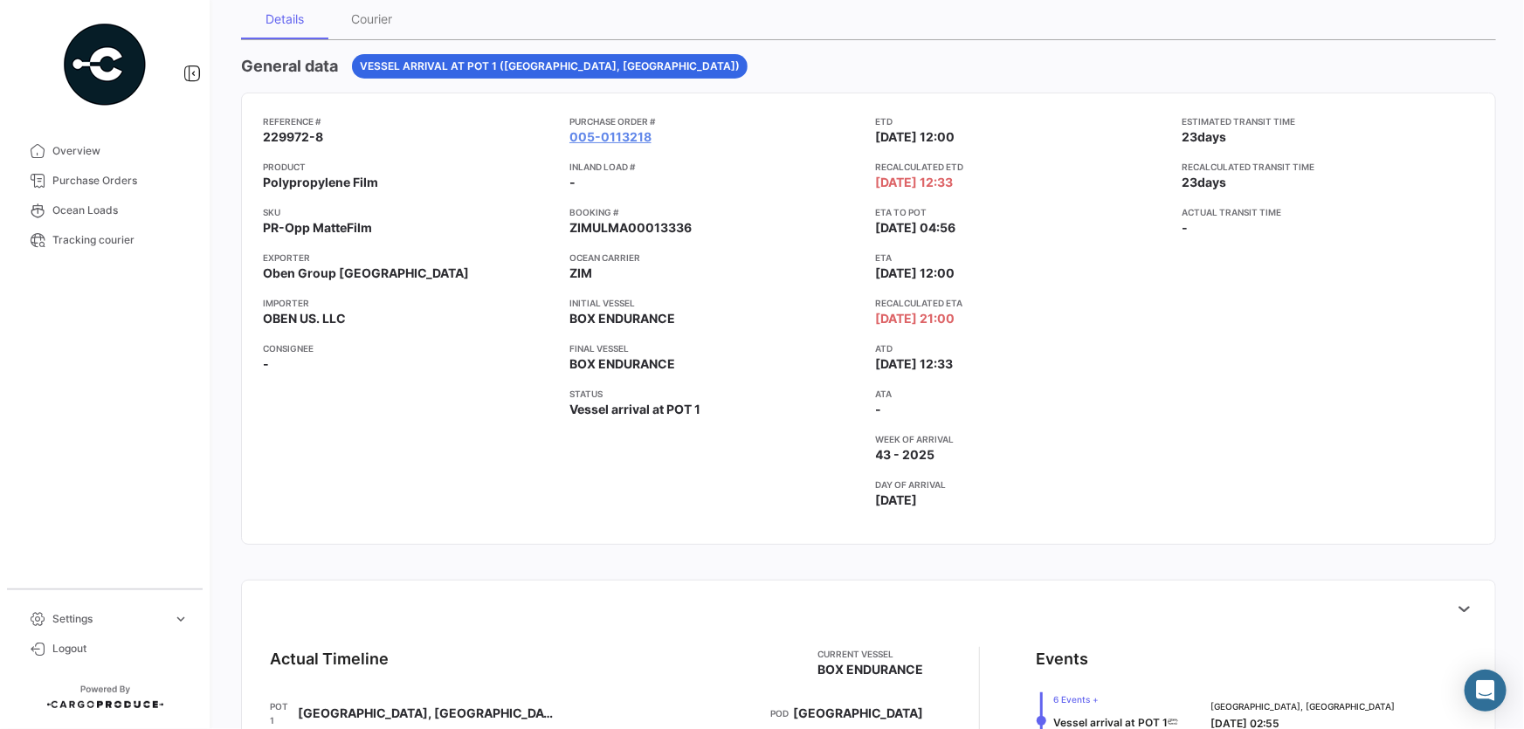
click at [1236, 198] on div "Estimated transit time 23 days Recalculated transit time 23 days Actual transit…" at bounding box center [1328, 318] width 293 height 409
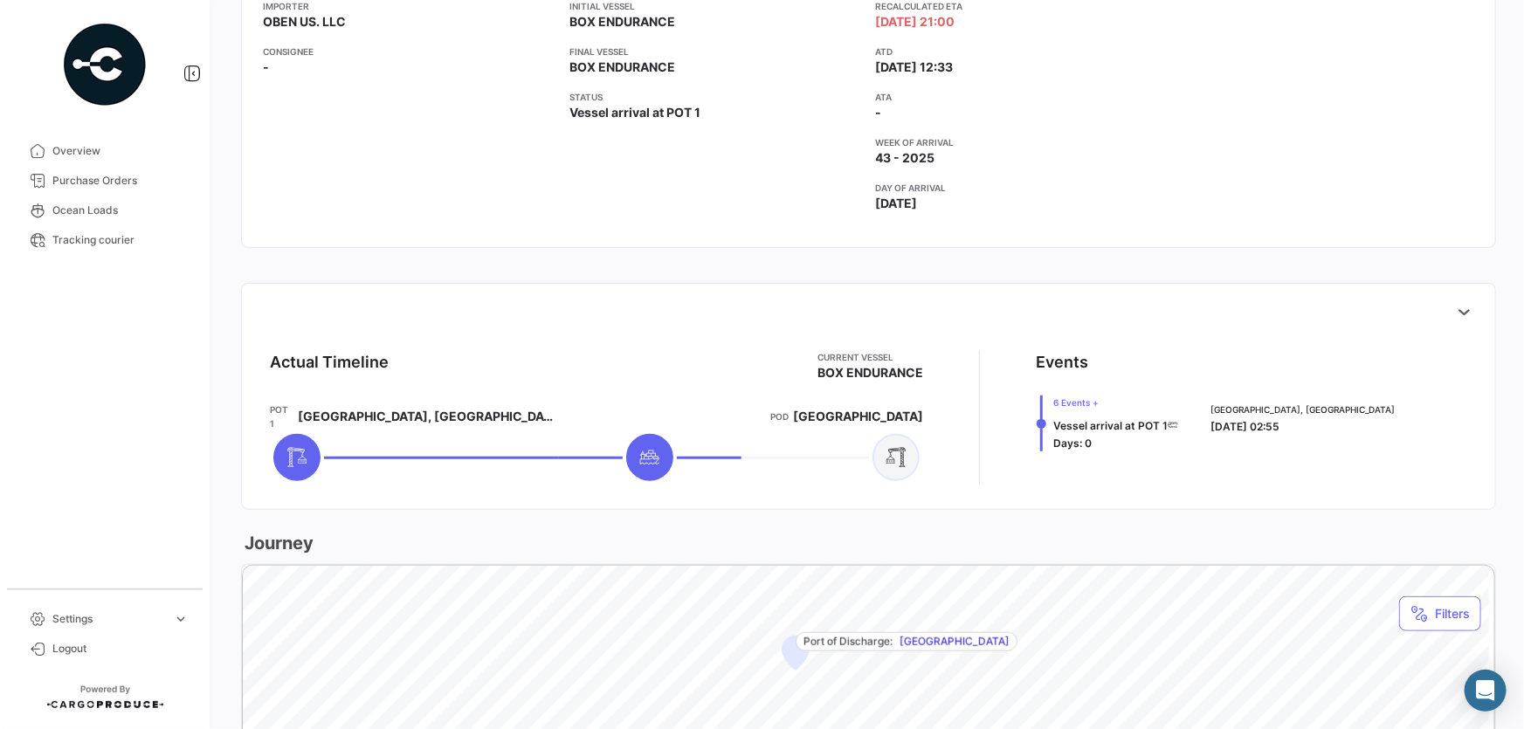
scroll to position [476, 0]
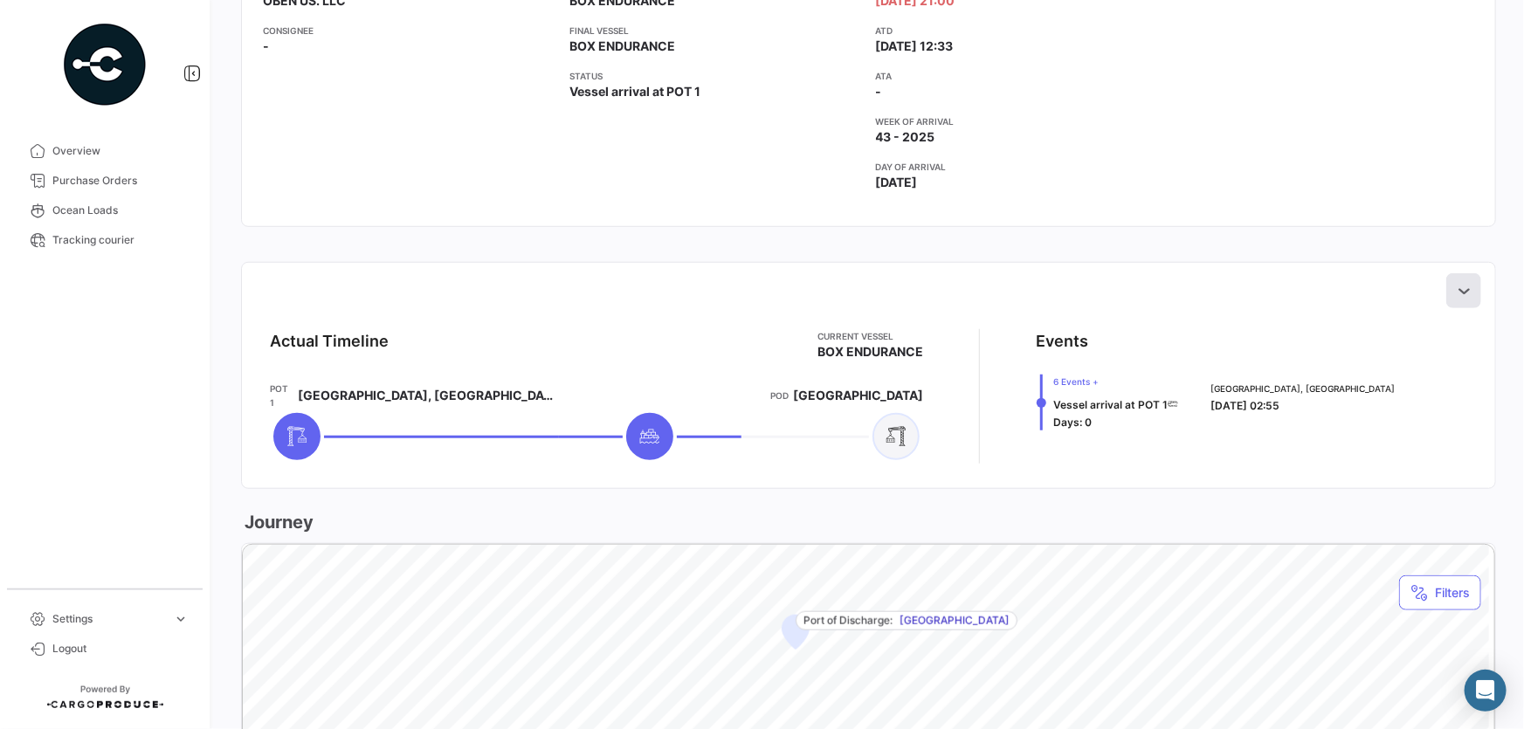
click at [1460, 295] on icon at bounding box center [1463, 290] width 17 height 17
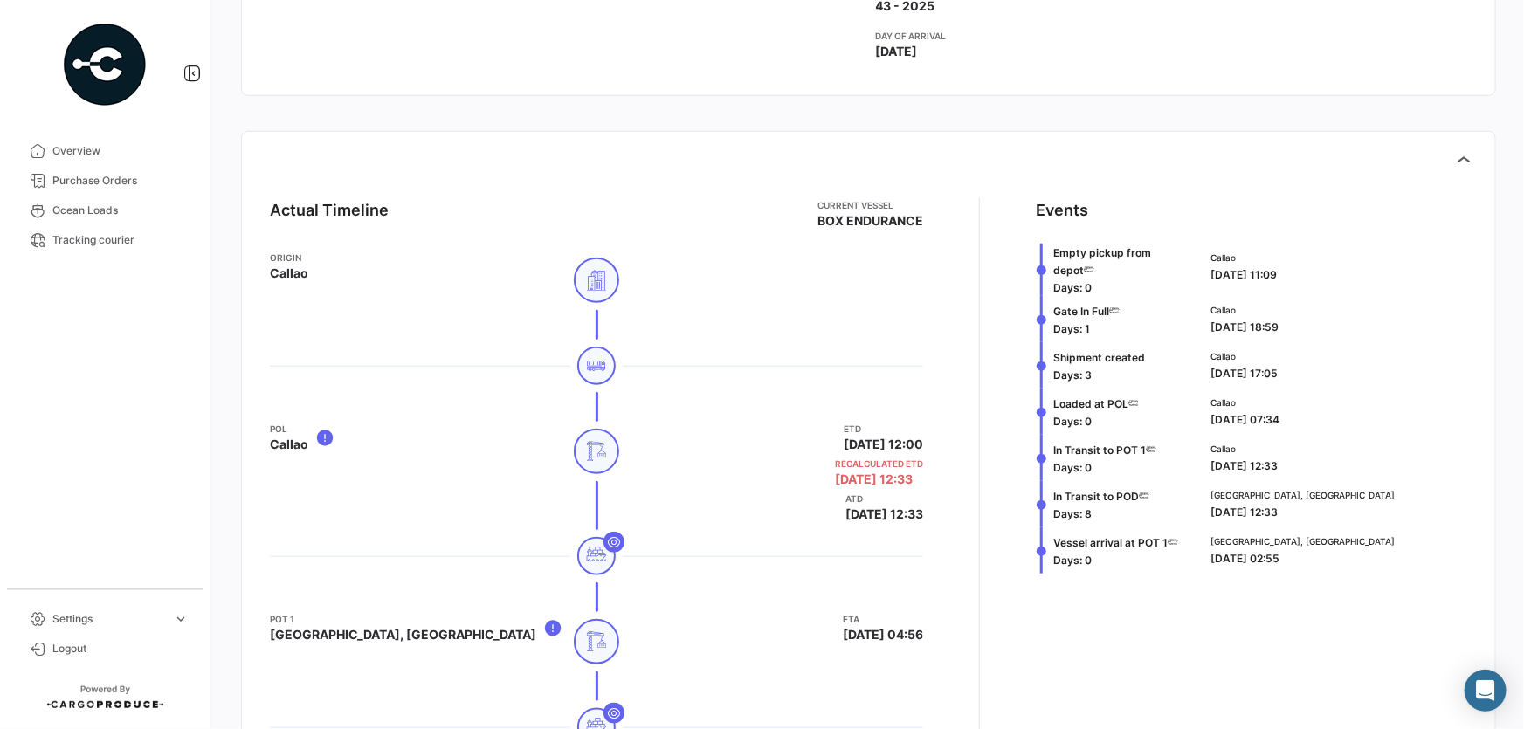
scroll to position [635, 0]
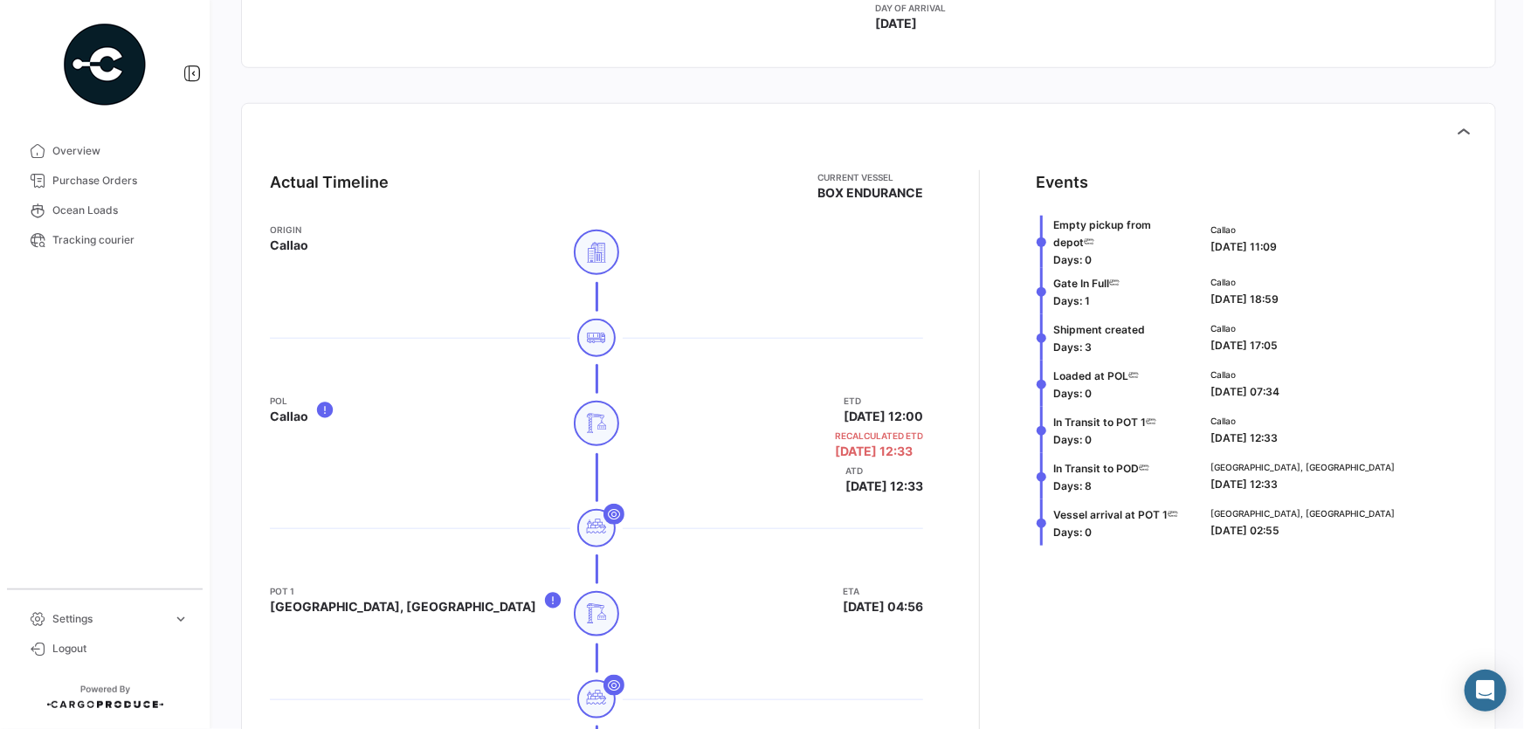
drag, startPoint x: 1199, startPoint y: 247, endPoint x: 1308, endPoint y: 249, distance: 108.3
click at [1308, 249] on div "Callao [DATE] 11:09" at bounding box center [1336, 242] width 264 height 52
click at [1211, 302] on span "[DATE] 18:59" at bounding box center [1245, 299] width 68 height 13
drag, startPoint x: 1211, startPoint y: 297, endPoint x: 1302, endPoint y: 300, distance: 91.8
click at [1302, 300] on div "Callao [DATE] 18:59" at bounding box center [1336, 291] width 250 height 32
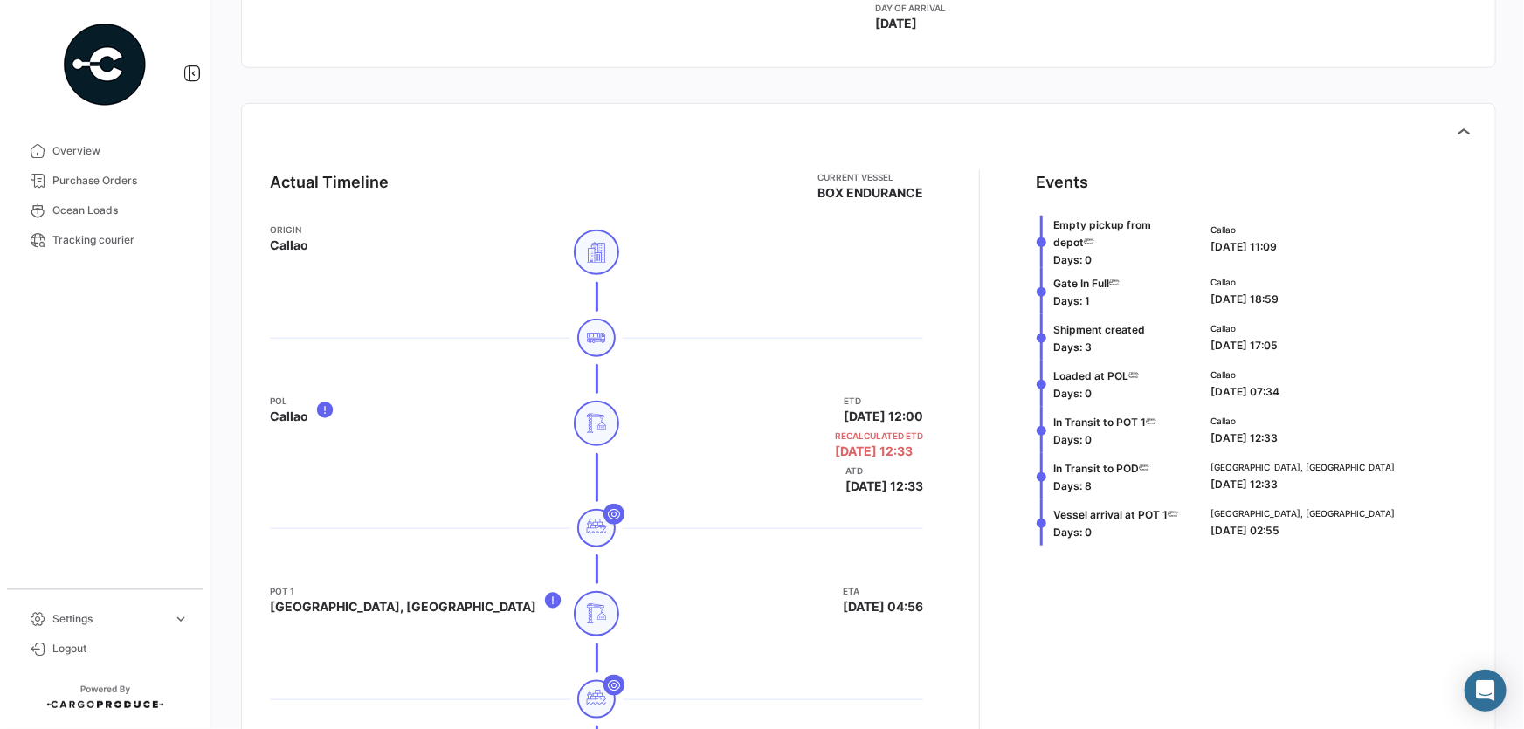
drag, startPoint x: 1205, startPoint y: 390, endPoint x: 1301, endPoint y: 395, distance: 97.1
click at [1301, 395] on div "Callao [DATE] 07:34" at bounding box center [1336, 384] width 250 height 32
click at [1170, 425] on div "In Transit to POT 1 Days: 0" at bounding box center [1112, 430] width 153 height 46
drag, startPoint x: 1205, startPoint y: 435, endPoint x: 1298, endPoint y: 443, distance: 93.8
click at [1298, 443] on div "Callao [DATE] 12:33" at bounding box center [1336, 430] width 250 height 32
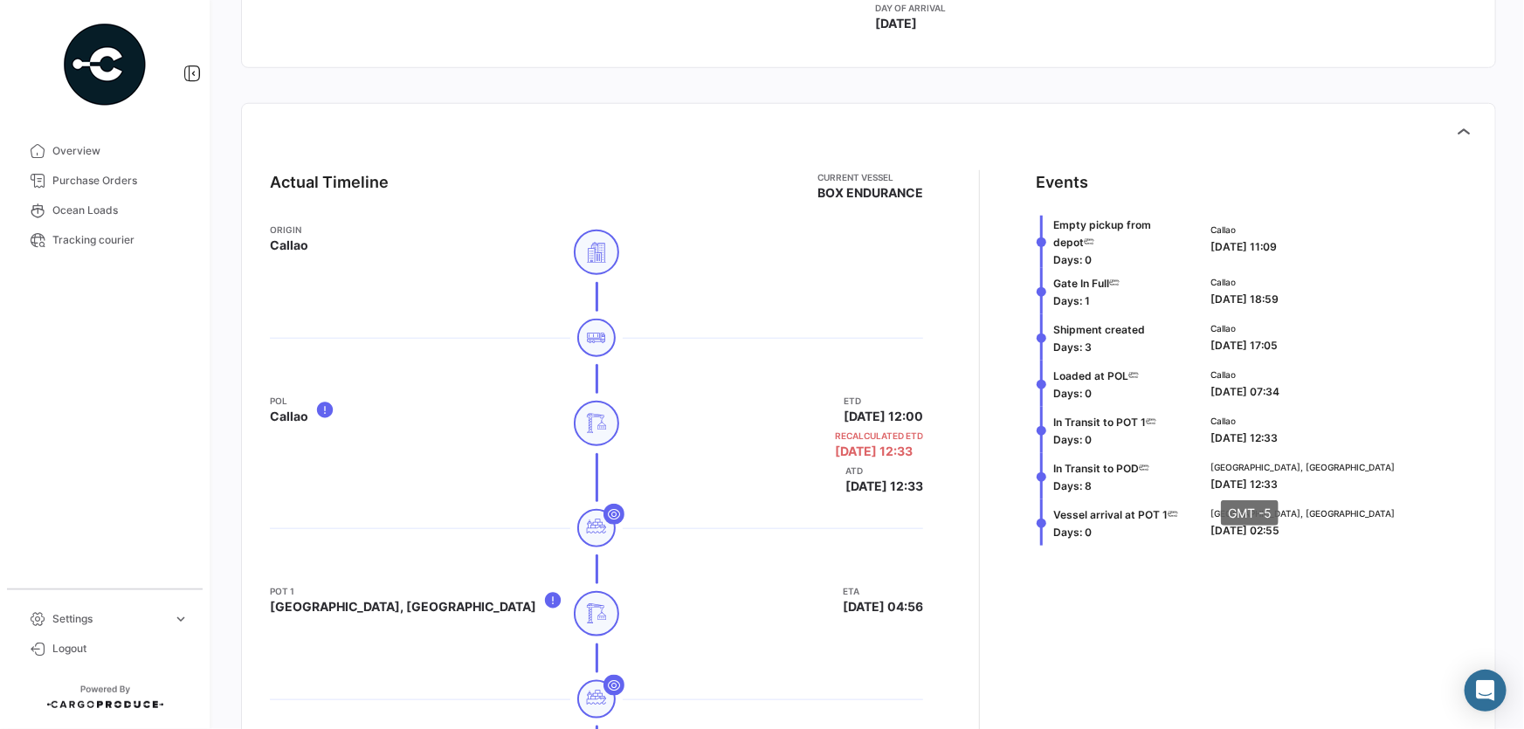
drag, startPoint x: 1203, startPoint y: 484, endPoint x: 1216, endPoint y: 486, distance: 13.2
click at [1216, 486] on div "[GEOGRAPHIC_DATA], CO [DATE] 12:33" at bounding box center [1336, 476] width 264 height 46
click at [1211, 484] on span "[DATE] 12:33" at bounding box center [1244, 484] width 67 height 13
click at [1235, 485] on span "[DATE] 12:33" at bounding box center [1244, 484] width 67 height 13
drag, startPoint x: 1210, startPoint y: 482, endPoint x: 1302, endPoint y: 483, distance: 92.6
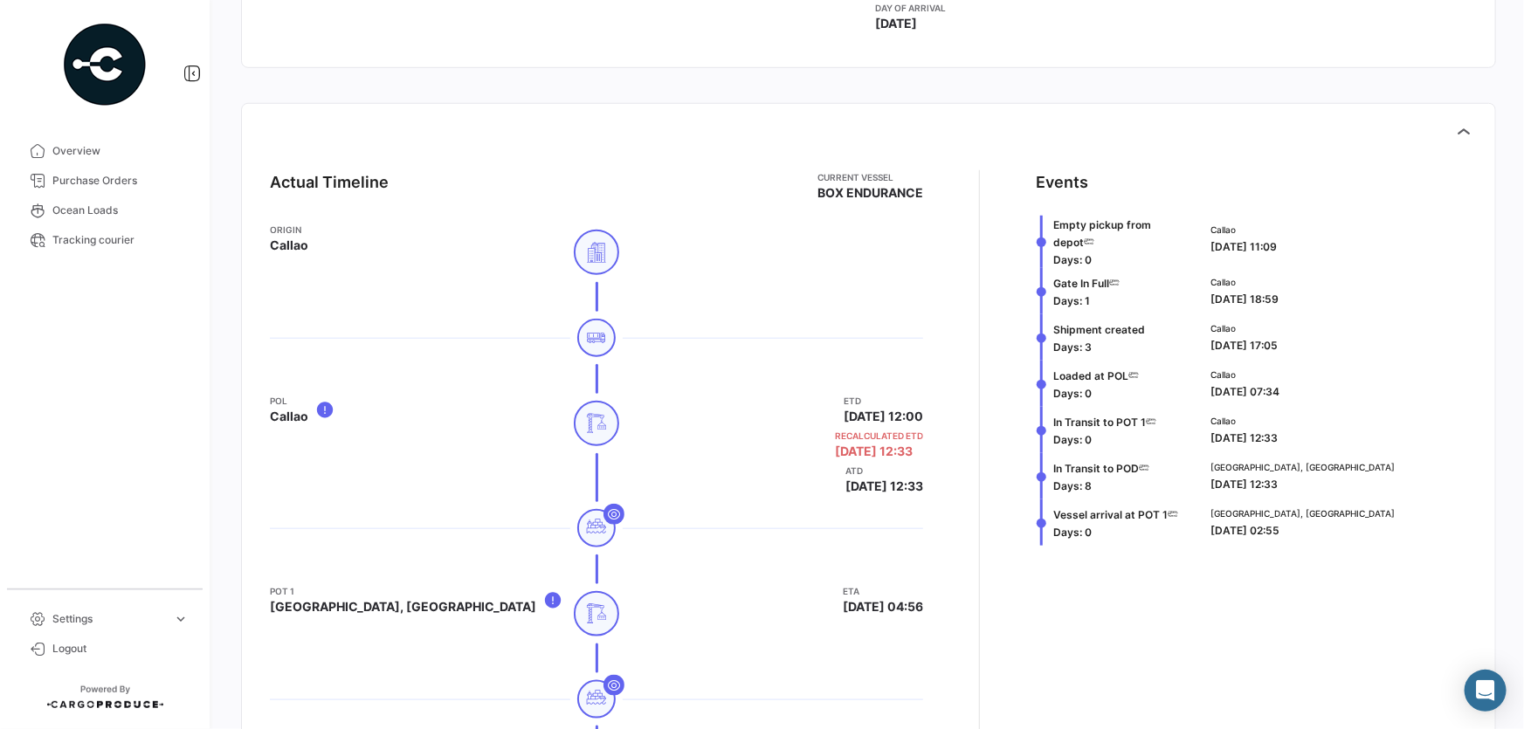
click at [1302, 483] on div "[GEOGRAPHIC_DATA], CO [DATE] 12:33" at bounding box center [1336, 476] width 250 height 32
drag, startPoint x: 1302, startPoint y: 487, endPoint x: 1203, endPoint y: 481, distance: 99.8
click at [1204, 481] on div "[GEOGRAPHIC_DATA], CO [DATE] 12:33" at bounding box center [1336, 476] width 264 height 46
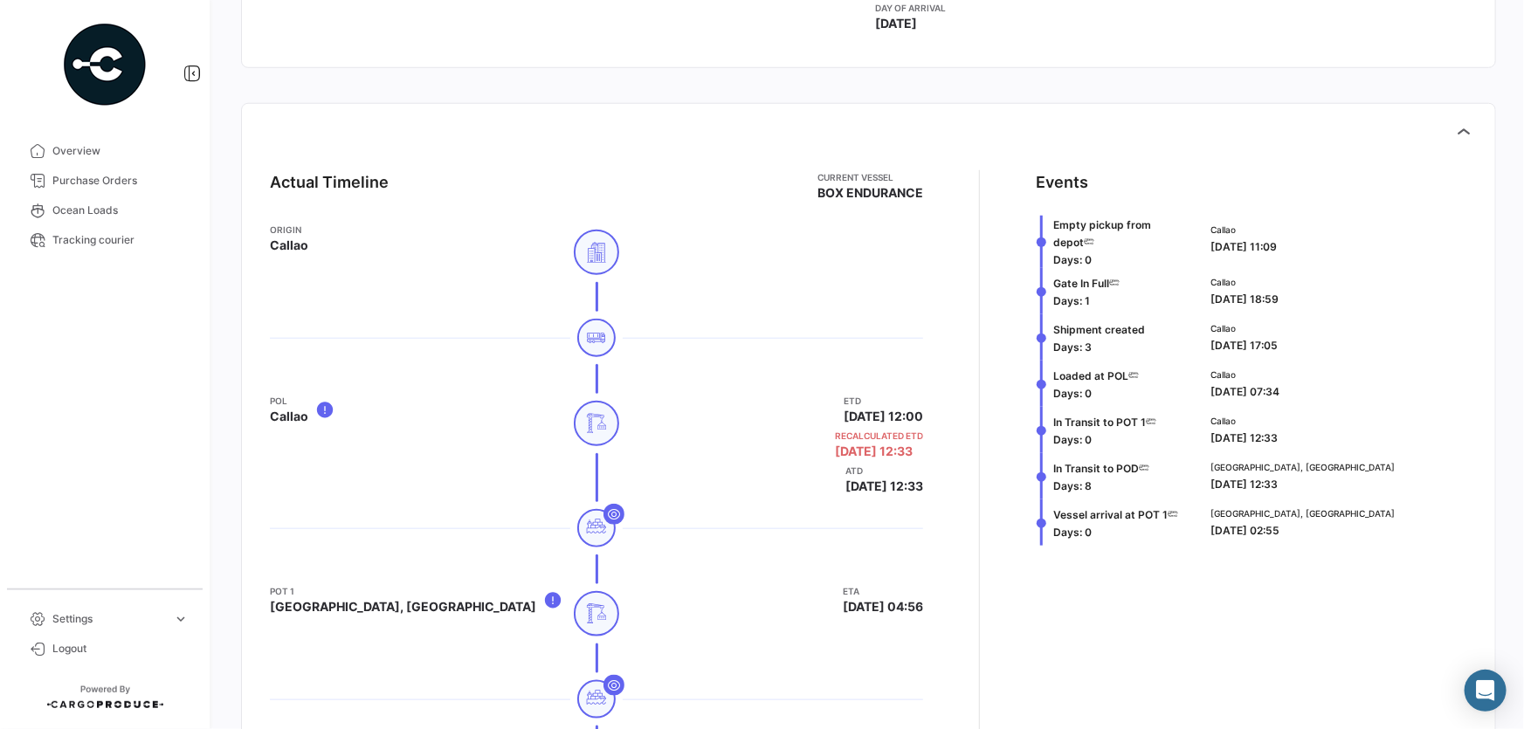
drag, startPoint x: 1209, startPoint y: 523, endPoint x: 1309, endPoint y: 524, distance: 100.5
click at [1309, 524] on div "[GEOGRAPHIC_DATA], CO [DATE] 02:55" at bounding box center [1336, 523] width 250 height 32
click at [1297, 533] on div "[GEOGRAPHIC_DATA], CO [DATE] 02:55" at bounding box center [1336, 523] width 250 height 32
drag, startPoint x: 1301, startPoint y: 531, endPoint x: 1051, endPoint y: 512, distance: 250.6
click at [1051, 512] on div "Vessel arrival at POT 1 Days: 0 [GEOGRAPHIC_DATA], [GEOGRAPHIC_DATA] [DATE] 02:…" at bounding box center [1252, 523] width 432 height 46
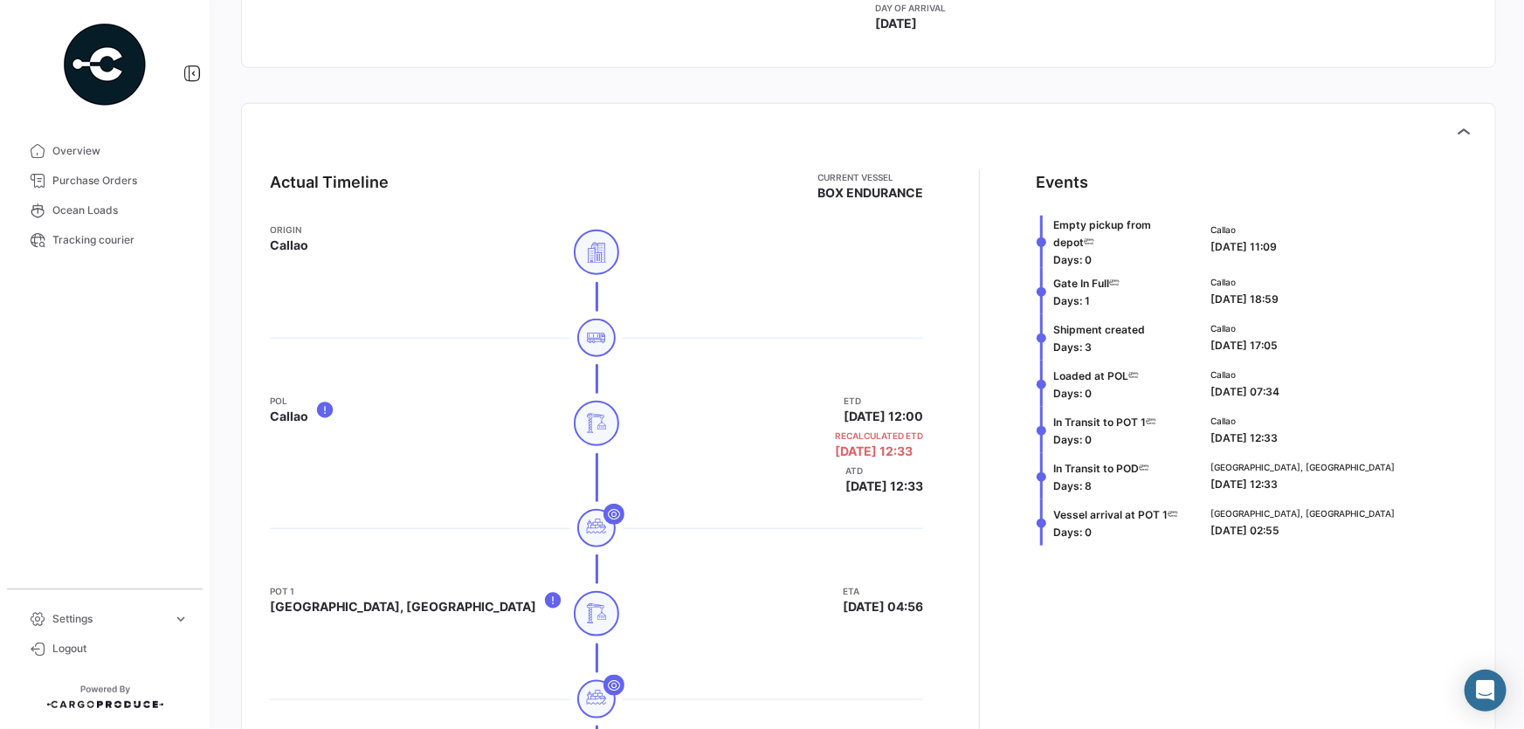
click at [1053, 512] on span "Vessel arrival at POT 1" at bounding box center [1110, 514] width 114 height 13
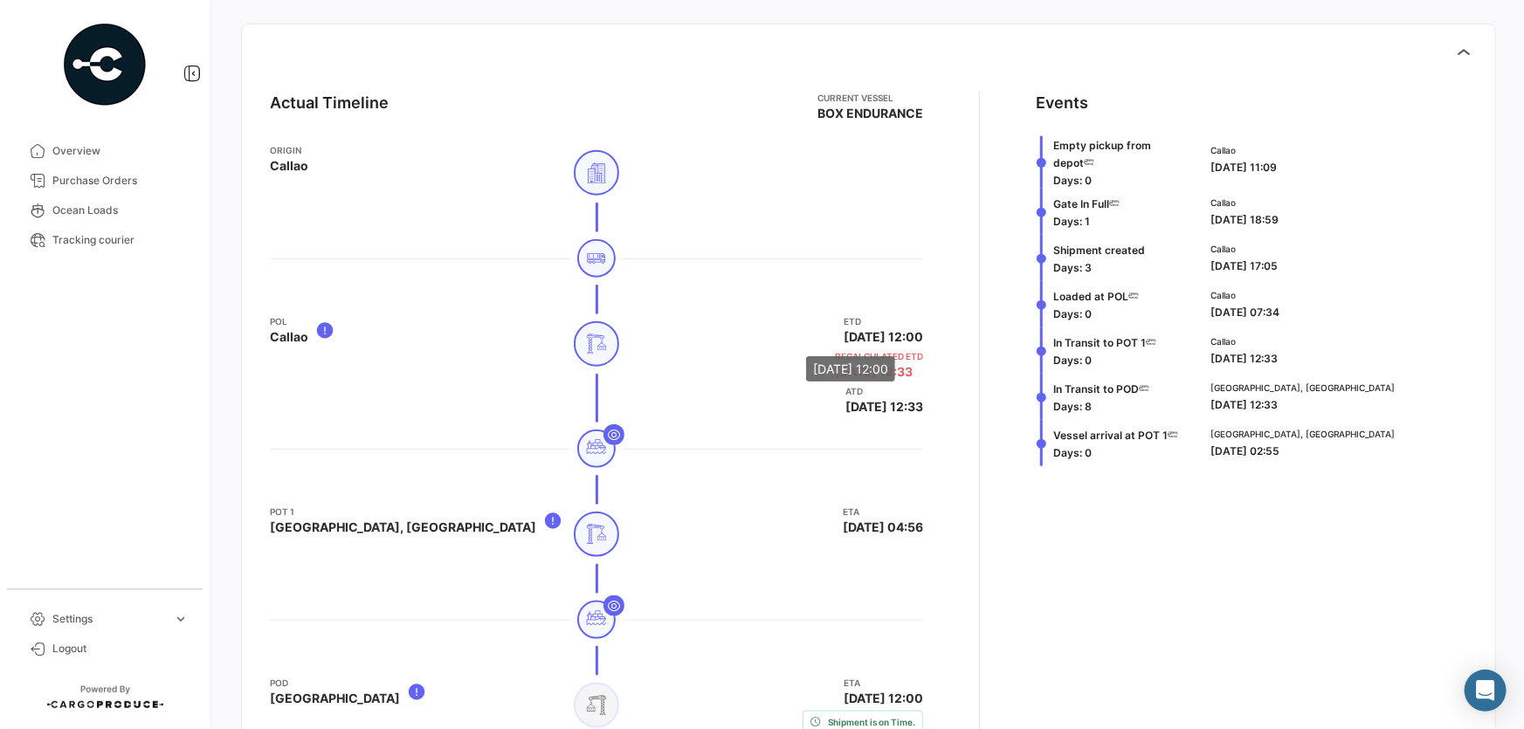
drag, startPoint x: 813, startPoint y: 336, endPoint x: 926, endPoint y: 332, distance: 112.8
click at [926, 332] on div "Actual Timeline Current Vessel BOX ENDURANCE Origin [GEOGRAPHIC_DATA] POL Calla…" at bounding box center [869, 513] width 1226 height 872
click at [927, 331] on div "Actual Timeline Current Vessel BOX ENDURANCE Origin [GEOGRAPHIC_DATA] POL Calla…" at bounding box center [869, 513] width 1226 height 872
drag, startPoint x: 822, startPoint y: 362, endPoint x: 908, endPoint y: 362, distance: 85.6
click at [908, 363] on span "[DATE] 12:33" at bounding box center [874, 371] width 78 height 17
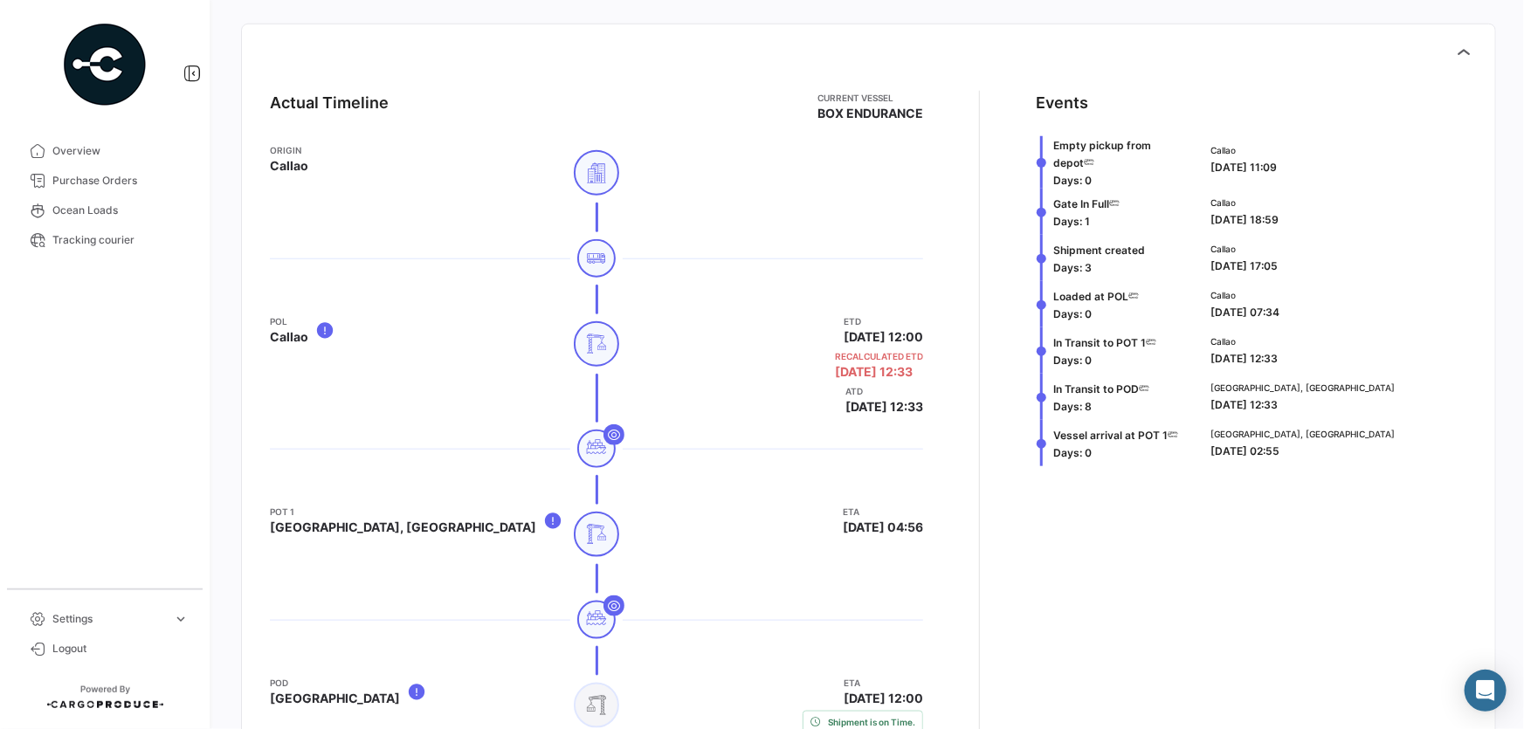
drag, startPoint x: 811, startPoint y: 406, endPoint x: 935, endPoint y: 410, distance: 123.2
click at [935, 410] on div "Actual Timeline Current Vessel BOX ENDURANCE Origin [GEOGRAPHIC_DATA] POL Calla…" at bounding box center [869, 513] width 1226 height 872
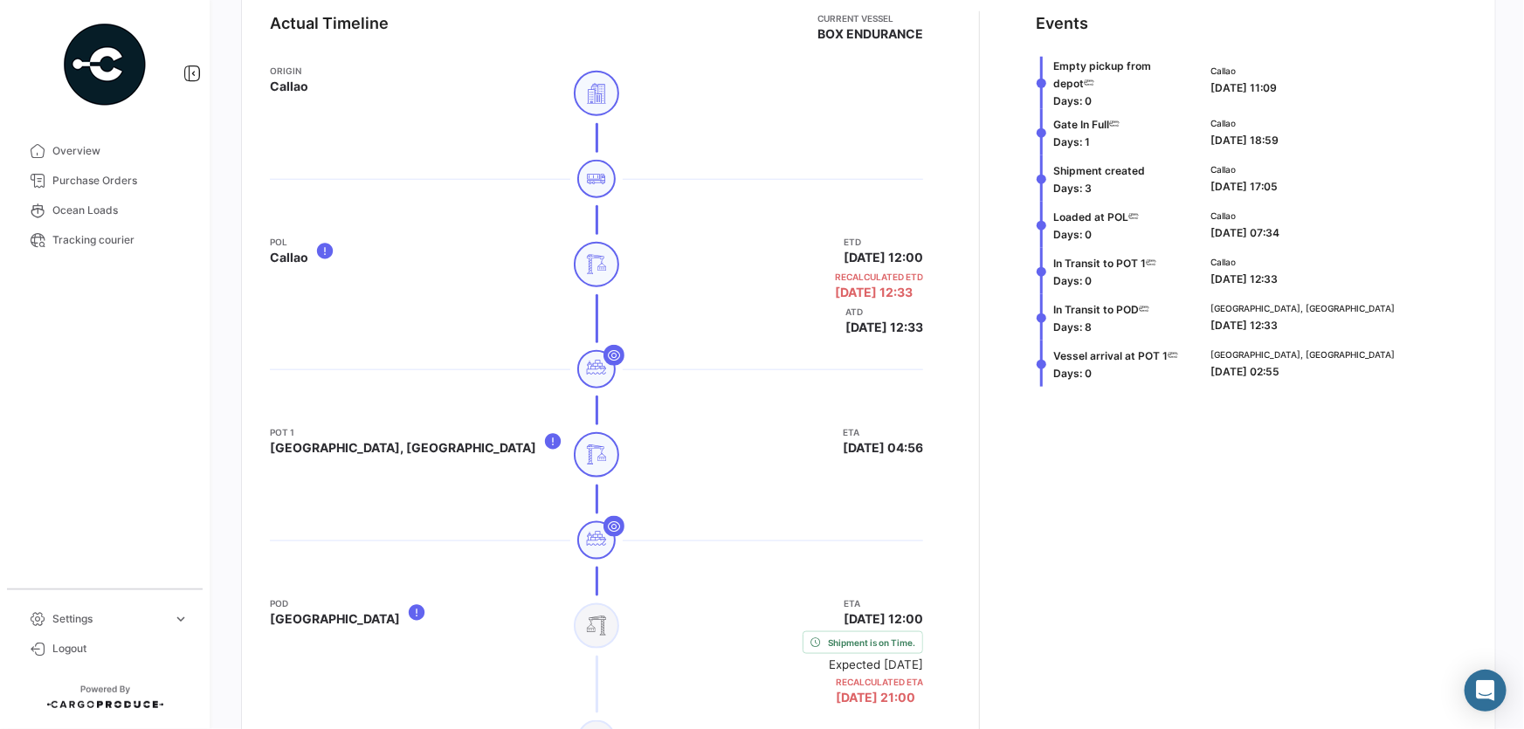
scroll to position [952, 0]
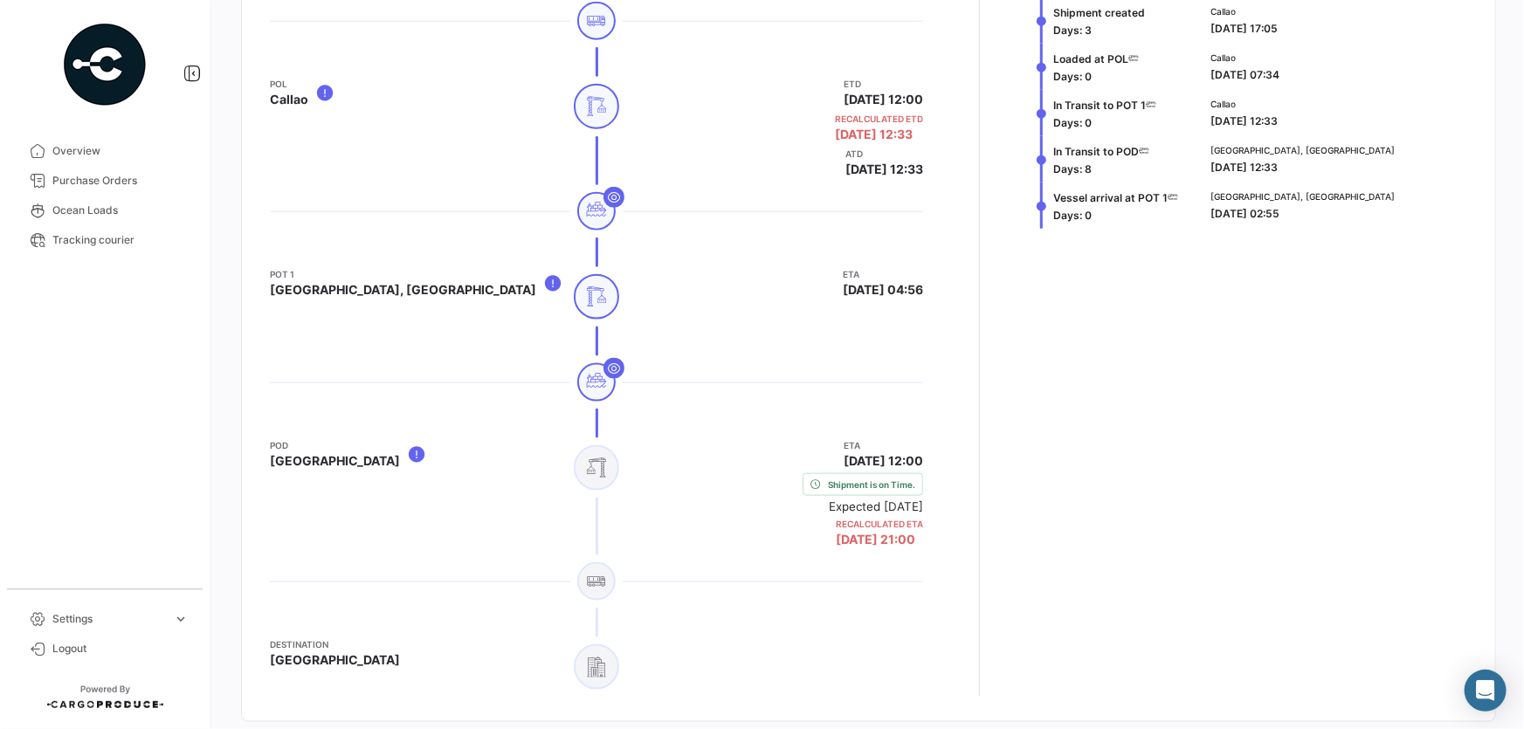
drag, startPoint x: 811, startPoint y: 286, endPoint x: 921, endPoint y: 287, distance: 109.2
click at [921, 287] on div "Actual Timeline Current Vessel BOX ENDURANCE Origin [GEOGRAPHIC_DATA] POL Calla…" at bounding box center [869, 275] width 1226 height 872
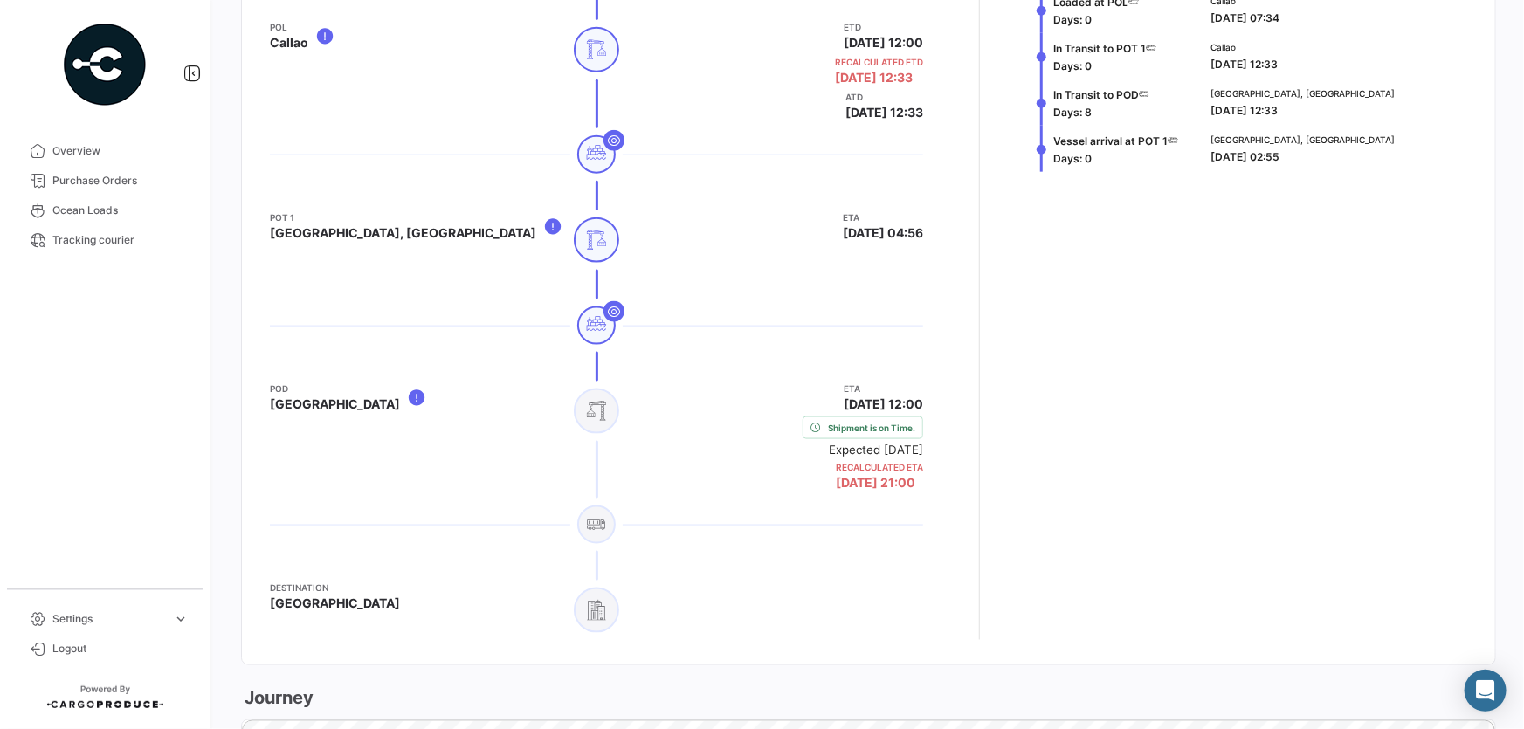
scroll to position [1032, 0]
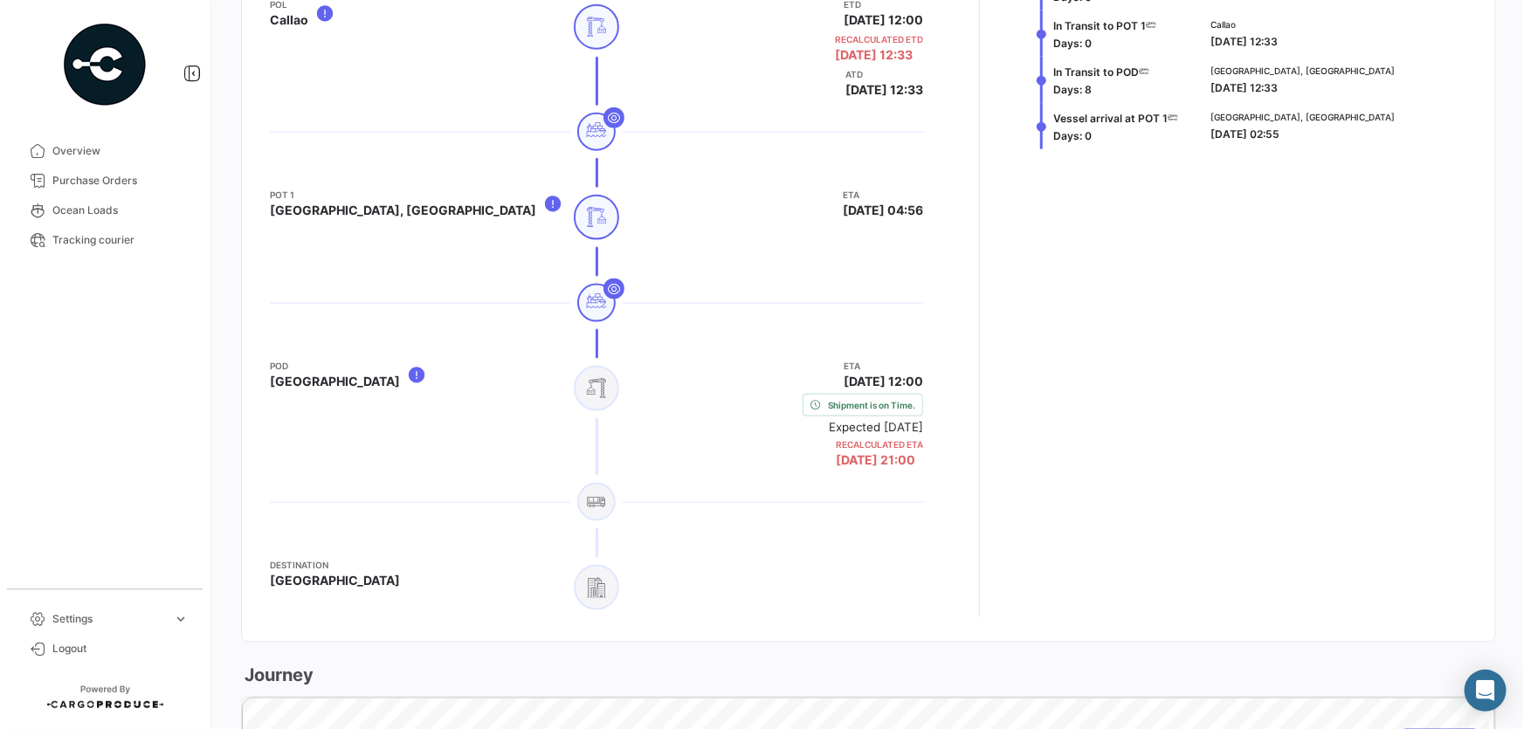
drag, startPoint x: 811, startPoint y: 381, endPoint x: 937, endPoint y: 375, distance: 126.8
click at [937, 375] on div "Actual Timeline Current Vessel BOX ENDURANCE Origin [GEOGRAPHIC_DATA] POL Calla…" at bounding box center [869, 196] width 1226 height 872
click at [936, 375] on div "Actual Timeline Current Vessel BOX ENDURANCE Origin [GEOGRAPHIC_DATA] POL Calla…" at bounding box center [869, 196] width 1226 height 872
drag, startPoint x: 811, startPoint y: 456, endPoint x: 921, endPoint y: 458, distance: 110.1
click at [921, 458] on div "Actual Timeline Current Vessel BOX ENDURANCE Origin [GEOGRAPHIC_DATA] POL Calla…" at bounding box center [869, 196] width 1226 height 872
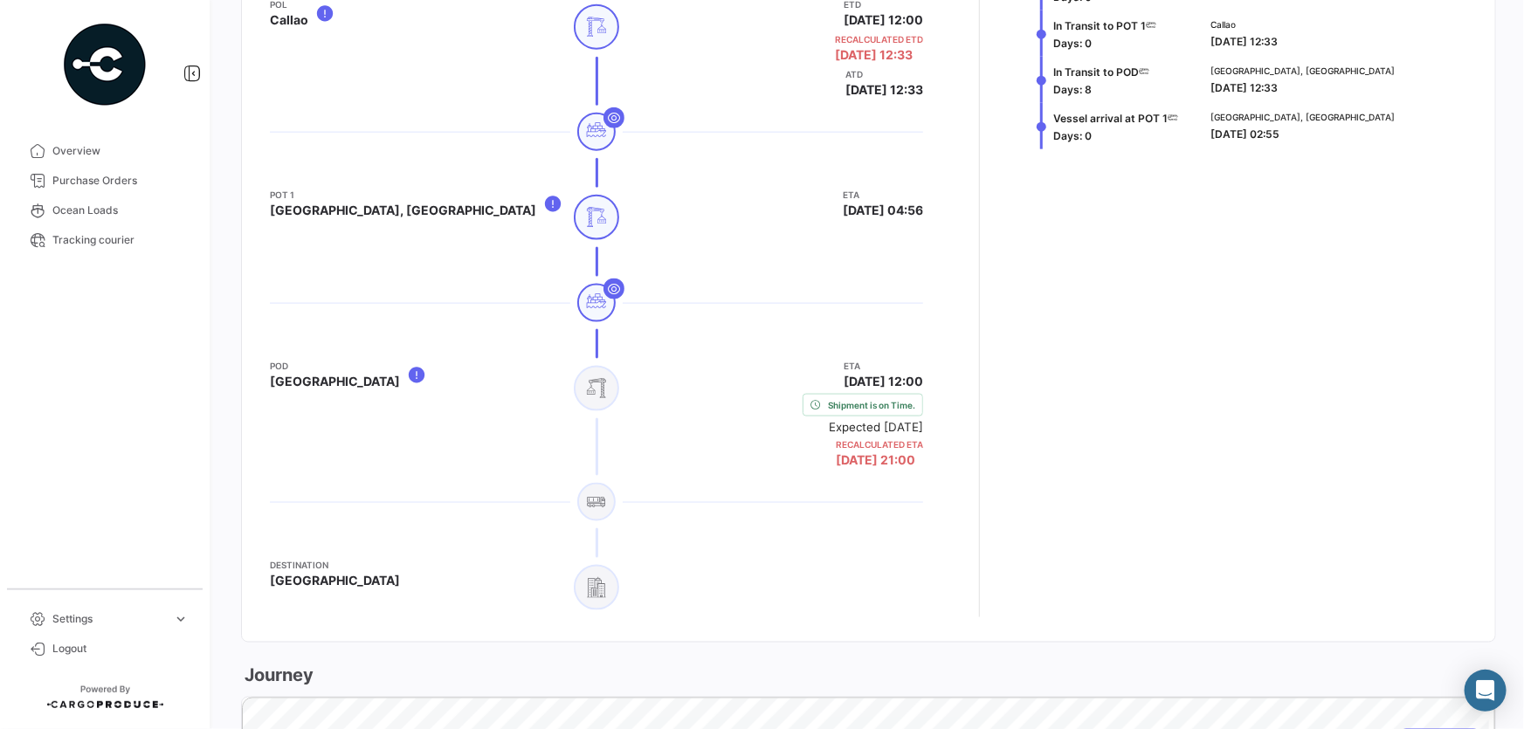
click at [921, 458] on div "Actual Timeline Current Vessel BOX ENDURANCE Origin [GEOGRAPHIC_DATA] POL Calla…" at bounding box center [869, 196] width 1226 height 872
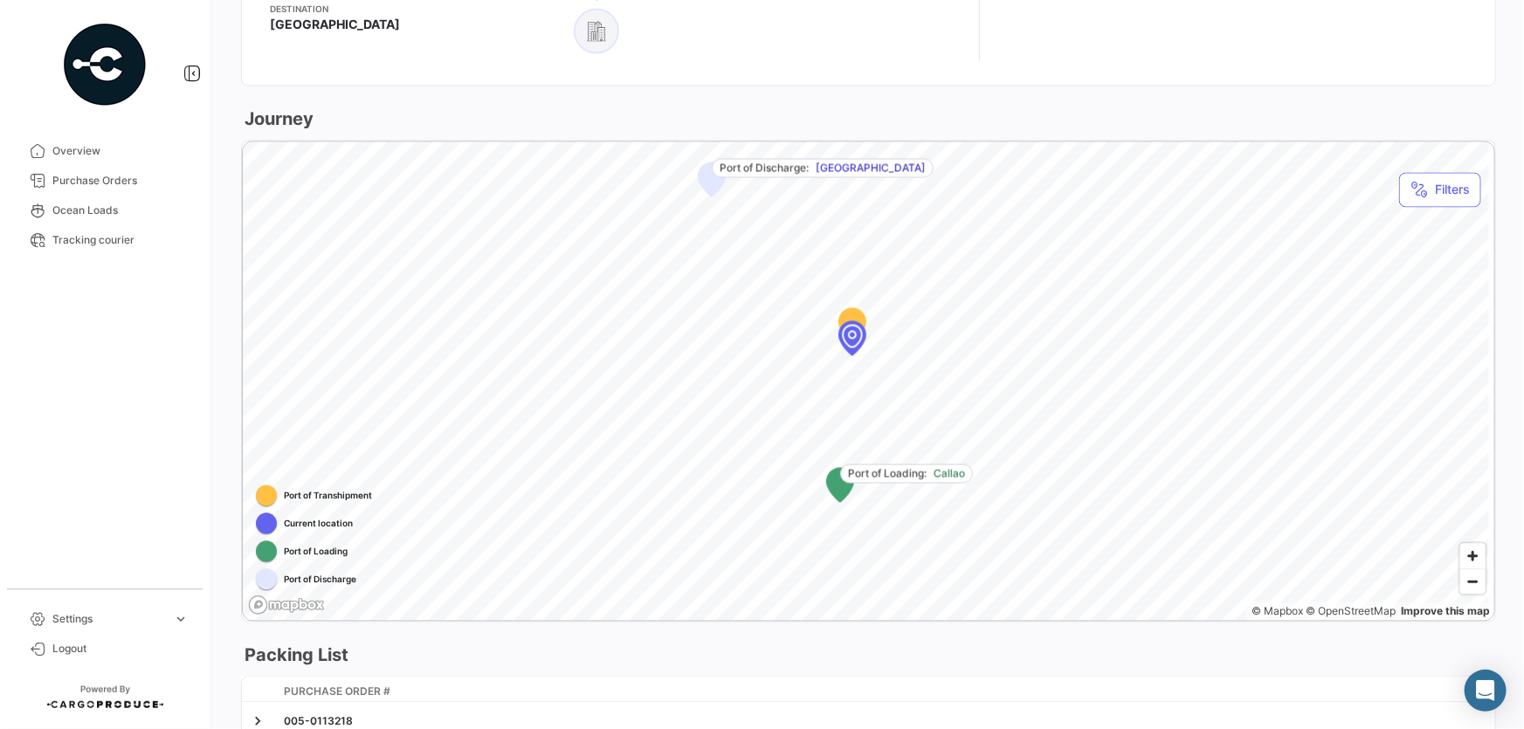
scroll to position [1509, 0]
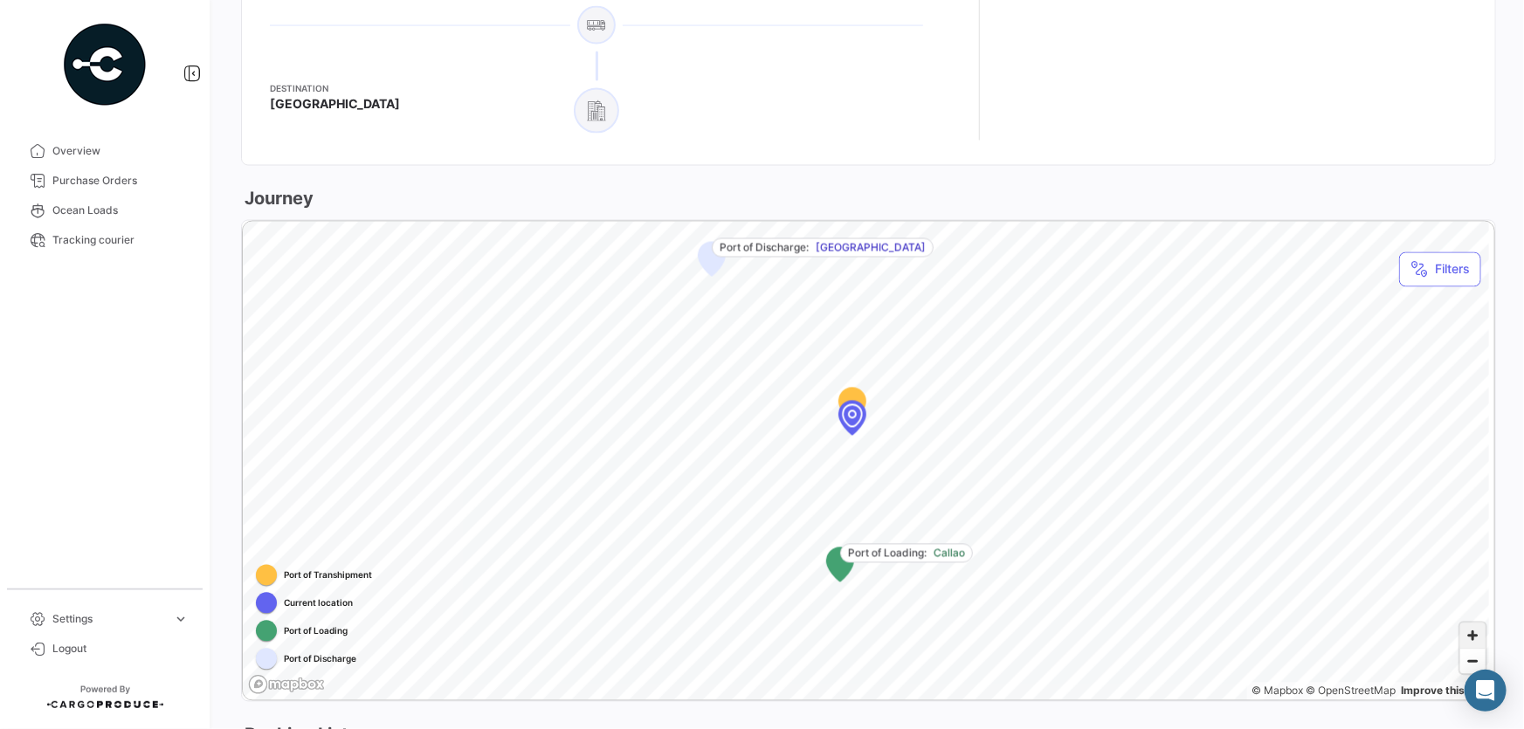
click at [1468, 632] on span "Zoom in" at bounding box center [1472, 636] width 25 height 25
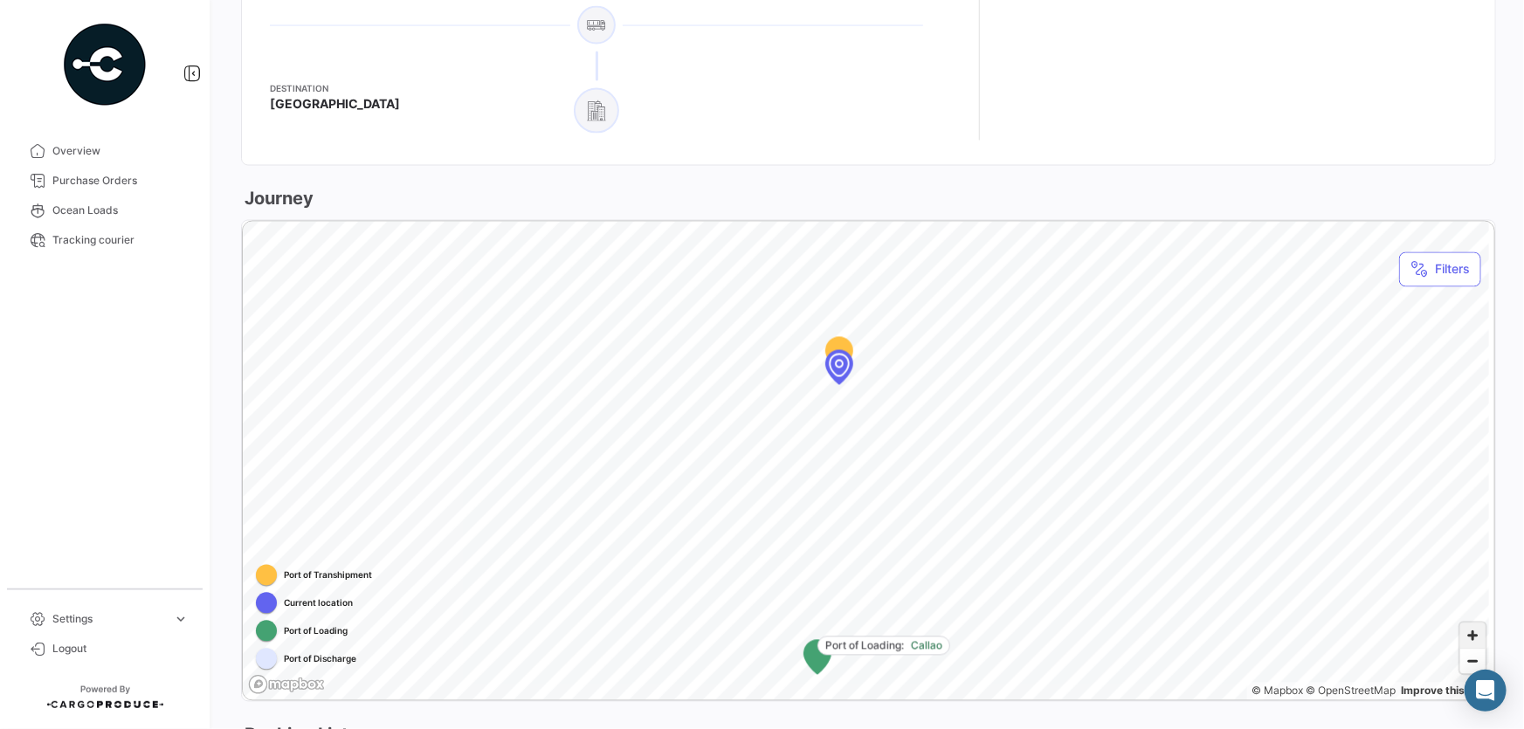
click at [1468, 632] on span "Zoom in" at bounding box center [1472, 636] width 25 height 25
click at [1467, 661] on span "Zoom out" at bounding box center [1472, 662] width 25 height 24
click at [1499, 437] on div "What's new? 0 C Load # ZCSU7715726 Back to the list of Ocean Loads Details Cour…" at bounding box center [868, 364] width 1311 height 729
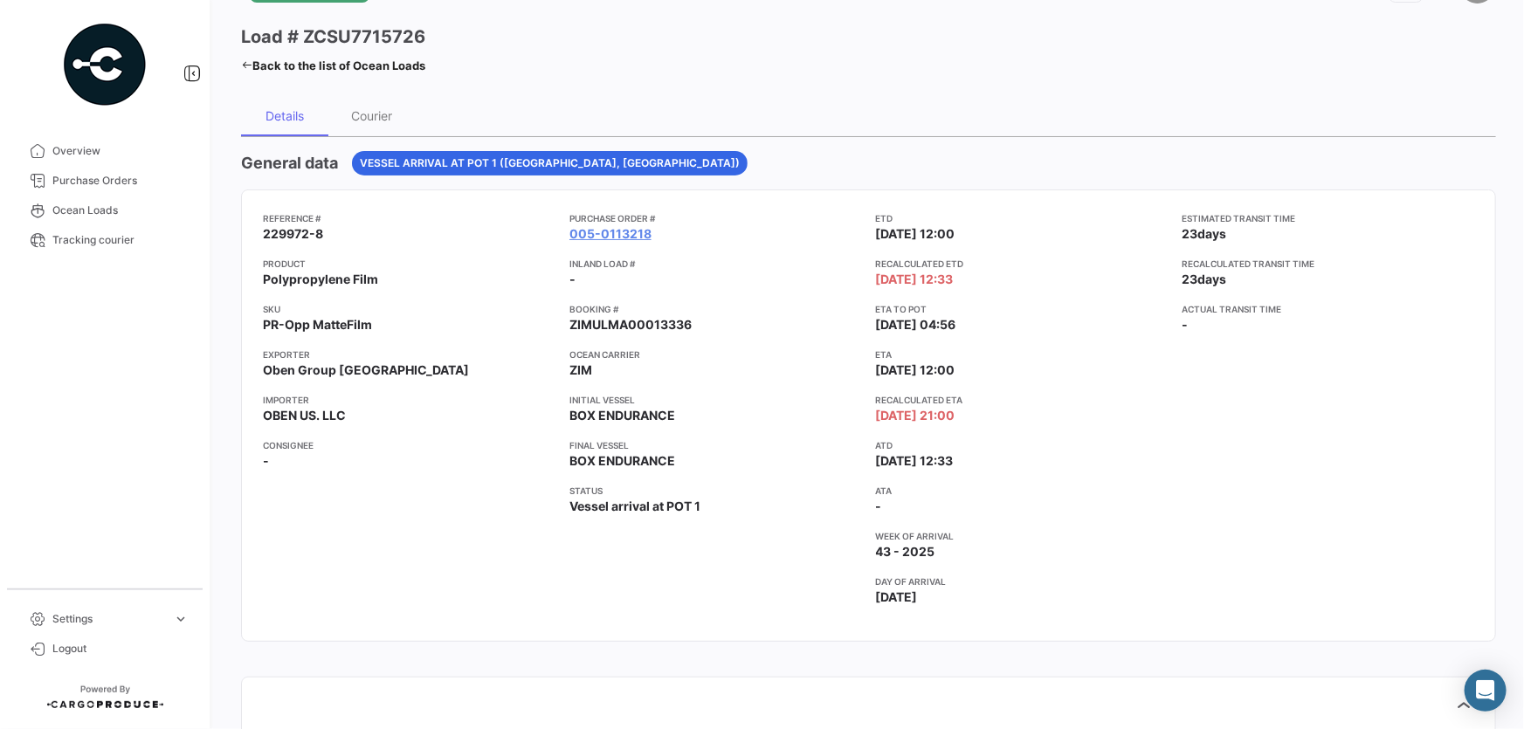
scroll to position [0, 0]
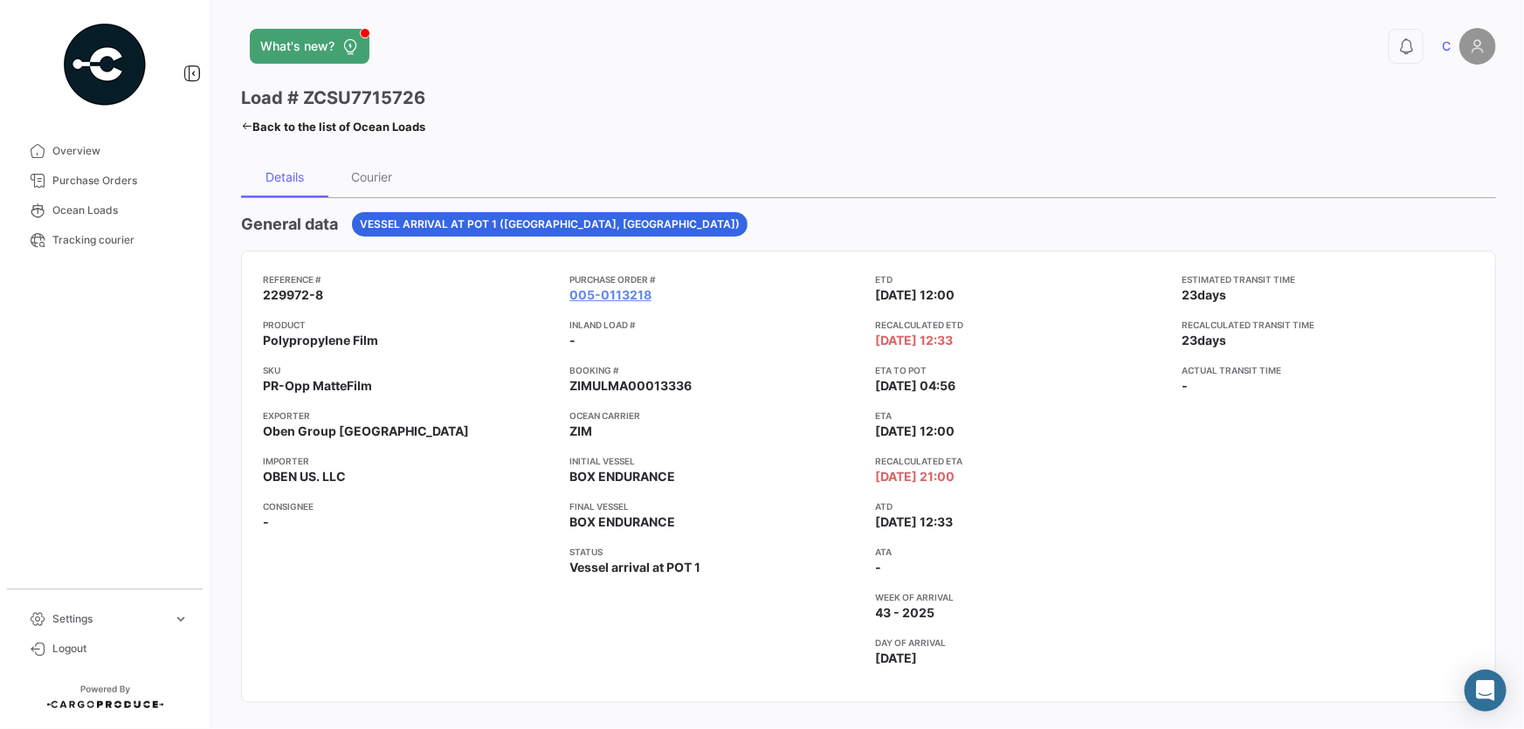
click at [245, 128] on icon at bounding box center [246, 126] width 11 height 11
